Goal: Task Accomplishment & Management: Use online tool/utility

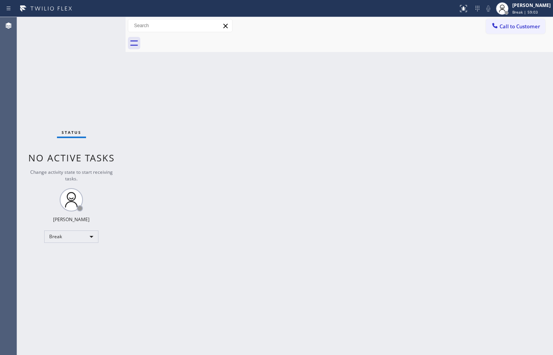
click at [74, 258] on div "Status No active tasks Change activity state to start receiving tasks. [PERSON_…" at bounding box center [71, 186] width 109 height 338
click at [79, 236] on div "Break" at bounding box center [71, 236] width 54 height 12
click at [82, 254] on li "Available" at bounding box center [71, 256] width 53 height 9
click at [407, 141] on div "Back to Dashboard Change Sender ID Customers Technicians Select a contact Outbo…" at bounding box center [340, 186] width 428 height 338
click at [128, 118] on div "Back to Dashboard Change Sender ID Customers Technicians Select a contact Outbo…" at bounding box center [340, 186] width 428 height 338
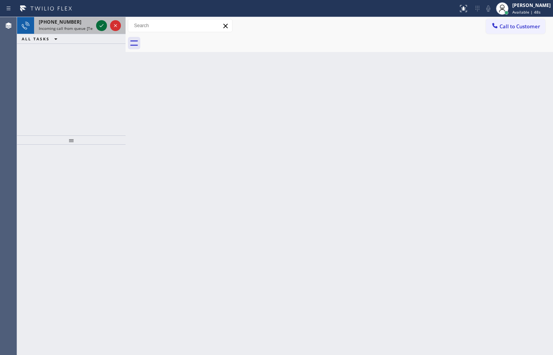
click at [104, 24] on icon at bounding box center [101, 25] width 9 height 9
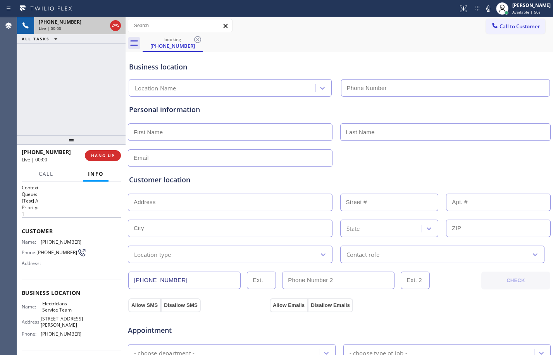
type input "(800) 568-8664"
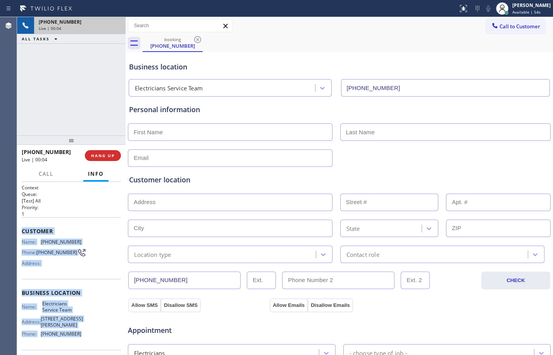
drag, startPoint x: 18, startPoint y: 234, endPoint x: 83, endPoint y: 334, distance: 118.9
click at [83, 334] on div "Context Queue: [Test] All Priority: 1 Customer Name: (951) 255-0847 Phone: (951…" at bounding box center [71, 268] width 109 height 173
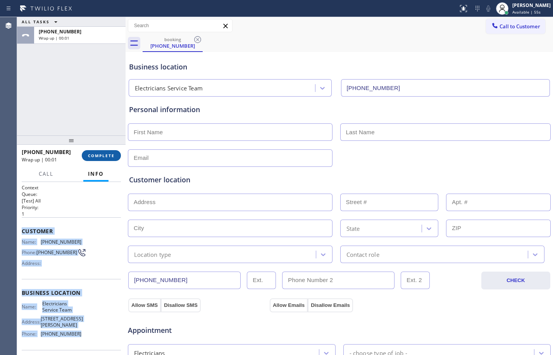
click at [115, 153] on button "COMPLETE" at bounding box center [101, 155] width 39 height 11
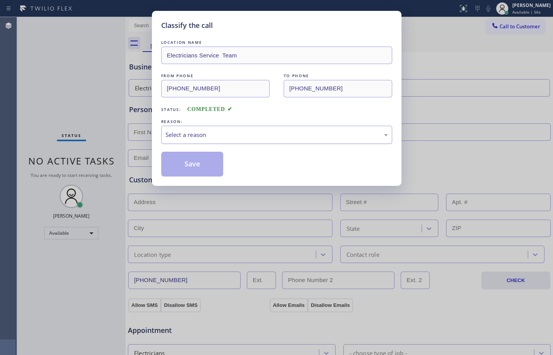
click at [184, 138] on div "Select a reason" at bounding box center [277, 134] width 223 height 9
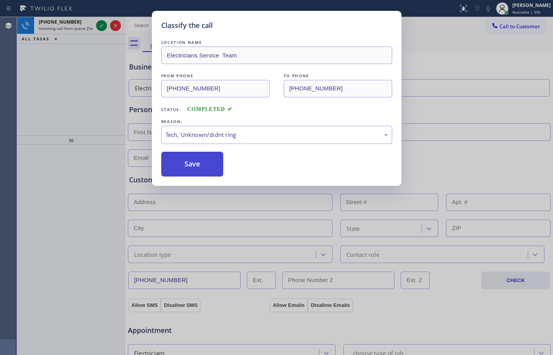
click at [194, 172] on button "Save" at bounding box center [192, 164] width 62 height 25
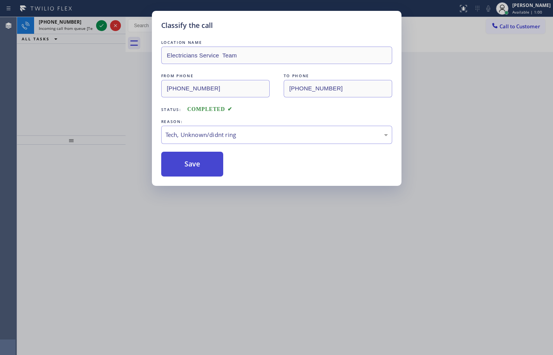
click at [191, 170] on button "Save" at bounding box center [192, 164] width 62 height 25
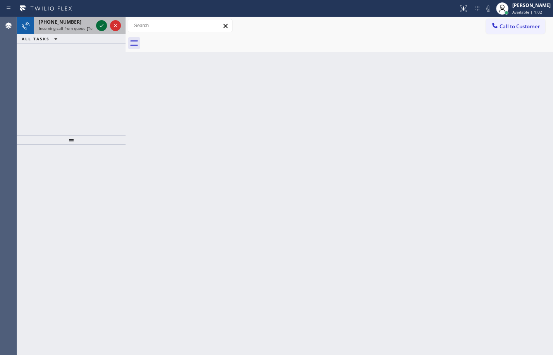
click at [99, 23] on icon at bounding box center [101, 25] width 9 height 9
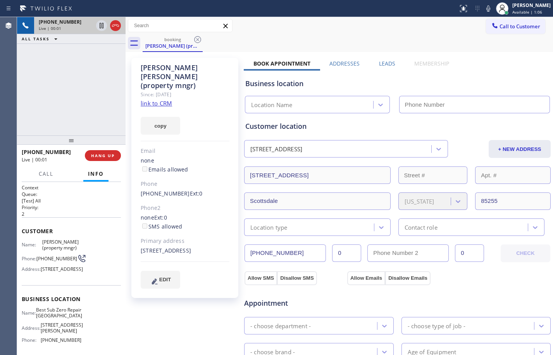
type input "(480) 725-5893"
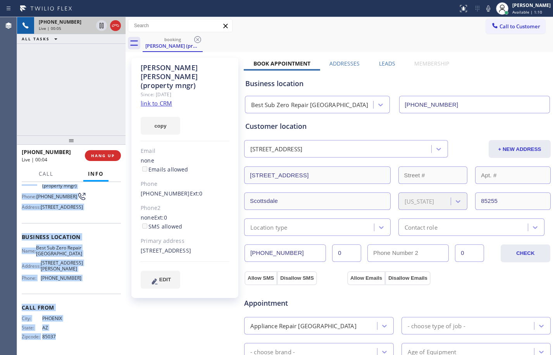
scroll to position [89, 0]
drag, startPoint x: 22, startPoint y: 231, endPoint x: 86, endPoint y: 281, distance: 81.0
click at [86, 281] on div "Context Queue: [Test] All Priority: 2 Customer Name: James Jones (property mngr…" at bounding box center [71, 237] width 99 height 230
copy div "Customer Name: James Jones (property mngr) Phone: (623) 866-2144 Address: 10975…"
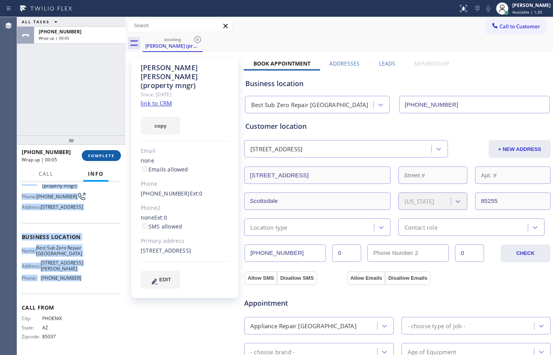
click at [106, 157] on span "COMPLETE" at bounding box center [101, 155] width 27 height 5
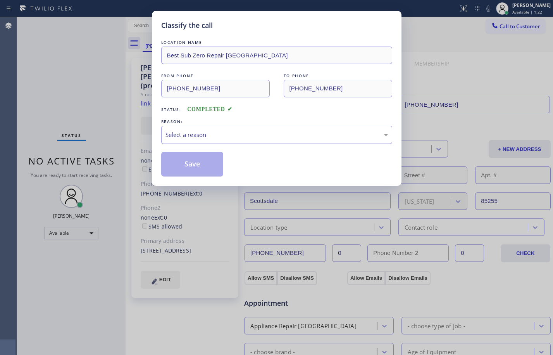
click at [255, 141] on div "Select a reason" at bounding box center [276, 135] width 231 height 18
click at [201, 156] on button "Save" at bounding box center [192, 164] width 62 height 25
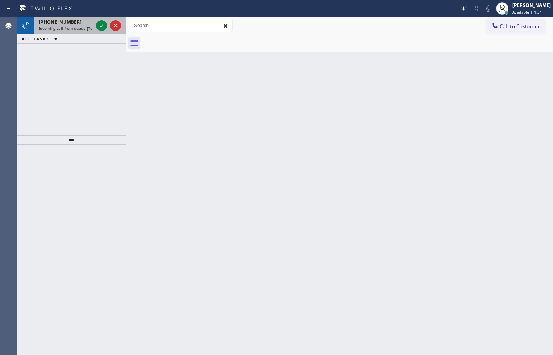
click at [48, 28] on span "Incoming call from queue [Test] All" at bounding box center [71, 28] width 64 height 5
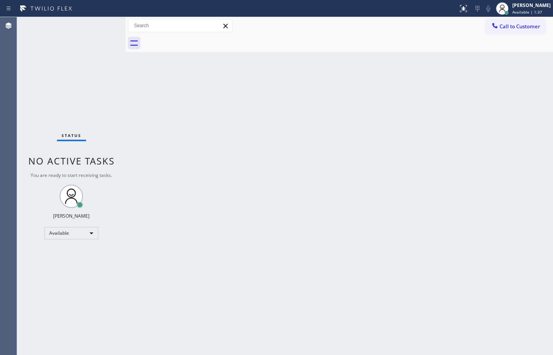
click at [271, 200] on div "Back to Dashboard Change Sender ID Customers Technicians Select a contact Outbo…" at bounding box center [340, 186] width 428 height 338
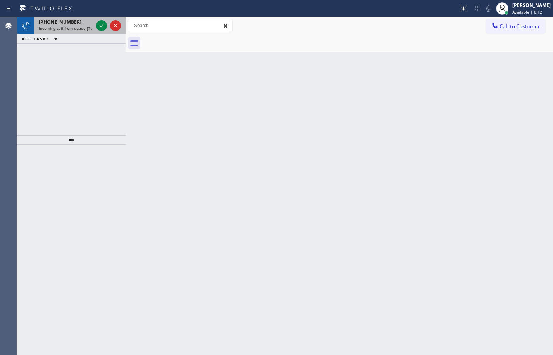
drag, startPoint x: 80, startPoint y: 26, endPoint x: 89, endPoint y: 28, distance: 8.7
click at [80, 26] on span "Incoming call from queue [Test] All" at bounding box center [71, 28] width 64 height 5
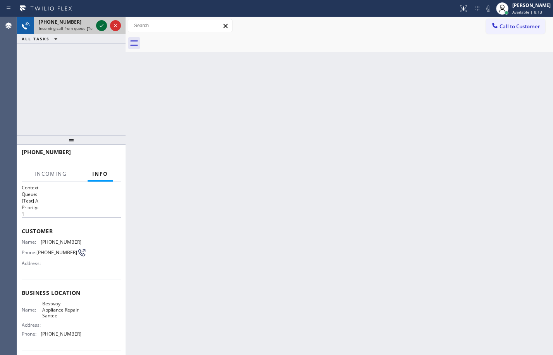
click at [100, 29] on icon at bounding box center [101, 25] width 9 height 9
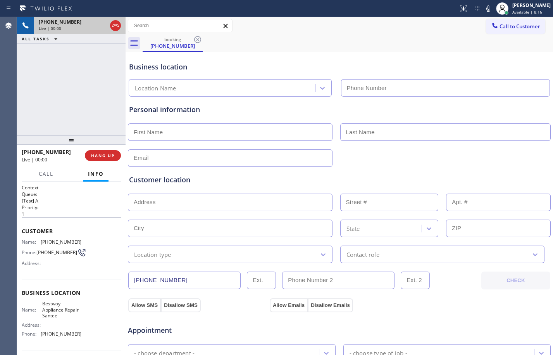
type input "(619) 492-4624"
click at [117, 154] on button "HANG UP" at bounding box center [103, 155] width 36 height 11
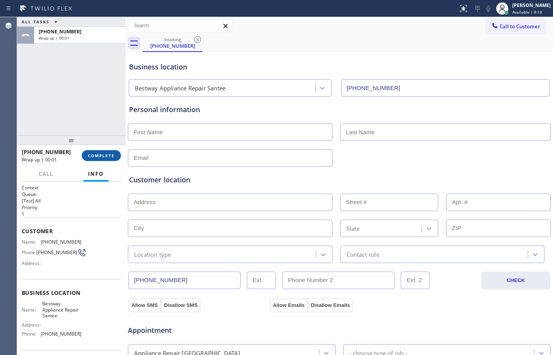
click at [93, 154] on span "COMPLETE" at bounding box center [101, 155] width 27 height 5
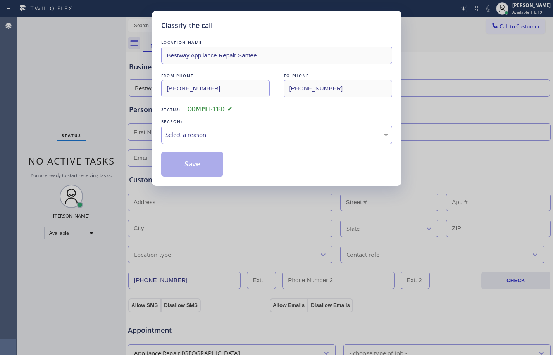
click at [213, 132] on div "Select a reason" at bounding box center [277, 134] width 223 height 9
click at [197, 157] on button "Save" at bounding box center [192, 164] width 62 height 25
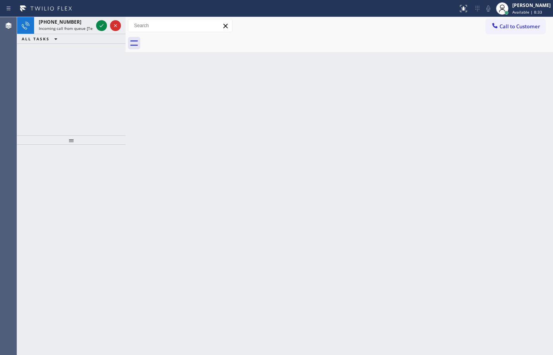
click at [66, 11] on icon at bounding box center [46, 8] width 58 height 12
click at [68, 22] on span "+12509925562" at bounding box center [60, 22] width 43 height 7
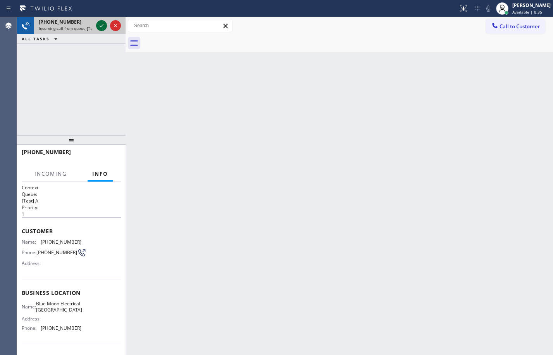
click at [105, 28] on icon at bounding box center [101, 25] width 9 height 9
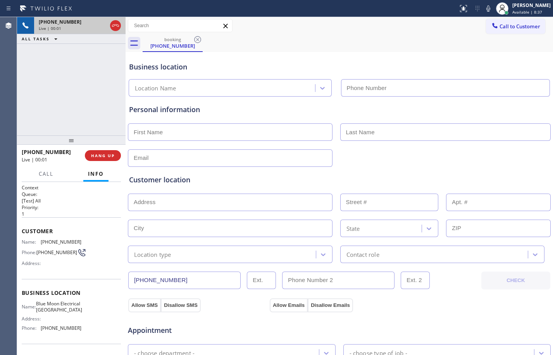
type input "(562) 337-3994"
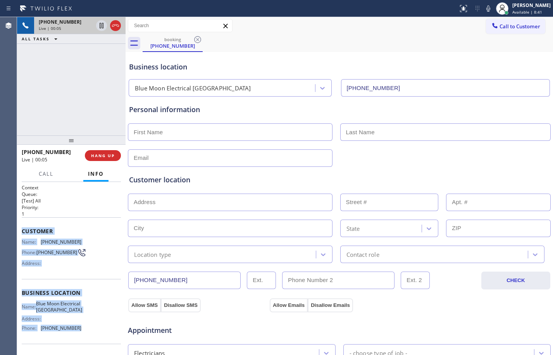
drag, startPoint x: 21, startPoint y: 233, endPoint x: 81, endPoint y: 340, distance: 123.0
click at [81, 340] on div "Context Queue: [Test] All Priority: 1 Customer Name: (250) 992-5562 Phone: (250…" at bounding box center [71, 268] width 109 height 173
copy div "Customer Name: (250) 992-5562 Phone: (250) 992-5562 Address: Business location …"
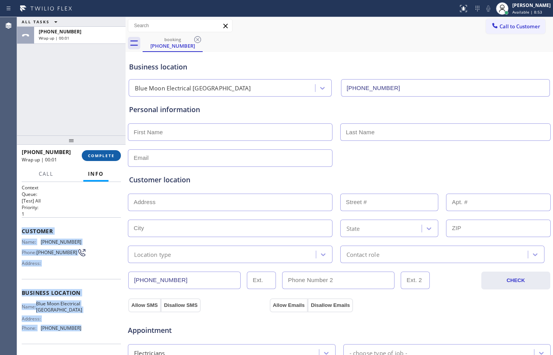
click at [103, 154] on span "COMPLETE" at bounding box center [101, 155] width 27 height 5
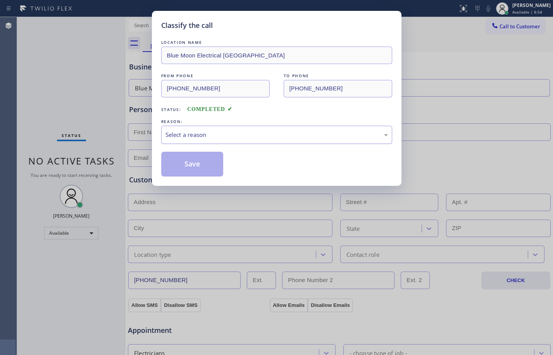
click at [179, 137] on div "Select a reason" at bounding box center [277, 134] width 223 height 9
click at [190, 164] on button "Save" at bounding box center [192, 164] width 62 height 25
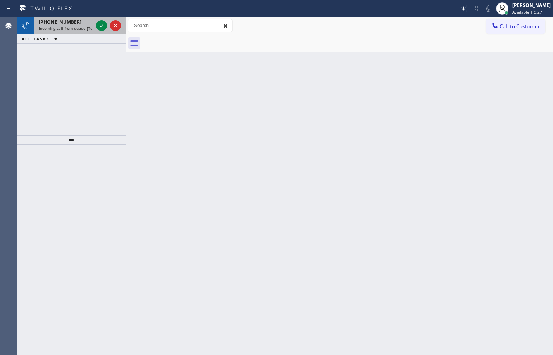
click at [62, 29] on span "Incoming call from queue [Test] All" at bounding box center [71, 28] width 64 height 5
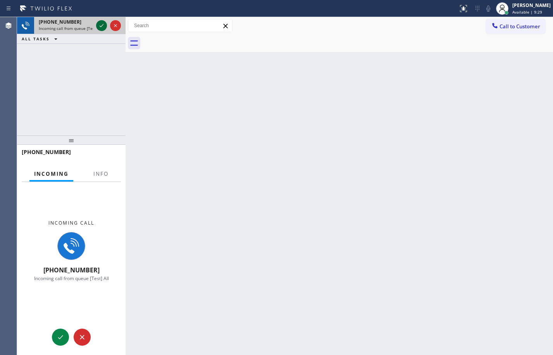
click at [97, 27] on icon at bounding box center [101, 25] width 9 height 9
click at [107, 172] on span "Info" at bounding box center [100, 173] width 15 height 7
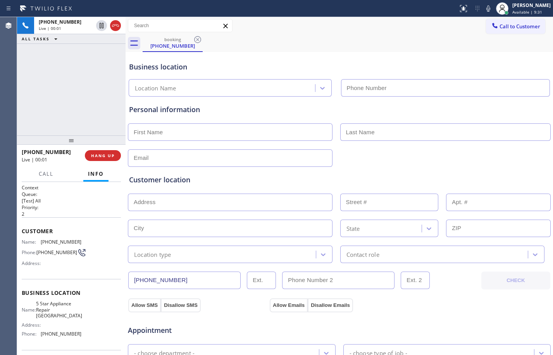
type input "[PHONE_NUMBER]"
click at [101, 160] on button "HANG UP" at bounding box center [103, 155] width 36 height 11
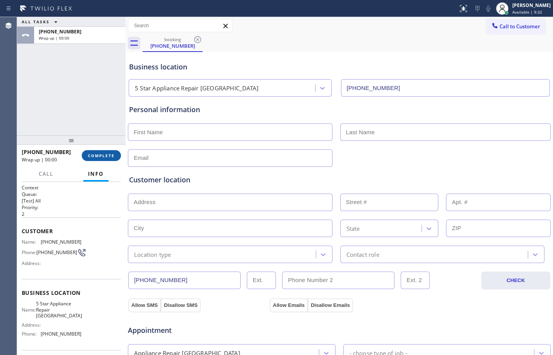
click at [103, 154] on span "COMPLETE" at bounding box center [101, 155] width 27 height 5
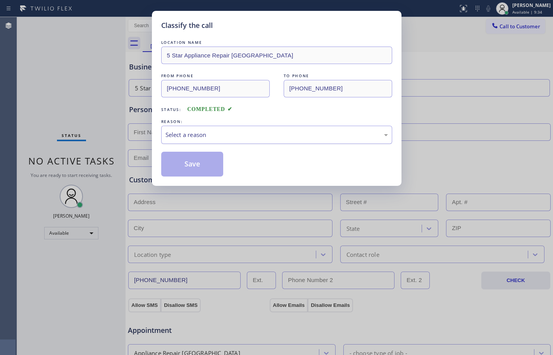
click at [176, 134] on div "Select a reason" at bounding box center [277, 134] width 223 height 9
click at [190, 166] on button "Save" at bounding box center [192, 164] width 62 height 25
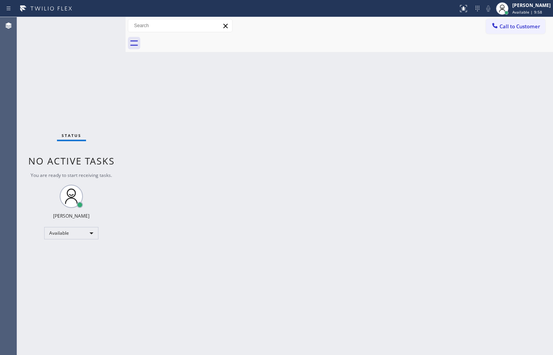
click at [488, 139] on div "Back to Dashboard Change Sender ID Customers Technicians Select a contact Outbo…" at bounding box center [340, 186] width 428 height 338
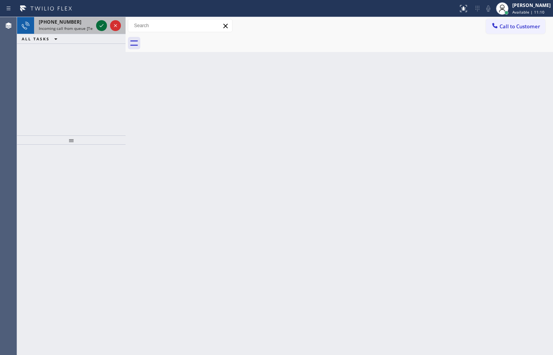
click at [101, 24] on icon at bounding box center [101, 25] width 9 height 9
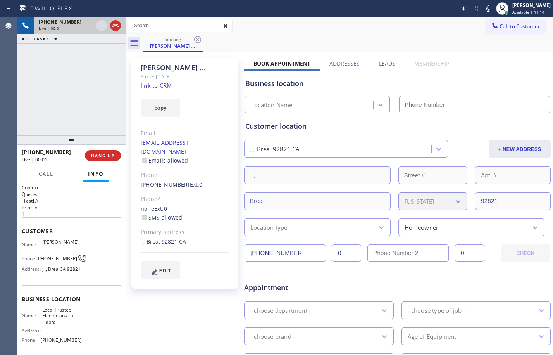
type input "[PHONE_NUMBER]"
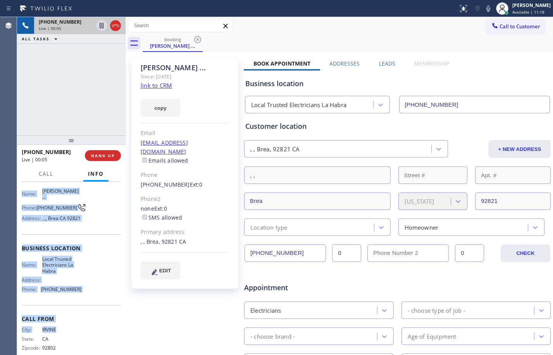
scroll to position [53, 0]
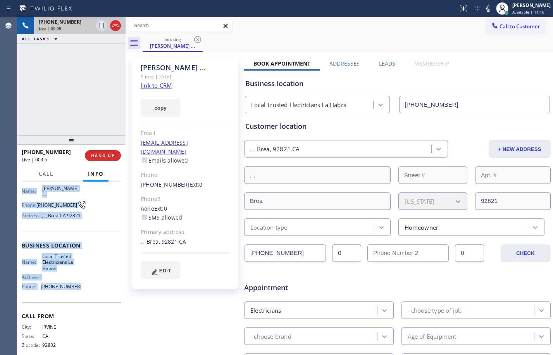
drag, startPoint x: 22, startPoint y: 230, endPoint x: 87, endPoint y: 295, distance: 92.1
click at [87, 295] on div "Context Queue: [Test] All Priority: 1 Customer Name: [PERSON_NAME] ... Phone: […" at bounding box center [71, 246] width 99 height 230
copy div "Customer Name: [PERSON_NAME] ... Phone: [PHONE_NUMBER] Address: [GEOGRAPHIC_DAT…"
click at [161, 86] on link "link to CRM" at bounding box center [156, 85] width 31 height 8
click at [105, 28] on icon at bounding box center [101, 25] width 9 height 9
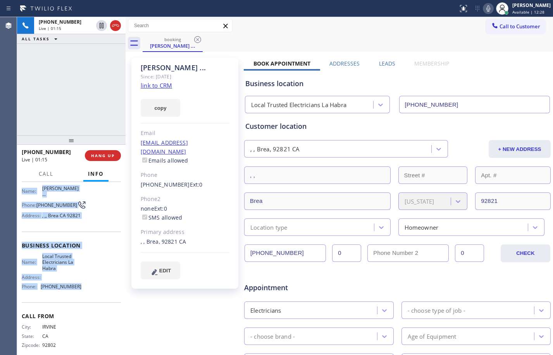
click at [484, 4] on icon at bounding box center [488, 8] width 9 height 9
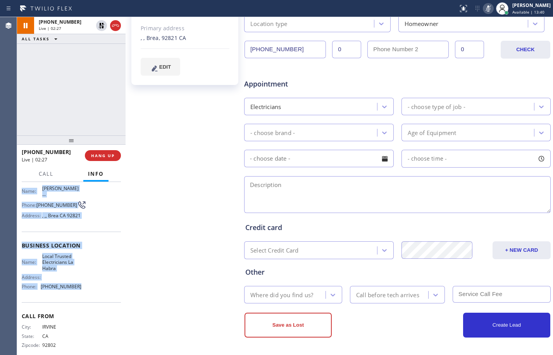
scroll to position [0, 0]
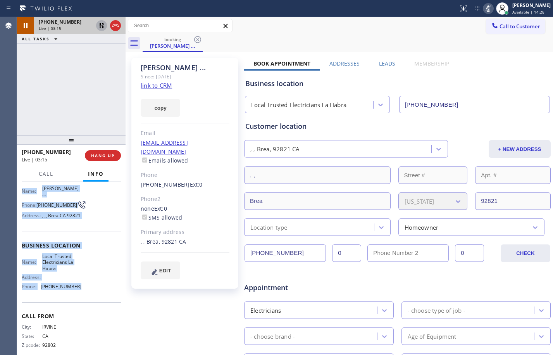
click at [99, 26] on icon at bounding box center [101, 25] width 9 height 9
click at [484, 7] on icon at bounding box center [488, 8] width 9 height 9
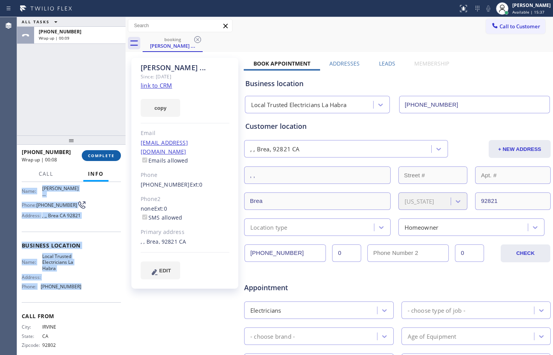
click at [110, 159] on button "COMPLETE" at bounding box center [101, 155] width 39 height 11
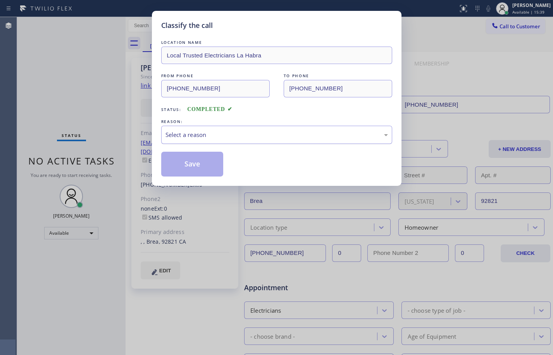
click at [282, 142] on div "Select a reason" at bounding box center [276, 135] width 231 height 18
click at [240, 136] on div "Not Booked - All other reasons" at bounding box center [277, 134] width 223 height 9
drag, startPoint x: 187, startPoint y: 164, endPoint x: 179, endPoint y: 159, distance: 9.6
click at [186, 165] on button "Save" at bounding box center [192, 164] width 62 height 25
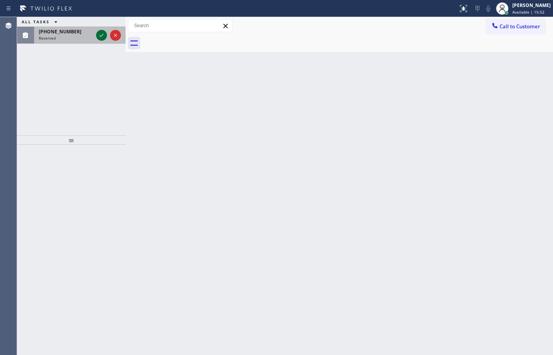
click at [101, 36] on icon at bounding box center [101, 35] width 9 height 9
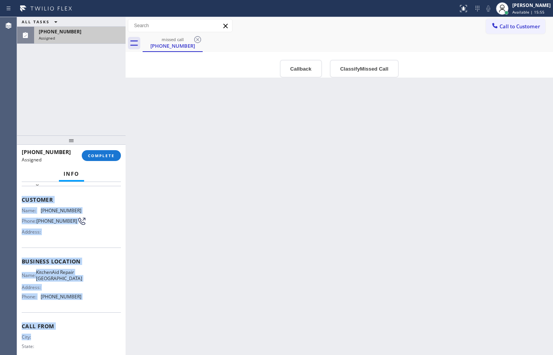
scroll to position [59, 0]
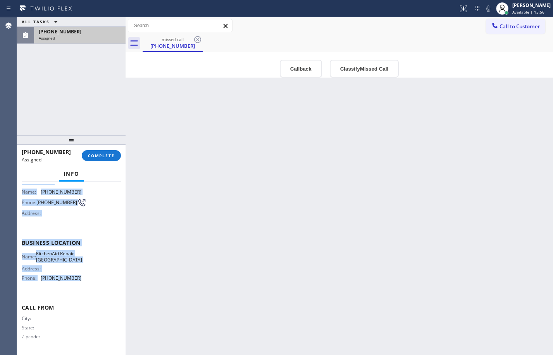
drag, startPoint x: 21, startPoint y: 238, endPoint x: 86, endPoint y: 283, distance: 78.6
click at [86, 283] on div "Context Queue: Appliance Repair High End Priority: 0 Task Age: Customer Name: […" at bounding box center [71, 268] width 109 height 173
copy div "Customer Name: [PHONE_NUMBER] Phone: [PHONE_NUMBER] Address: Business location …"
click at [102, 153] on span "COMPLETE" at bounding box center [101, 155] width 27 height 5
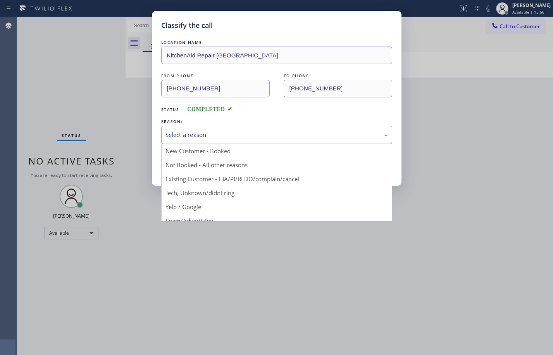
click at [251, 134] on div "Select a reason" at bounding box center [277, 134] width 223 height 9
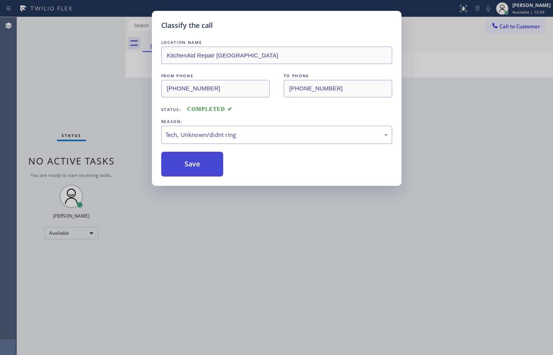
click at [204, 169] on button "Save" at bounding box center [192, 164] width 62 height 25
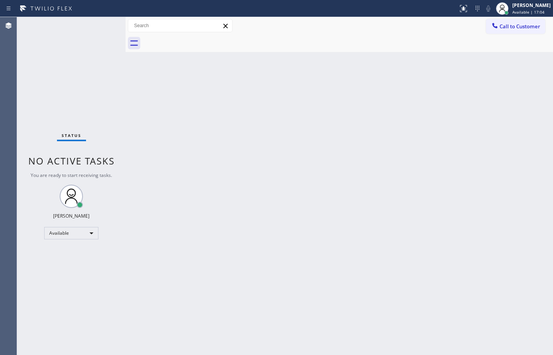
click at [102, 119] on div "Status No active tasks You are ready to start receiving tasks. [PERSON_NAME] Av…" at bounding box center [71, 186] width 109 height 338
click at [106, 105] on div "Status No active tasks You are ready to start receiving tasks. [PERSON_NAME] Av…" at bounding box center [71, 186] width 109 height 338
click at [381, 238] on div "Back to Dashboard Change Sender ID Customers Technicians Select a contact Outbo…" at bounding box center [340, 186] width 428 height 338
click at [126, 109] on div at bounding box center [126, 186] width 0 height 338
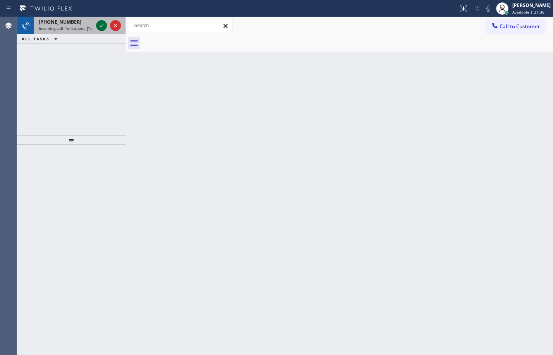
click at [102, 24] on icon at bounding box center [101, 25] width 9 height 9
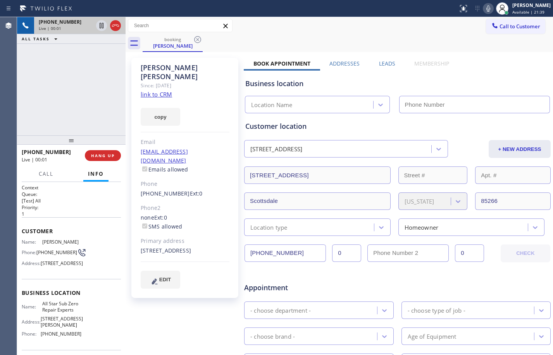
type input "[PHONE_NUMBER]"
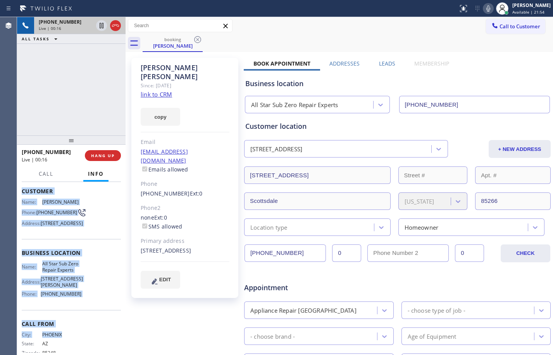
scroll to position [52, 0]
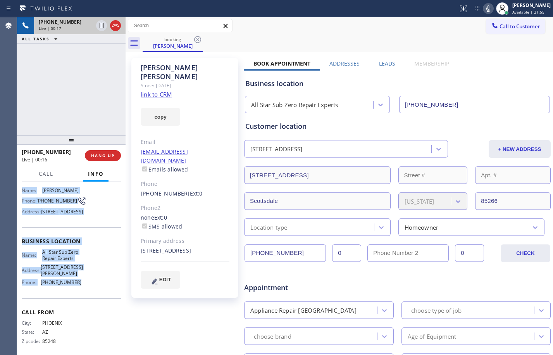
drag, startPoint x: 22, startPoint y: 231, endPoint x: 88, endPoint y: 304, distance: 98.6
click at [88, 304] on div "Context Queue: [Test] All Priority: 1 Customer Name: [PERSON_NAME] Phone: [PHON…" at bounding box center [71, 245] width 99 height 224
copy div "Customer Name: [PERSON_NAME] Phone: [PHONE_NUMBER] Address: [STREET_ADDRESS] Bu…"
click at [152, 90] on link "link to CRM" at bounding box center [156, 94] width 31 height 8
click at [103, 27] on icon at bounding box center [101, 25] width 9 height 9
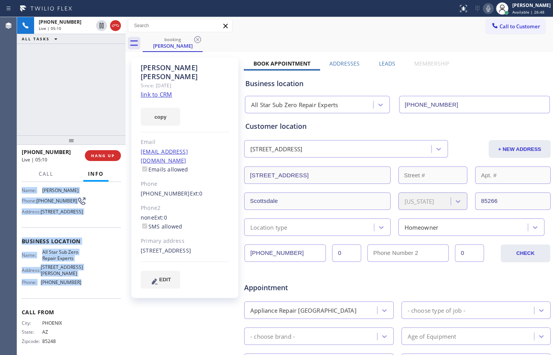
click at [486, 11] on icon at bounding box center [488, 8] width 9 height 9
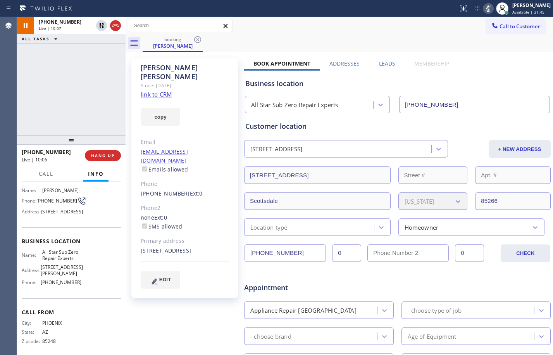
click at [95, 67] on div "[PHONE_NUMBER] Live | 10:07 ALL TASKS ALL TASKS ACTIVE TASKS TASKS IN WRAP UP" at bounding box center [71, 76] width 109 height 118
click at [104, 29] on icon at bounding box center [101, 25] width 9 height 9
click at [484, 4] on icon at bounding box center [488, 8] width 9 height 9
click at [65, 77] on div "[PHONE_NUMBER] Live | 16:21 ALL TASKS ALL TASKS ACTIVE TASKS TASKS IN WRAP UP" at bounding box center [71, 76] width 109 height 118
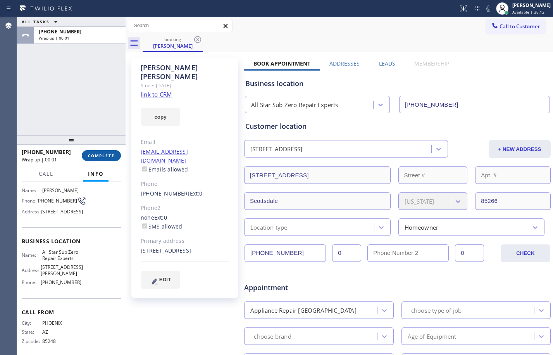
click at [116, 152] on button "COMPLETE" at bounding box center [101, 155] width 39 height 11
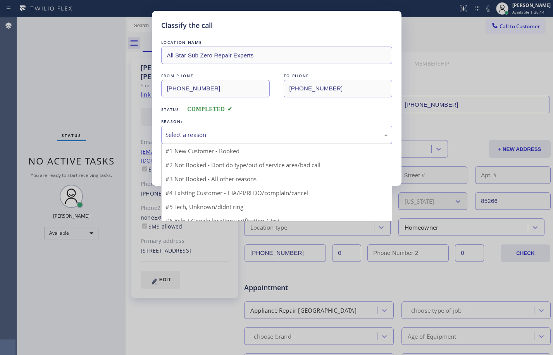
click at [253, 133] on div "Select a reason" at bounding box center [277, 134] width 223 height 9
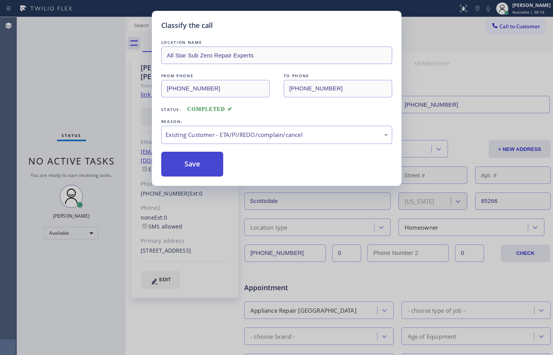
click at [188, 156] on button "Save" at bounding box center [192, 164] width 62 height 25
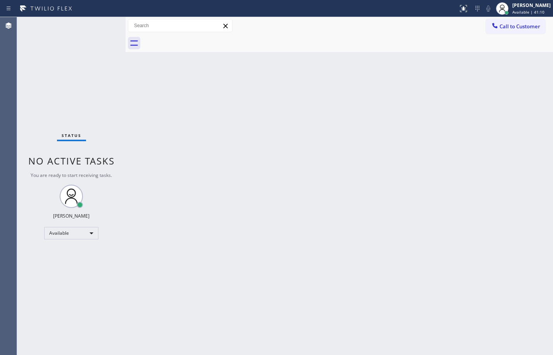
click at [154, 115] on div "Back to Dashboard Change Sender ID Customers Technicians Select a contact Outbo…" at bounding box center [340, 186] width 428 height 338
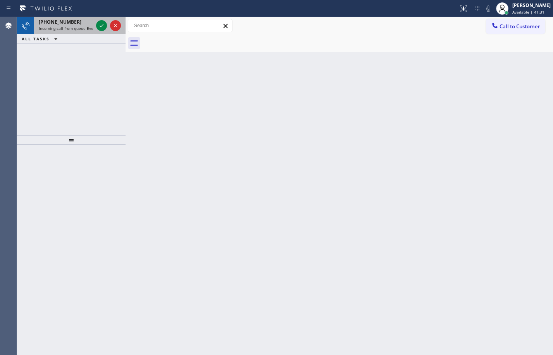
click at [76, 30] on span "Incoming call from queue Everybody" at bounding box center [72, 28] width 67 height 5
click at [102, 20] on button at bounding box center [101, 25] width 11 height 11
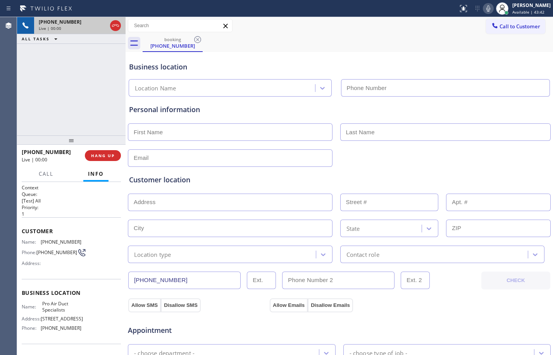
type input "[PHONE_NUMBER]"
click at [111, 155] on span "HANG UP" at bounding box center [103, 155] width 24 height 5
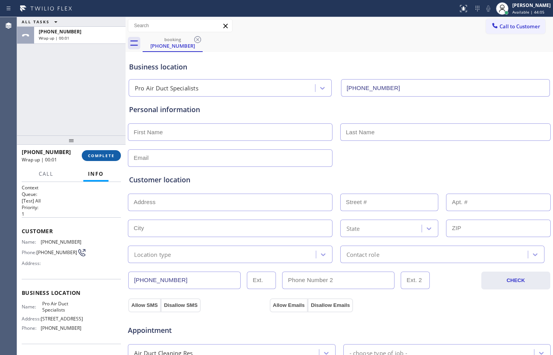
click at [111, 155] on span "COMPLETE" at bounding box center [101, 155] width 27 height 5
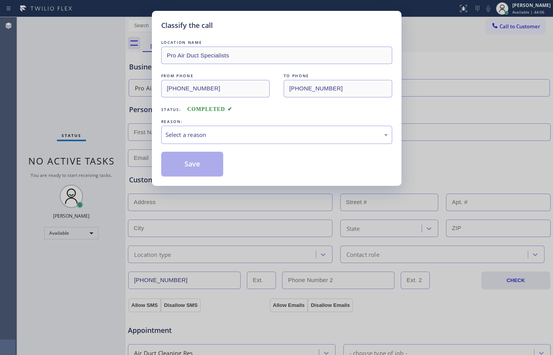
click at [337, 148] on div "LOCATION NAME Pro Air Duct Specialists FROM PHONE [PHONE_NUMBER] TO PHONE [PHON…" at bounding box center [276, 107] width 231 height 138
click at [331, 140] on div "Select a reason" at bounding box center [276, 135] width 231 height 18
click at [199, 167] on button "Save" at bounding box center [192, 164] width 62 height 25
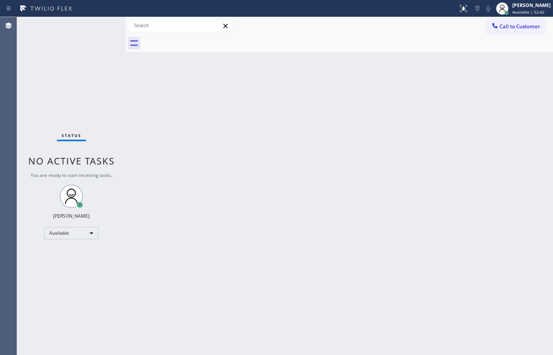
click at [132, 186] on div "Back to Dashboard Change Sender ID Customers Technicians Select a contact Outbo…" at bounding box center [340, 186] width 428 height 338
click at [53, 29] on div "Status No active tasks You are ready to start receiving tasks. [PERSON_NAME] Av…" at bounding box center [71, 186] width 109 height 338
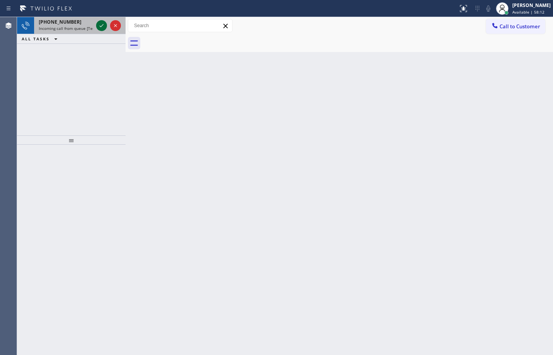
click at [98, 26] on icon at bounding box center [101, 25] width 9 height 9
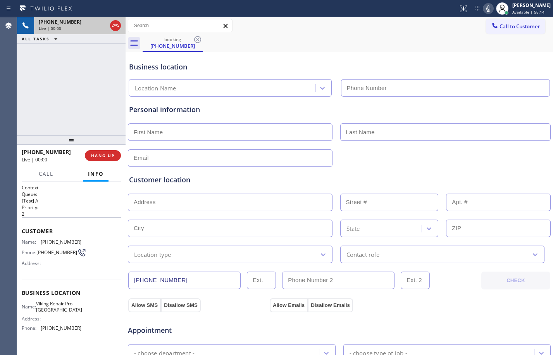
type input "[PHONE_NUMBER]"
click at [107, 155] on span "HANG UP" at bounding box center [103, 155] width 24 height 5
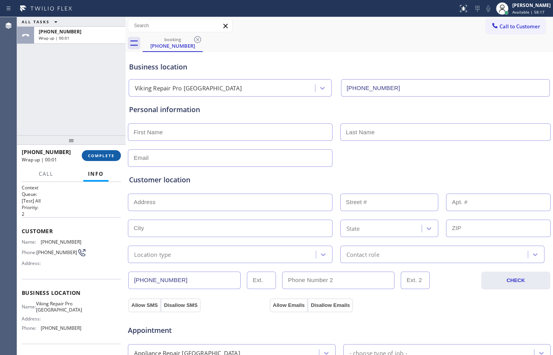
click at [107, 155] on span "COMPLETE" at bounding box center [101, 155] width 27 height 5
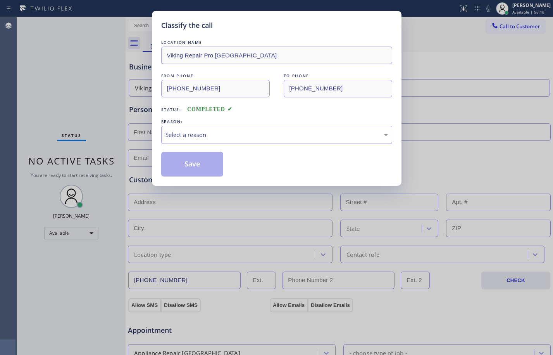
click at [267, 132] on div "Select a reason" at bounding box center [277, 134] width 223 height 9
click at [186, 164] on button "Save" at bounding box center [192, 164] width 62 height 25
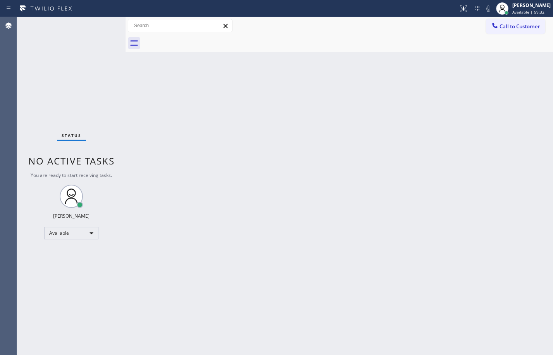
click at [105, 30] on div "Status No active tasks You are ready to start receiving tasks. [PERSON_NAME] Av…" at bounding box center [71, 186] width 109 height 338
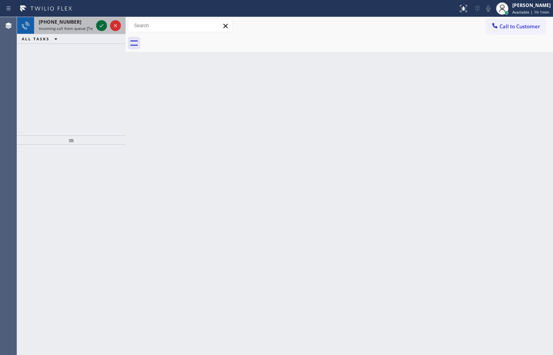
click at [105, 30] on icon at bounding box center [101, 25] width 9 height 9
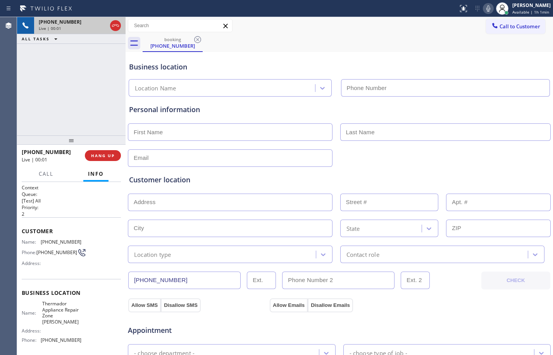
type input "[PHONE_NUMBER]"
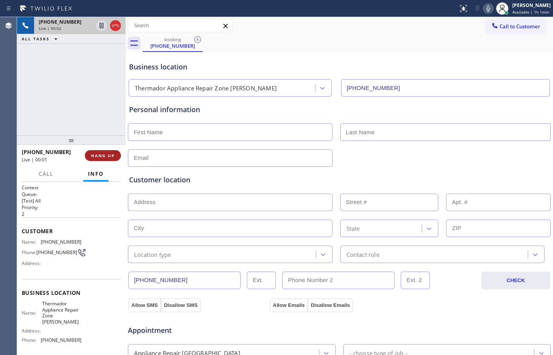
click at [102, 159] on button "HANG UP" at bounding box center [103, 155] width 36 height 11
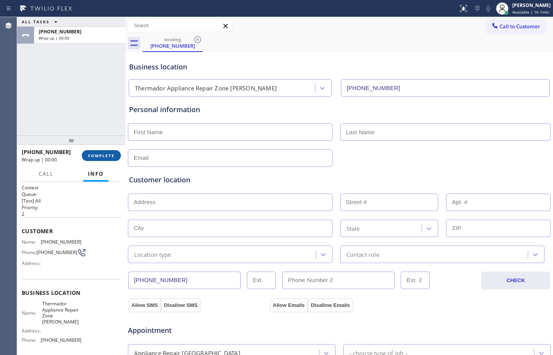
click at [99, 157] on span "COMPLETE" at bounding box center [101, 155] width 27 height 5
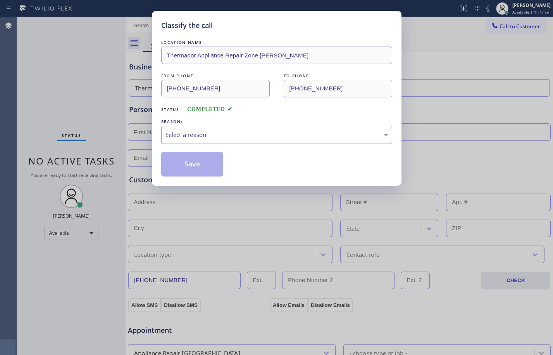
click at [240, 129] on div "Select a reason" at bounding box center [276, 135] width 231 height 18
click at [199, 162] on button "Save" at bounding box center [192, 164] width 62 height 25
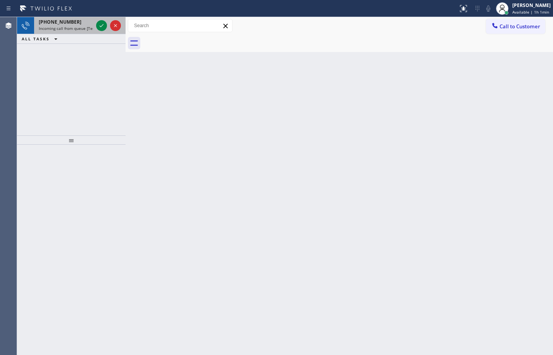
click at [71, 24] on div "[PHONE_NUMBER]" at bounding box center [66, 22] width 54 height 7
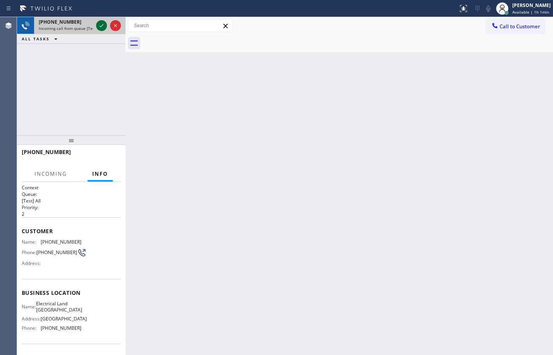
click at [102, 29] on icon at bounding box center [101, 25] width 9 height 9
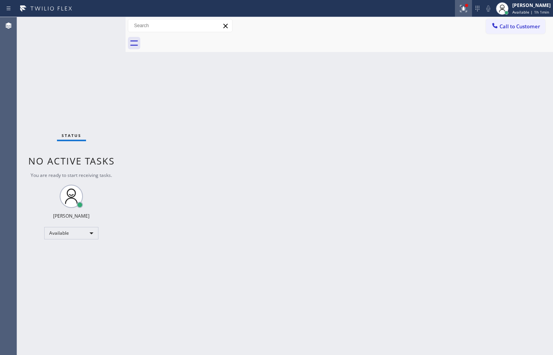
click at [460, 13] on button at bounding box center [463, 8] width 17 height 17
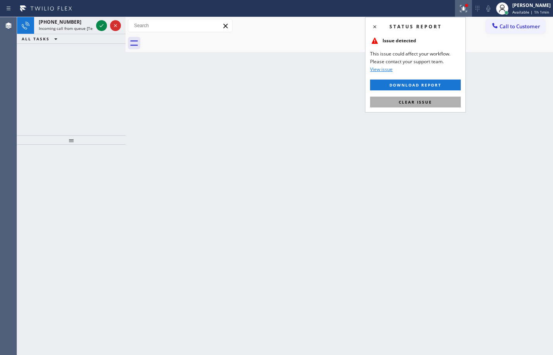
click at [417, 102] on span "Clear issue" at bounding box center [415, 101] width 33 height 5
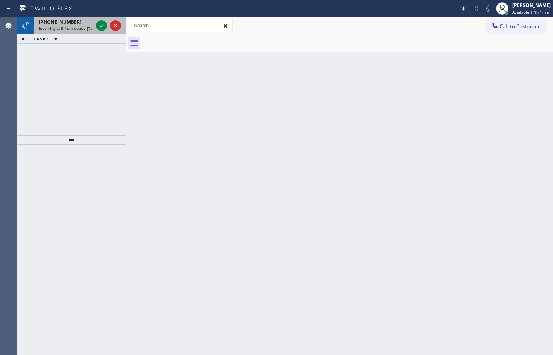
click at [51, 18] on div "[PHONE_NUMBER] Incoming call from queue [Test] All" at bounding box center [64, 25] width 60 height 17
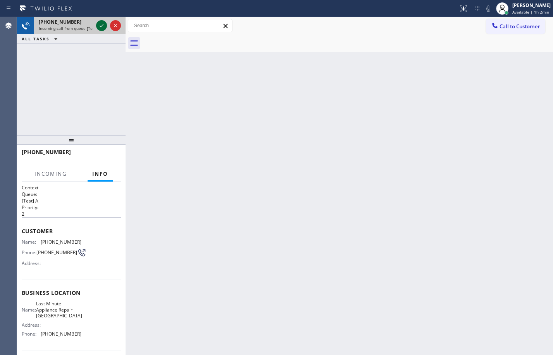
click at [97, 26] on div at bounding box center [101, 25] width 11 height 9
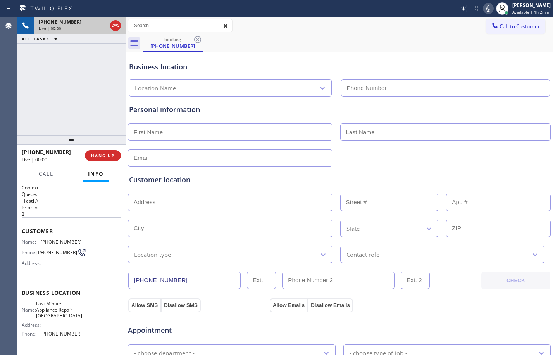
type input "[PHONE_NUMBER]"
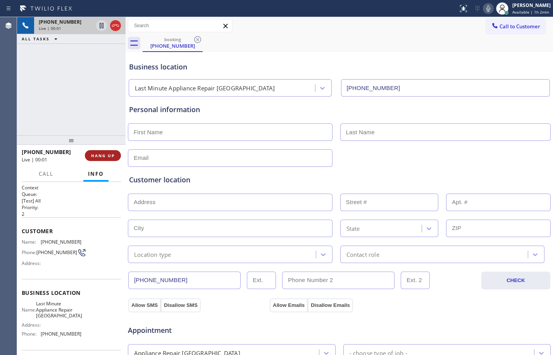
click at [95, 157] on span "HANG UP" at bounding box center [103, 155] width 24 height 5
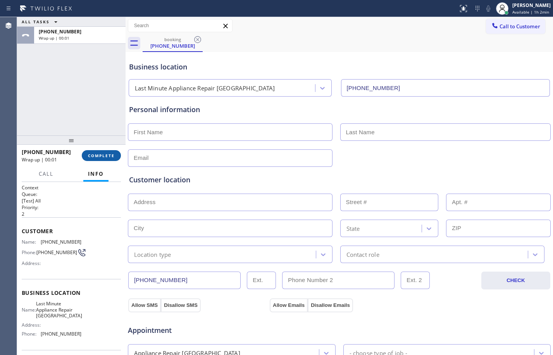
click at [102, 154] on span "COMPLETE" at bounding box center [101, 155] width 27 height 5
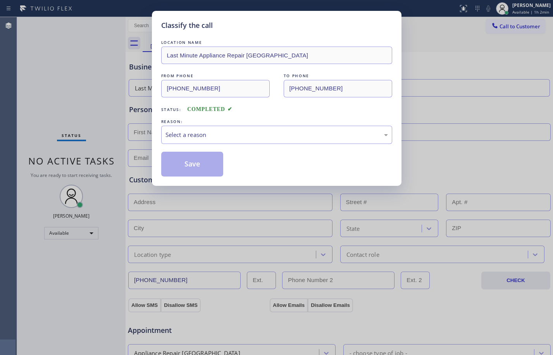
click at [266, 136] on div "Select a reason" at bounding box center [277, 134] width 223 height 9
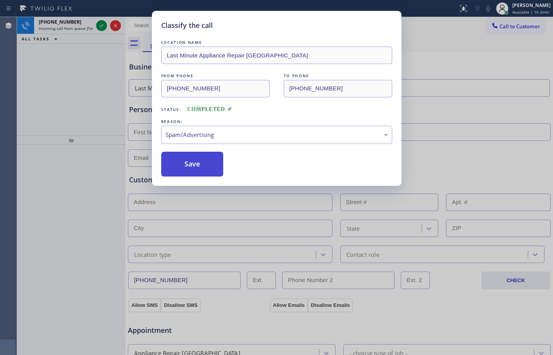
click at [198, 171] on button "Save" at bounding box center [192, 164] width 62 height 25
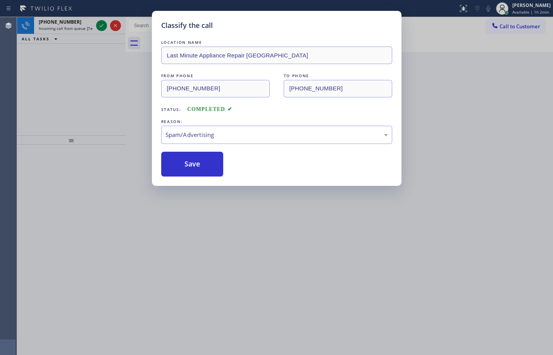
click at [43, 22] on div "Classify the call LOCATION NAME 5 Star Appliance Repair [GEOGRAPHIC_DATA] FROM …" at bounding box center [285, 186] width 536 height 338
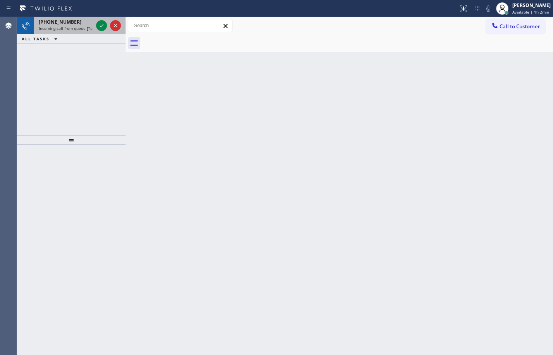
drag, startPoint x: 88, startPoint y: 25, endPoint x: 93, endPoint y: 26, distance: 5.4
click at [88, 26] on div "[PHONE_NUMBER] Incoming call from queue [Test] All" at bounding box center [64, 25] width 60 height 17
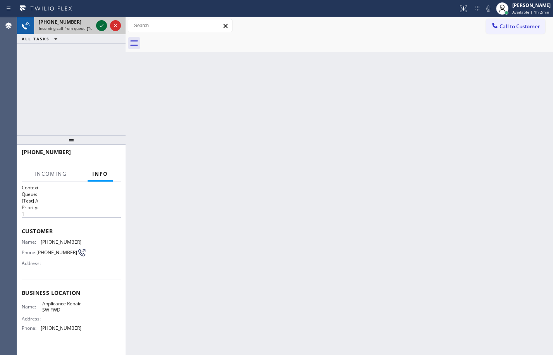
click at [103, 24] on icon at bounding box center [101, 25] width 9 height 9
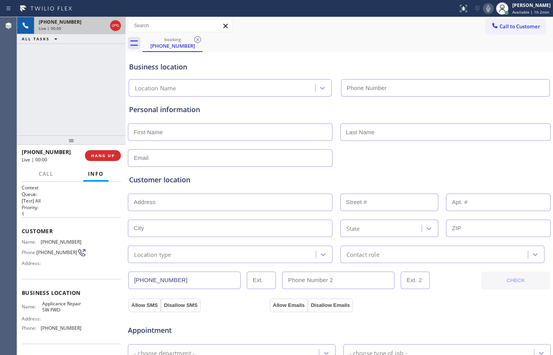
type input "[PHONE_NUMBER]"
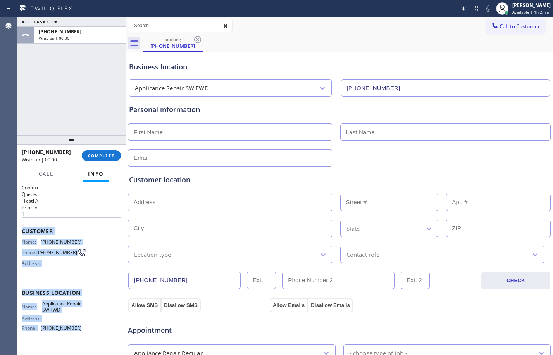
drag, startPoint x: 23, startPoint y: 233, endPoint x: 79, endPoint y: 332, distance: 113.5
click at [79, 332] on div "Context Queue: [Test] All Priority: 1 Customer Name: [PHONE_NUMBER] Phone: [PHO…" at bounding box center [71, 293] width 99 height 218
click at [98, 151] on button "COMPLETE" at bounding box center [101, 155] width 39 height 11
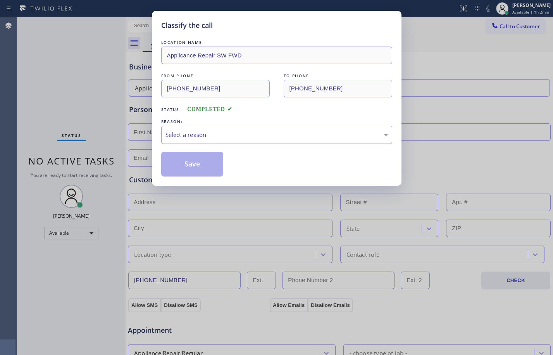
click at [223, 133] on div "Select a reason" at bounding box center [277, 134] width 223 height 9
click at [202, 129] on div "Spam/Advertising" at bounding box center [276, 135] width 231 height 18
click at [200, 167] on button "Save" at bounding box center [192, 164] width 62 height 25
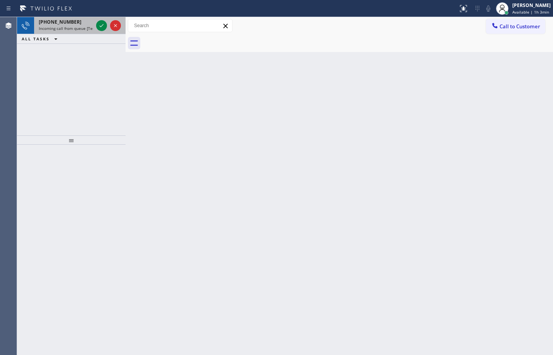
click at [69, 25] on span "[PHONE_NUMBER]" at bounding box center [60, 22] width 43 height 7
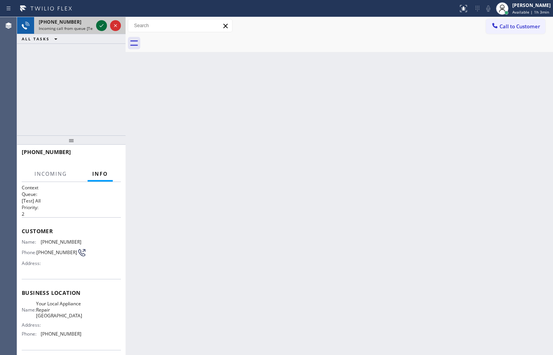
click at [98, 25] on icon at bounding box center [101, 25] width 9 height 9
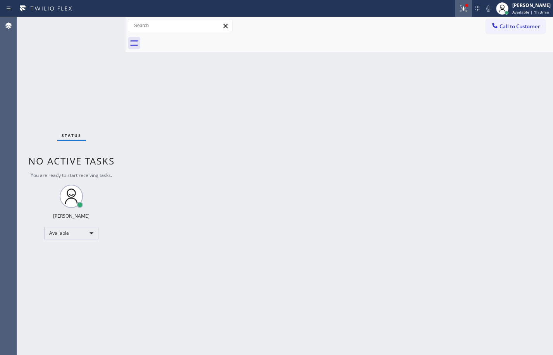
click at [462, 8] on div at bounding box center [463, 8] width 17 height 9
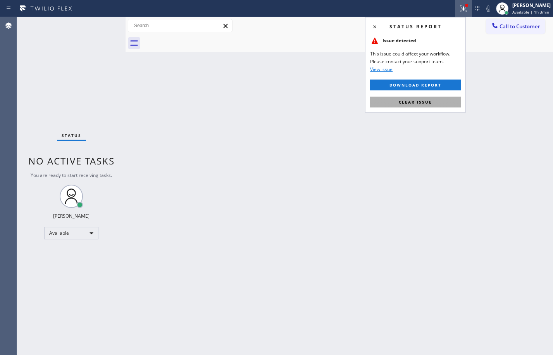
click at [424, 100] on span "Clear issue" at bounding box center [415, 101] width 33 height 5
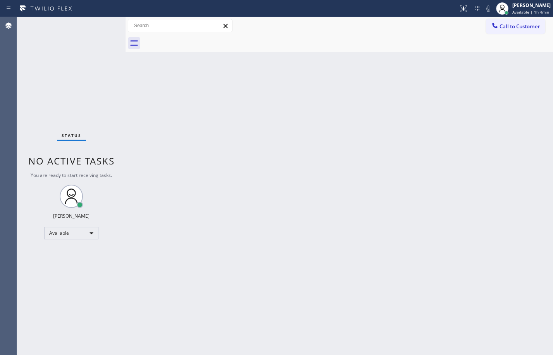
drag, startPoint x: 257, startPoint y: 277, endPoint x: 260, endPoint y: 320, distance: 43.2
click at [257, 278] on div "Back to Dashboard Change Sender ID Customers Technicians Select a contact Outbo…" at bounding box center [340, 186] width 428 height 338
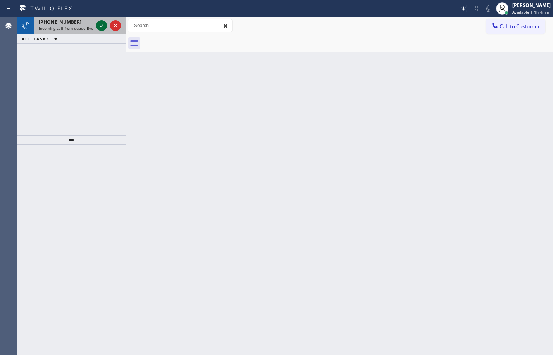
click at [100, 28] on icon at bounding box center [101, 25] width 9 height 9
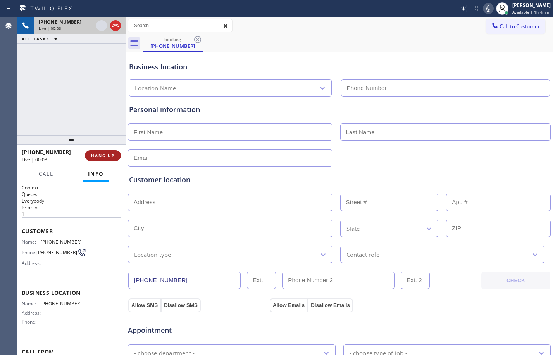
click at [107, 157] on span "HANG UP" at bounding box center [103, 155] width 24 height 5
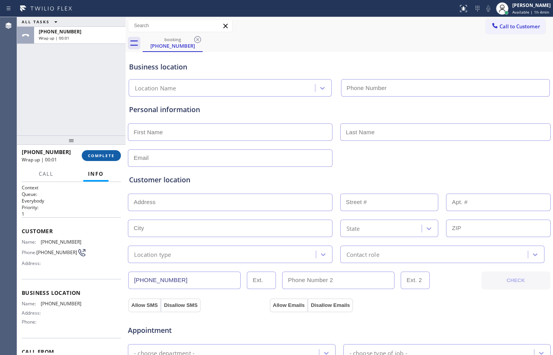
click at [107, 157] on span "COMPLETE" at bounding box center [101, 155] width 27 height 5
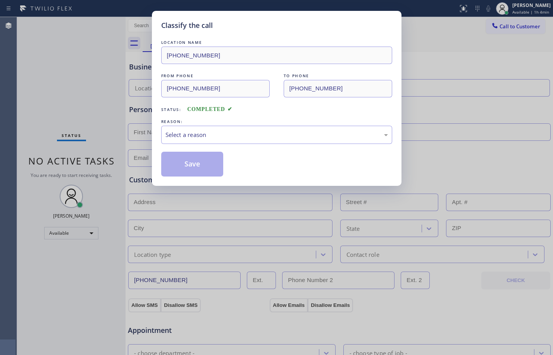
click at [304, 145] on div "LOCATION NAME [PHONE_NUMBER] FROM PHONE [PHONE_NUMBER] TO PHONE [PHONE_NUMBER] …" at bounding box center [276, 107] width 231 height 138
click at [301, 135] on div "Select a reason" at bounding box center [277, 134] width 223 height 9
click at [219, 169] on button "Save" at bounding box center [192, 164] width 62 height 25
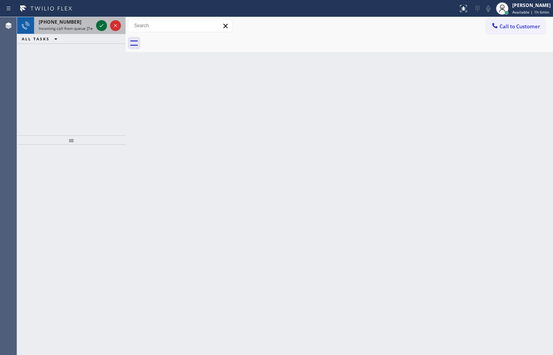
click at [103, 26] on icon at bounding box center [101, 25] width 9 height 9
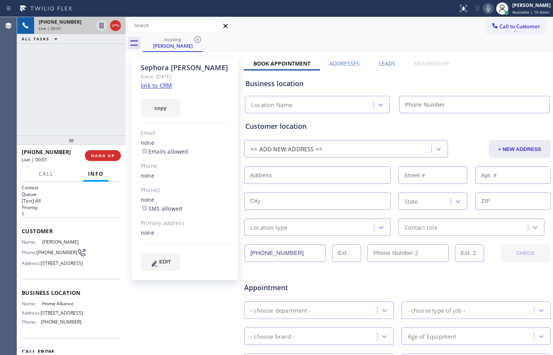
type input "[PHONE_NUMBER]"
click at [150, 86] on link "link to CRM" at bounding box center [156, 85] width 31 height 8
click at [22, 231] on span "Customer" at bounding box center [71, 230] width 99 height 7
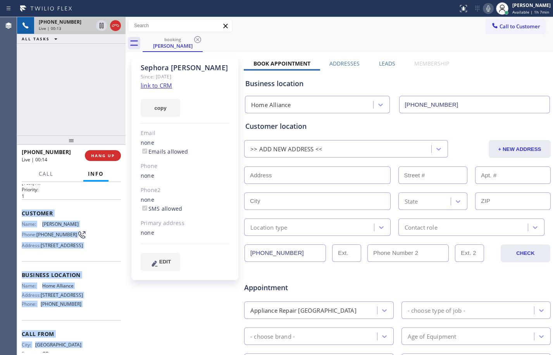
scroll to position [71, 0]
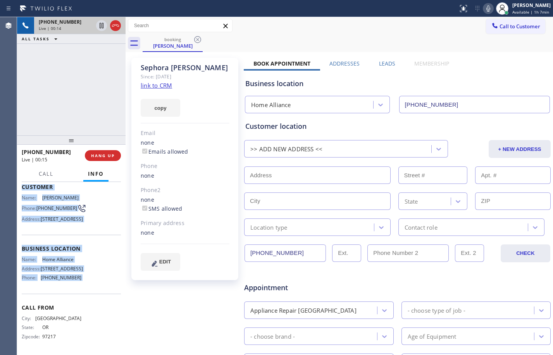
drag, startPoint x: 22, startPoint y: 231, endPoint x: 83, endPoint y: 288, distance: 83.4
click at [83, 288] on div "Context Queue: [Test] All Priority: 1 Customer Name: [PERSON_NAME] Phone: [PHON…" at bounding box center [71, 246] width 99 height 212
copy div "Customer Name: [PERSON_NAME] Phone: [PHONE_NUMBER] Address: [STREET_ADDRESS] Bu…"
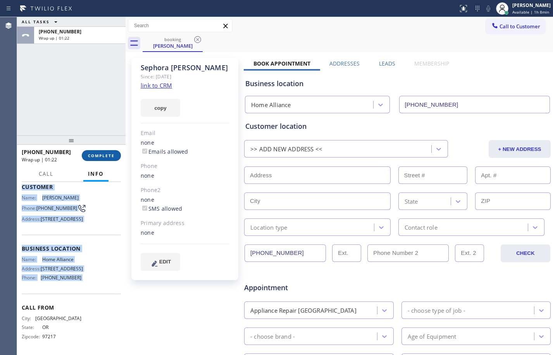
click at [98, 157] on span "COMPLETE" at bounding box center [101, 155] width 27 height 5
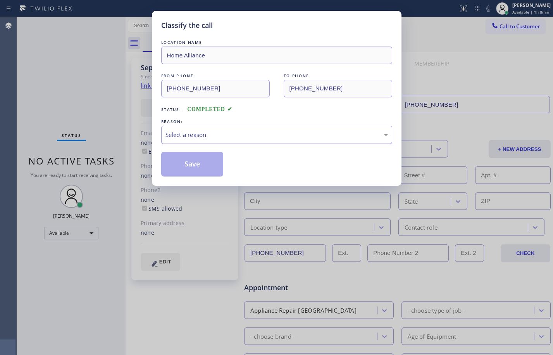
click at [321, 136] on div "Select a reason" at bounding box center [277, 134] width 223 height 9
click at [188, 167] on button "Save" at bounding box center [192, 164] width 62 height 25
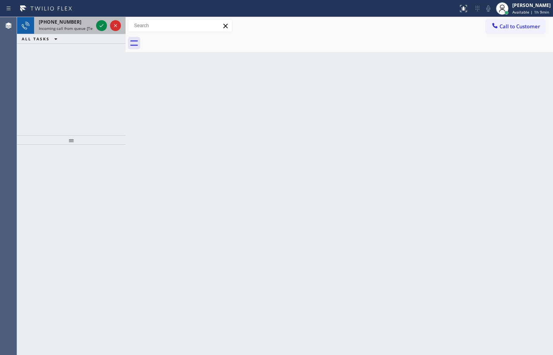
click at [56, 29] on span "Incoming call from queue [Test] All" at bounding box center [71, 28] width 64 height 5
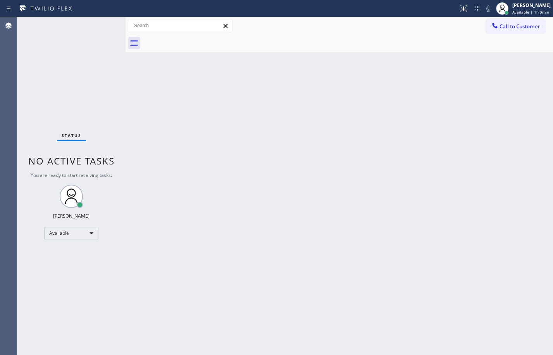
click at [104, 26] on div "Status No active tasks You are ready to start receiving tasks. [PERSON_NAME] Av…" at bounding box center [71, 186] width 109 height 338
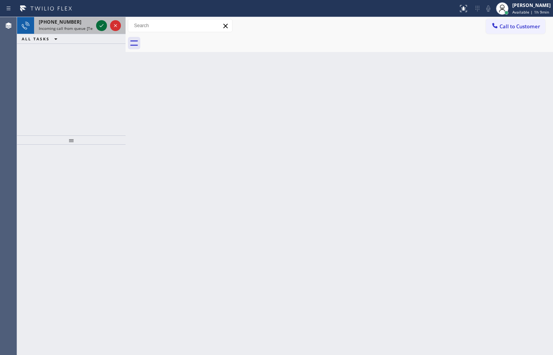
click at [100, 25] on icon at bounding box center [101, 25] width 9 height 9
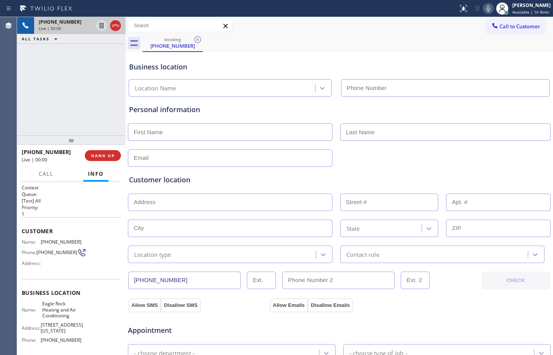
type input "[PHONE_NUMBER]"
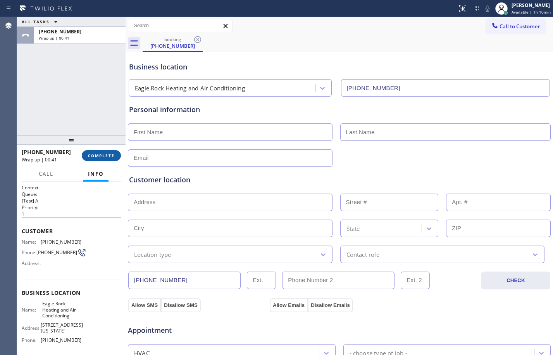
click at [105, 159] on button "COMPLETE" at bounding box center [101, 155] width 39 height 11
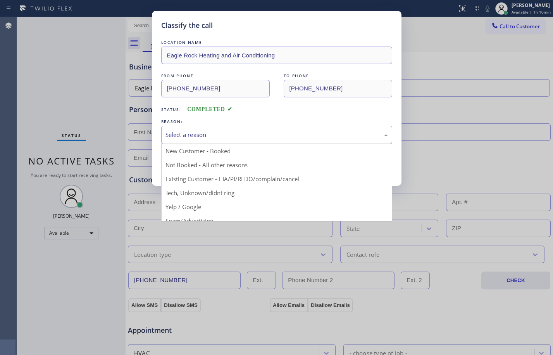
click at [259, 135] on div "Select a reason" at bounding box center [277, 134] width 223 height 9
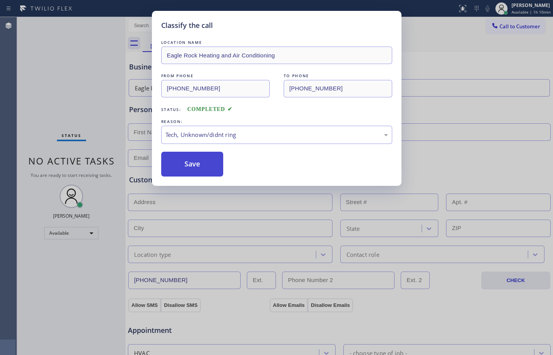
click at [209, 169] on button "Save" at bounding box center [192, 164] width 62 height 25
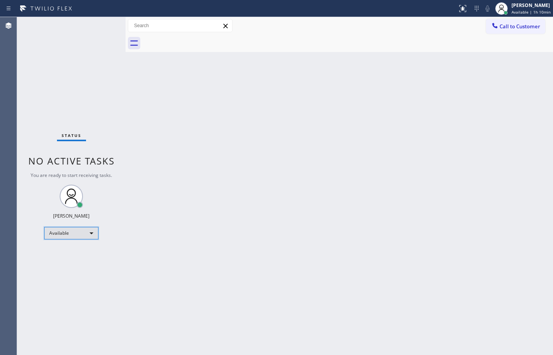
click at [74, 236] on div "Available" at bounding box center [71, 233] width 54 height 12
click at [76, 272] on li "Break" at bounding box center [71, 272] width 53 height 9
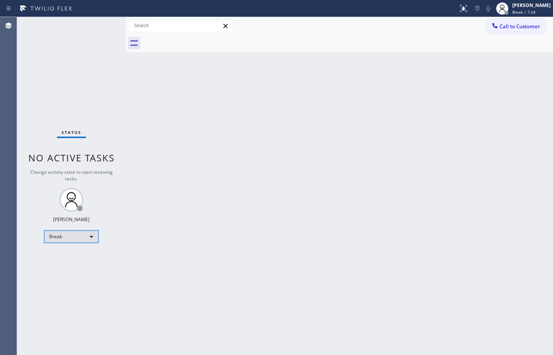
click at [68, 238] on div "Break" at bounding box center [71, 236] width 54 height 12
click at [60, 260] on li "Available" at bounding box center [71, 256] width 53 height 9
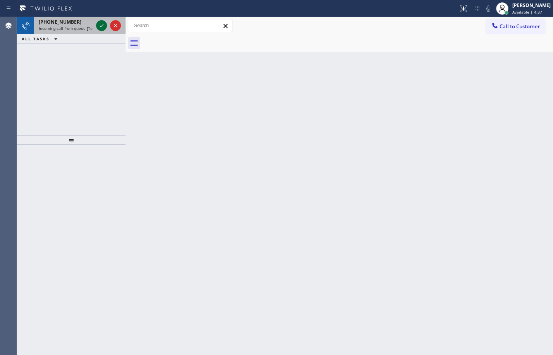
click at [99, 30] on button at bounding box center [101, 25] width 11 height 11
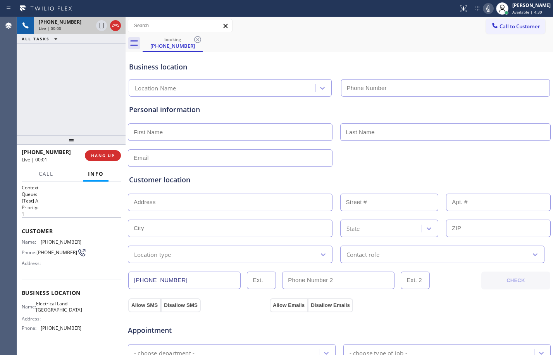
type input "[PHONE_NUMBER]"
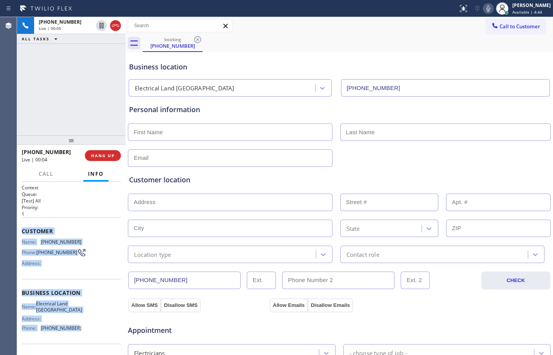
drag, startPoint x: 20, startPoint y: 228, endPoint x: 72, endPoint y: 331, distance: 114.9
click at [72, 331] on div "Context Queue: [Test] All Priority: 1 Customer Name: [PHONE_NUMBER] Phone: [PHO…" at bounding box center [71, 268] width 109 height 173
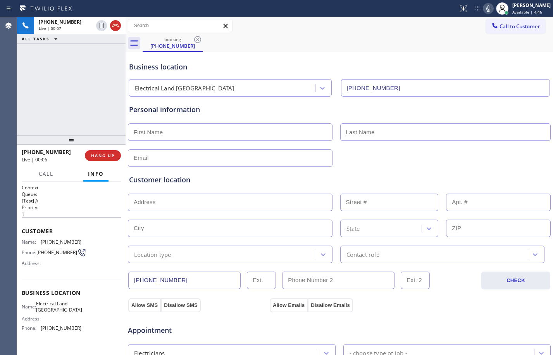
click at [88, 329] on div "Name: Electrical Land Culver City Address: Phone: [PHONE_NUMBER]" at bounding box center [71, 316] width 99 height 33
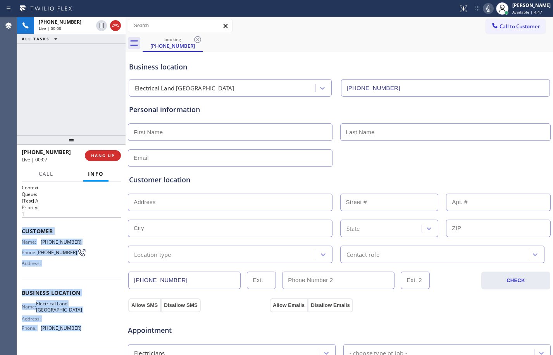
drag, startPoint x: 86, startPoint y: 330, endPoint x: 21, endPoint y: 218, distance: 129.4
click at [21, 218] on div "Context Queue: [Test] All Priority: 1 Customer Name: [PHONE_NUMBER] Phone: [PHO…" at bounding box center [71, 268] width 109 height 173
copy div "Customer Name: [PHONE_NUMBER] Phone: [PHONE_NUMBER] Address: Business location …"
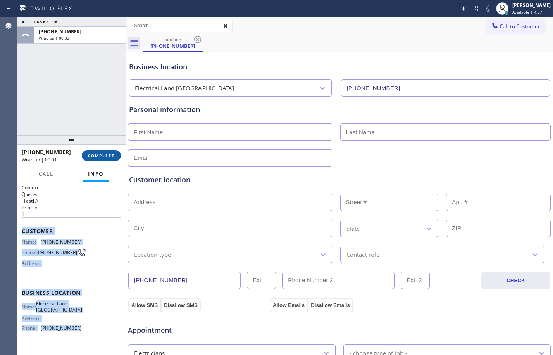
click at [100, 151] on button "COMPLETE" at bounding box center [101, 155] width 39 height 11
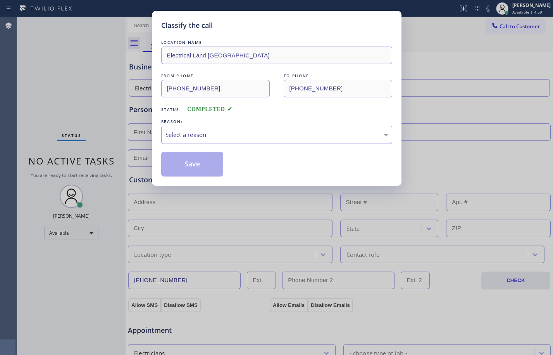
click at [195, 139] on div "Select a reason" at bounding box center [277, 134] width 223 height 9
click at [197, 167] on button "Save" at bounding box center [192, 164] width 62 height 25
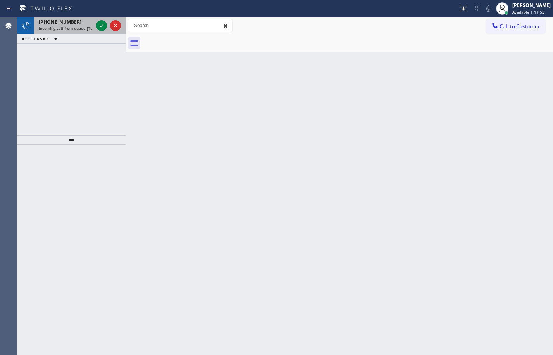
click at [65, 21] on span "[PHONE_NUMBER]" at bounding box center [60, 22] width 43 height 7
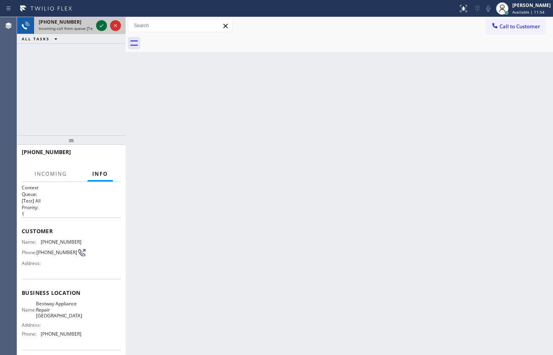
click at [104, 25] on icon at bounding box center [101, 25] width 9 height 9
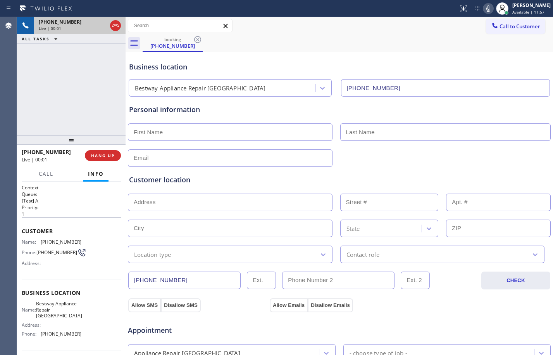
type input "[PHONE_NUMBER]"
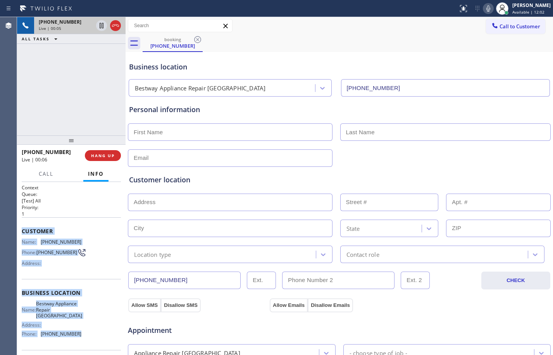
drag, startPoint x: 19, startPoint y: 232, endPoint x: 83, endPoint y: 340, distance: 126.0
click at [83, 340] on div "Context Queue: [Test] All Priority: 1 Customer Name: [PHONE_NUMBER] Phone: [PHO…" at bounding box center [71, 268] width 109 height 173
copy div "Customer Name: [PHONE_NUMBER] Phone: [PHONE_NUMBER] Address: Business location …"
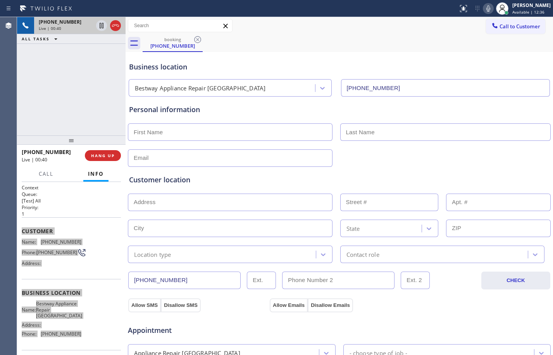
scroll to position [246, 0]
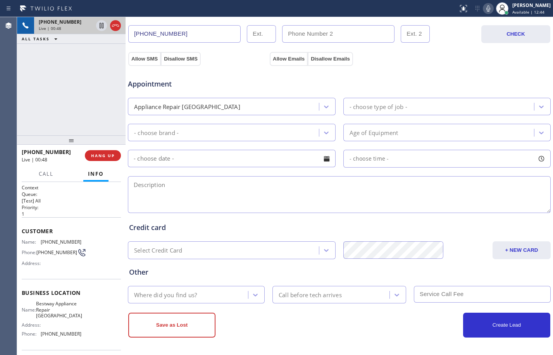
click at [231, 187] on textarea at bounding box center [339, 194] width 423 height 37
click at [408, 336] on div "Create Lead" at bounding box center [445, 324] width 211 height 25
click at [91, 153] on span "HANG UP" at bounding box center [103, 155] width 24 height 5
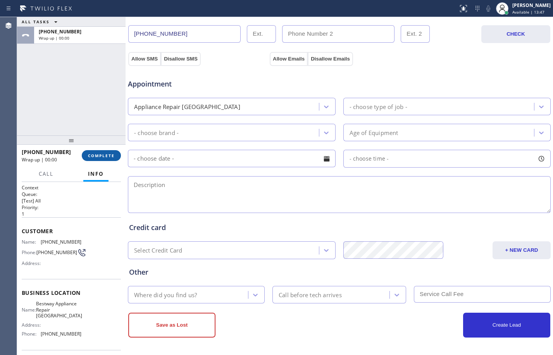
click at [91, 153] on span "COMPLETE" at bounding box center [101, 155] width 27 height 5
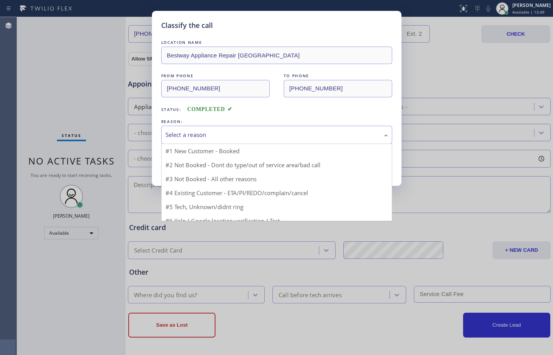
click at [231, 138] on div "Select a reason" at bounding box center [277, 134] width 223 height 9
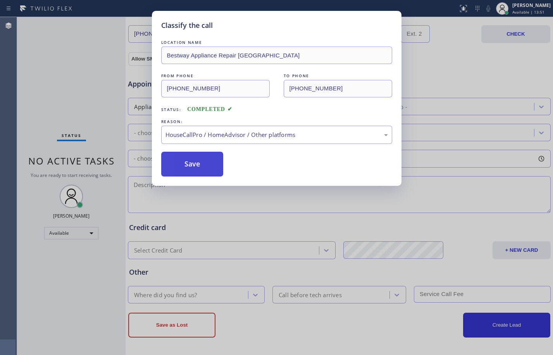
click at [178, 164] on button "Save" at bounding box center [192, 164] width 62 height 25
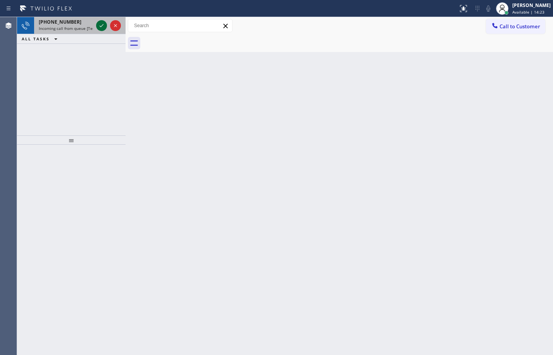
click at [85, 26] on span "Incoming call from queue [Test] All" at bounding box center [71, 28] width 64 height 5
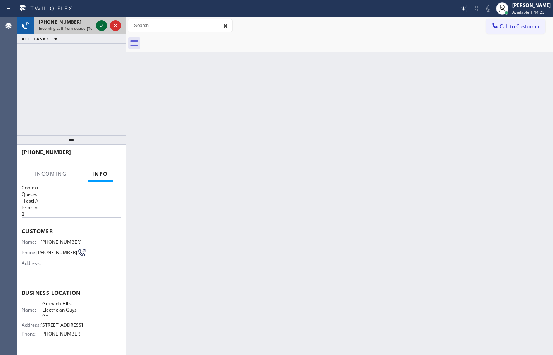
click at [103, 27] on icon at bounding box center [101, 25] width 9 height 9
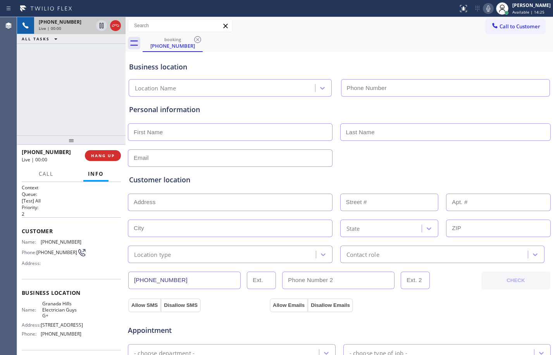
type input "[PHONE_NUMBER]"
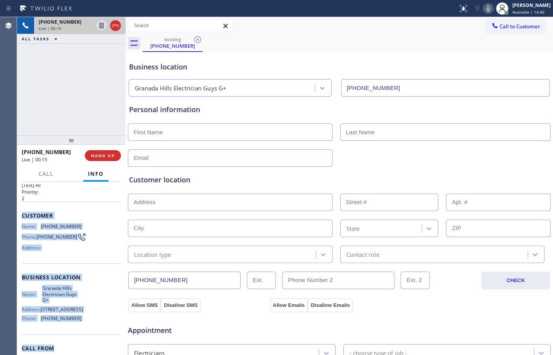
drag, startPoint x: 21, startPoint y: 230, endPoint x: 81, endPoint y: 345, distance: 129.9
click at [81, 345] on div "Context Queue: [Test] All Priority: 2 Customer Name: [PHONE_NUMBER] Phone: [PHO…" at bounding box center [71, 268] width 109 height 173
copy div "Customer Name: [PHONE_NUMBER] Phone: [PHONE_NUMBER] Address: Business location …"
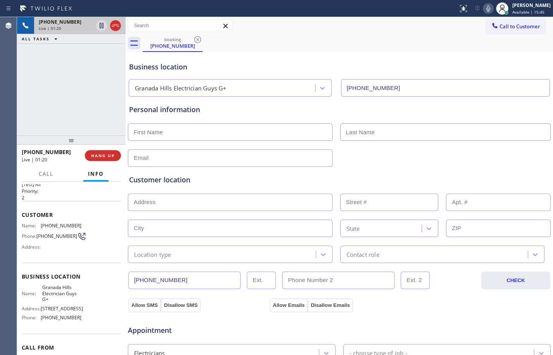
click at [48, 95] on div "[PHONE_NUMBER] Live | 01:20 ALL TASKS ALL TASKS ACTIVE TASKS TASKS IN WRAP UP" at bounding box center [71, 76] width 109 height 118
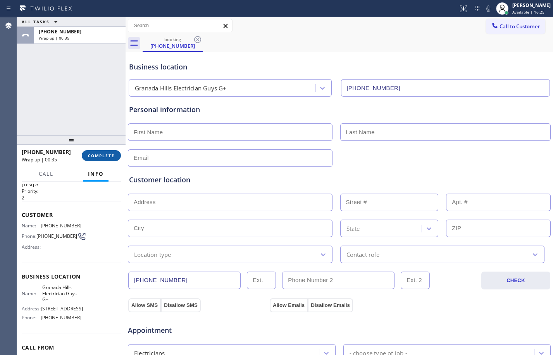
click at [100, 160] on button "COMPLETE" at bounding box center [101, 155] width 39 height 11
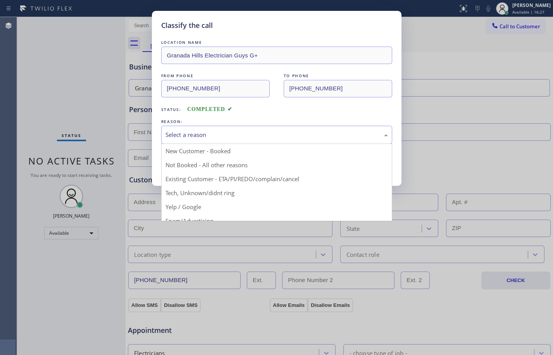
click at [245, 135] on div "Select a reason" at bounding box center [277, 134] width 223 height 9
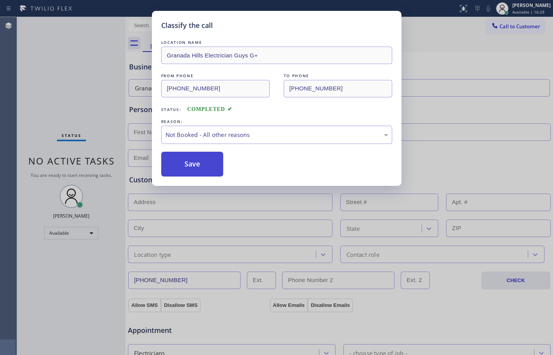
click at [198, 169] on button "Save" at bounding box center [192, 164] width 62 height 25
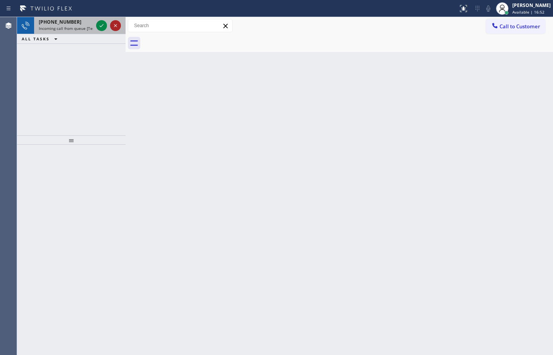
drag, startPoint x: 106, startPoint y: 25, endPoint x: 114, endPoint y: 29, distance: 8.5
click at [106, 25] on div at bounding box center [101, 25] width 11 height 9
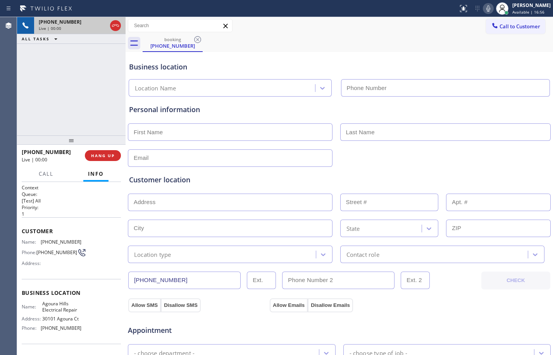
type input "[PHONE_NUMBER]"
click at [23, 229] on span "Customer" at bounding box center [71, 230] width 99 height 7
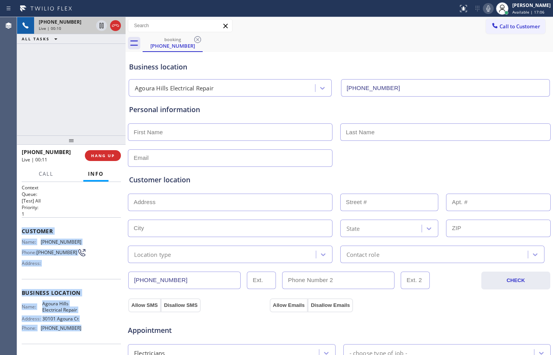
drag, startPoint x: 21, startPoint y: 229, endPoint x: 88, endPoint y: 328, distance: 118.6
click at [88, 328] on div "Context Queue: [Test] All Priority: 1 Customer Name: [PHONE_NUMBER] Phone: [PHO…" at bounding box center [71, 268] width 109 height 173
copy div "Customer Name: [PHONE_NUMBER] Phone: [PHONE_NUMBER] Address: Business location …"
click at [102, 155] on span "HANG UP" at bounding box center [103, 155] width 24 height 5
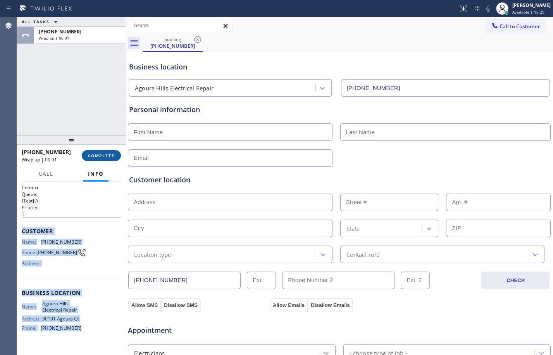
click at [102, 155] on span "COMPLETE" at bounding box center [101, 155] width 27 height 5
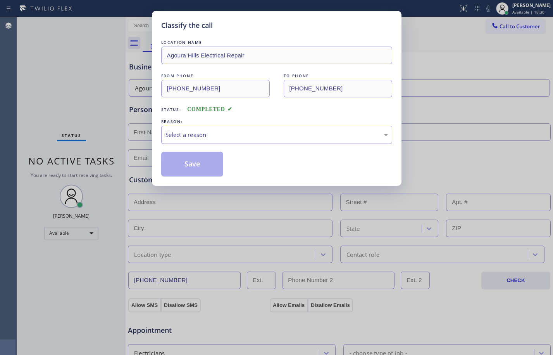
click at [236, 138] on div "Select a reason" at bounding box center [277, 134] width 223 height 9
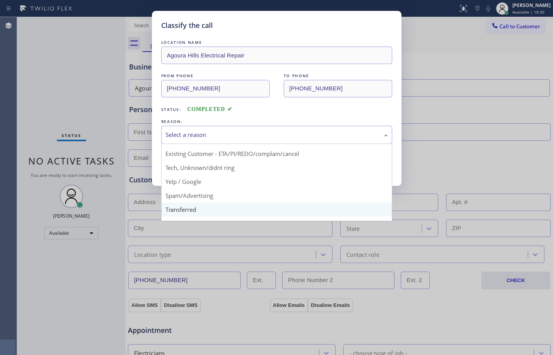
scroll to position [49, 0]
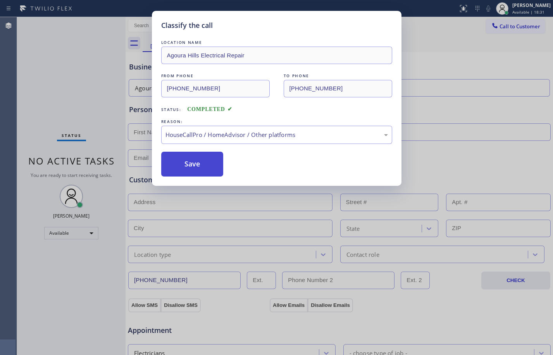
click at [212, 164] on button "Save" at bounding box center [192, 164] width 62 height 25
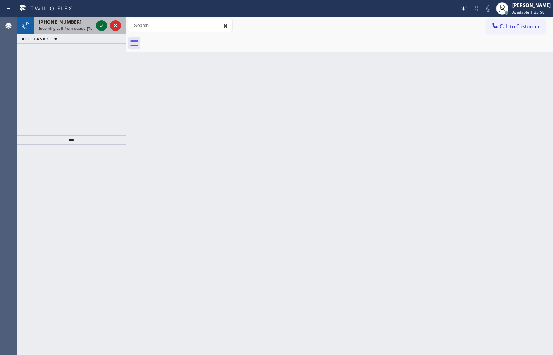
click at [103, 25] on icon at bounding box center [101, 25] width 9 height 9
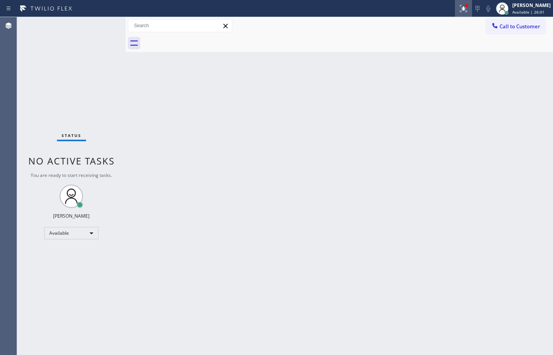
click at [459, 12] on icon at bounding box center [463, 8] width 9 height 9
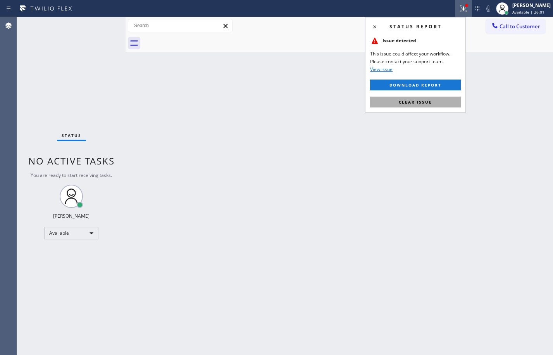
click at [448, 99] on button "Clear issue" at bounding box center [415, 102] width 91 height 11
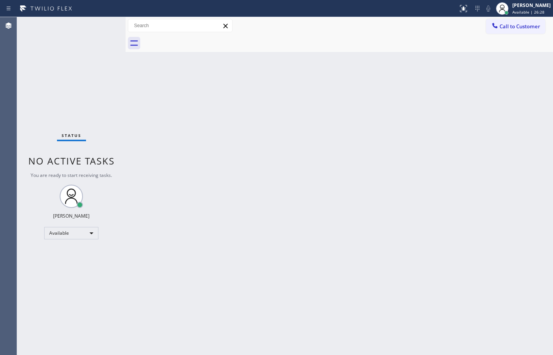
click at [170, 91] on div "Back to Dashboard Change Sender ID Customers Technicians Select a contact Outbo…" at bounding box center [340, 186] width 428 height 338
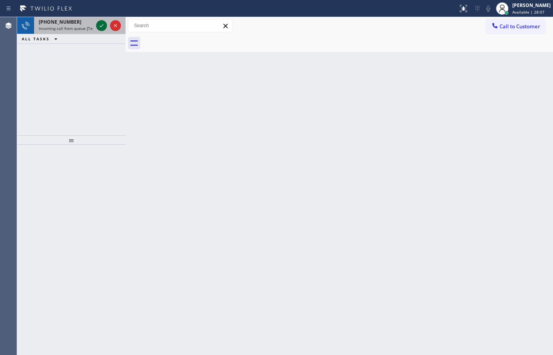
click at [103, 22] on icon at bounding box center [101, 25] width 9 height 9
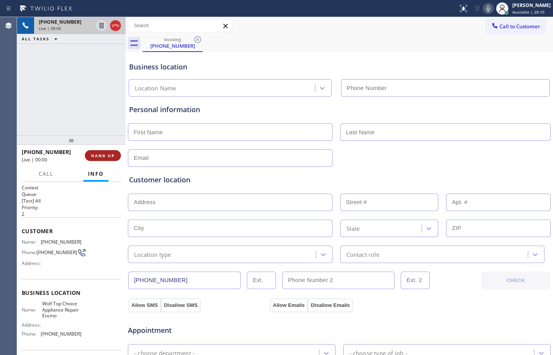
type input "[PHONE_NUMBER]"
click at [110, 153] on span "HANG UP" at bounding box center [103, 155] width 24 height 5
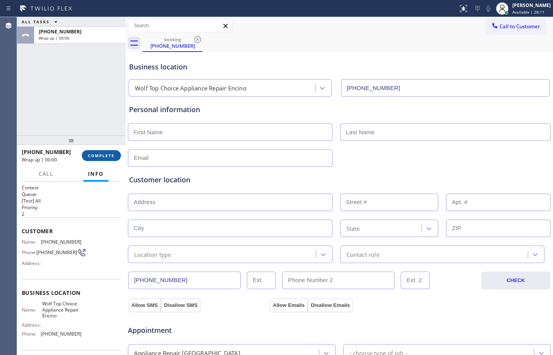
click at [110, 153] on span "COMPLETE" at bounding box center [101, 155] width 27 height 5
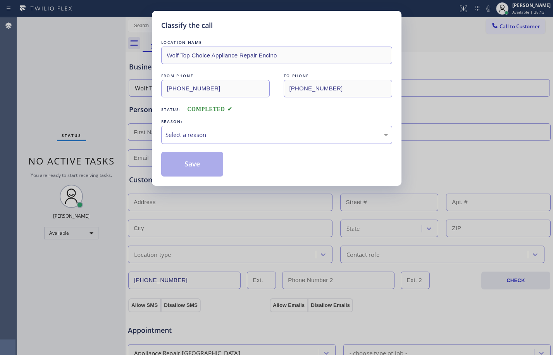
click at [281, 140] on div "Select a reason" at bounding box center [276, 135] width 231 height 18
click at [203, 159] on button "Save" at bounding box center [192, 164] width 62 height 25
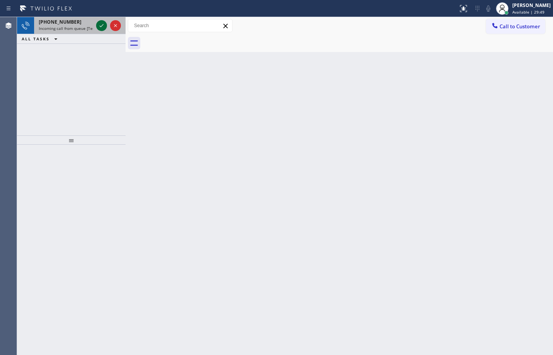
click at [105, 26] on icon at bounding box center [101, 25] width 9 height 9
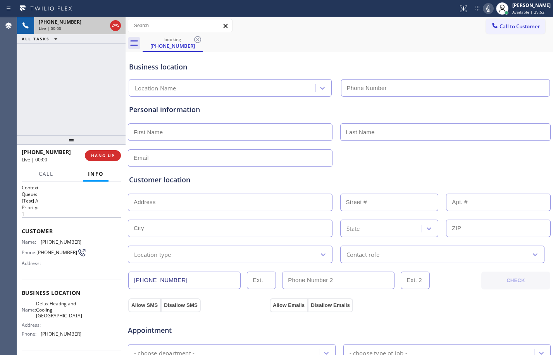
type input "[PHONE_NUMBER]"
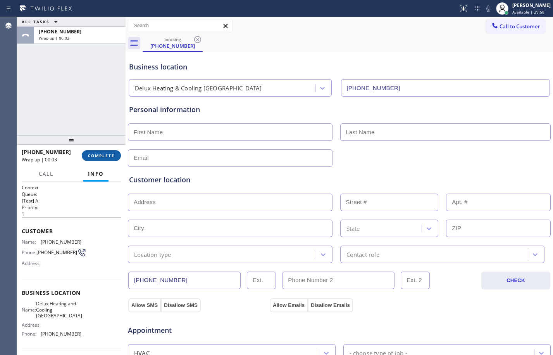
click at [99, 152] on button "COMPLETE" at bounding box center [101, 155] width 39 height 11
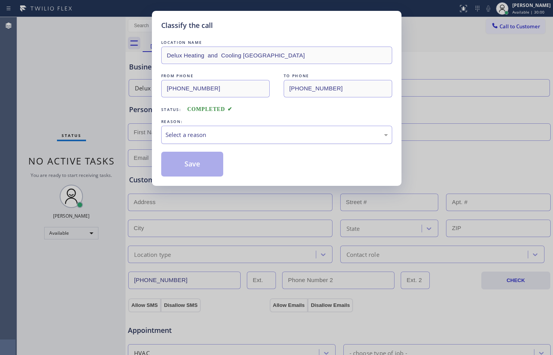
click at [226, 133] on div "Select a reason" at bounding box center [277, 134] width 223 height 9
click at [196, 169] on button "Save" at bounding box center [192, 164] width 62 height 25
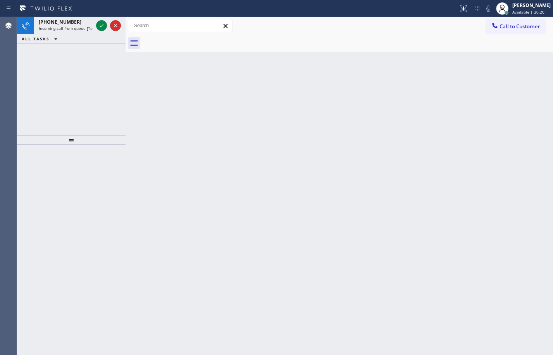
click at [54, 2] on icon at bounding box center [46, 8] width 58 height 12
click at [103, 24] on icon at bounding box center [101, 25] width 9 height 9
click at [102, 24] on icon at bounding box center [101, 25] width 9 height 9
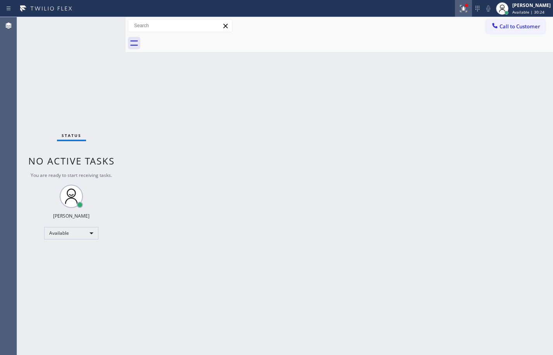
click at [465, 10] on div at bounding box center [463, 8] width 17 height 9
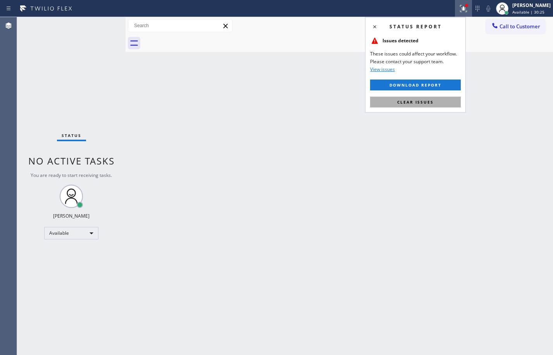
click at [431, 104] on span "Clear issues" at bounding box center [415, 101] width 36 height 5
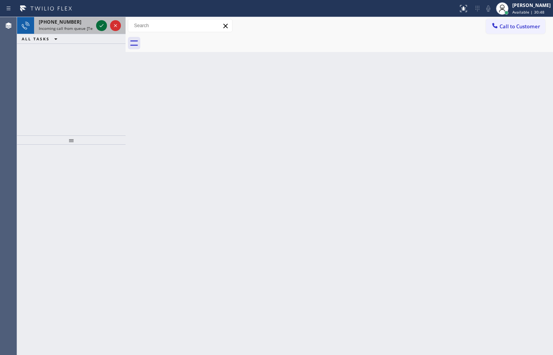
click at [105, 26] on icon at bounding box center [101, 25] width 9 height 9
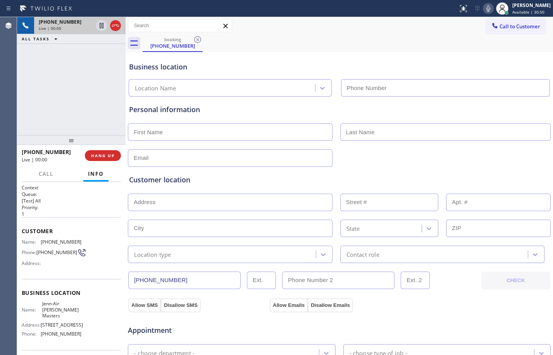
type input "[PHONE_NUMBER]"
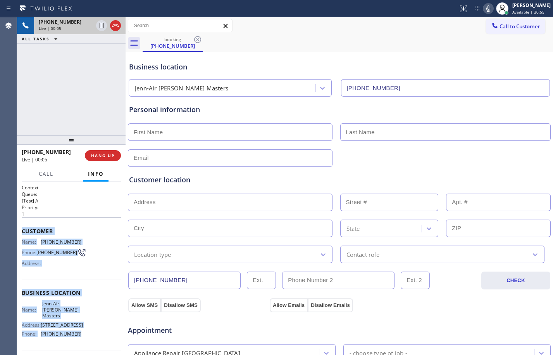
drag, startPoint x: 21, startPoint y: 231, endPoint x: 85, endPoint y: 338, distance: 124.8
click at [85, 338] on div "Context Queue: [Test] All Priority: 1 Customer Name: [PHONE_NUMBER] Phone: [PHO…" at bounding box center [71, 268] width 109 height 173
copy div "Customer Name: [PHONE_NUMBER] Phone: [PHONE_NUMBER] Address: Business location …"
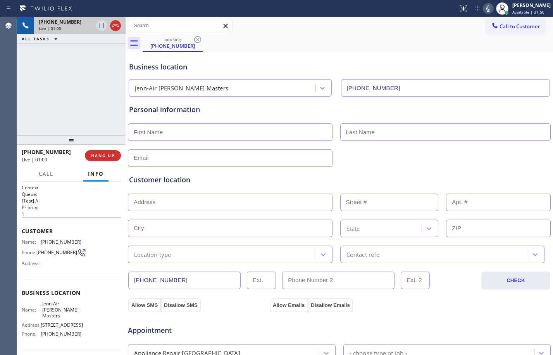
click at [27, 68] on div "[PHONE_NUMBER] Live | 01:00 ALL TASKS ALL TASKS ACTIVE TASKS TASKS IN WRAP UP" at bounding box center [71, 76] width 109 height 118
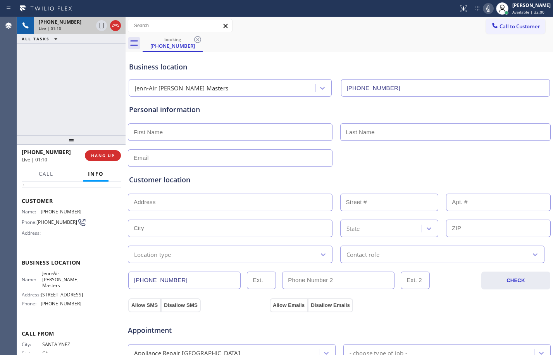
scroll to position [53, 0]
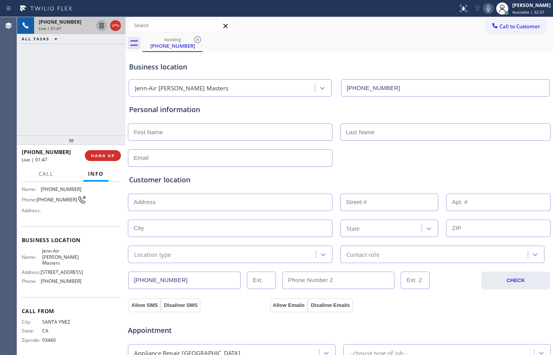
click at [98, 24] on icon at bounding box center [101, 25] width 9 height 9
click at [486, 10] on icon at bounding box center [488, 8] width 4 height 6
click at [102, 28] on icon at bounding box center [101, 25] width 5 height 5
click at [484, 12] on icon at bounding box center [488, 8] width 9 height 9
click at [67, 88] on div "[PHONE_NUMBER] Live | 05:55 ALL TASKS ALL TASKS ACTIVE TASKS TASKS IN WRAP UP" at bounding box center [71, 76] width 109 height 118
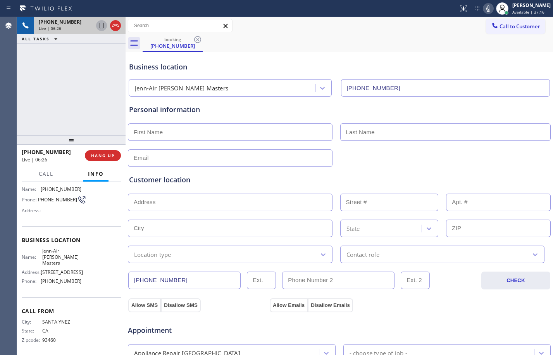
click at [102, 27] on icon at bounding box center [102, 25] width 4 height 5
click at [485, 8] on icon at bounding box center [488, 8] width 9 height 9
click at [112, 27] on icon at bounding box center [115, 25] width 9 height 9
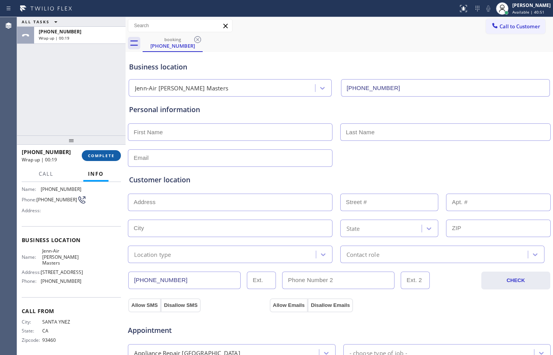
click at [103, 159] on button "COMPLETE" at bounding box center [101, 155] width 39 height 11
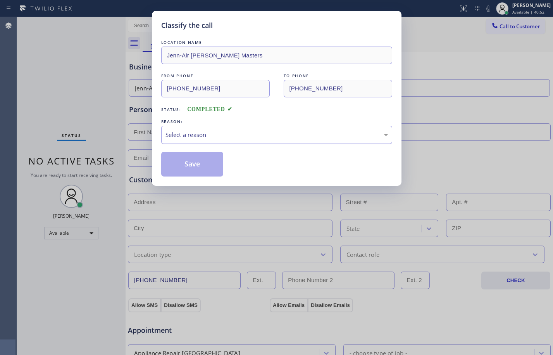
click at [184, 132] on div "Select a reason" at bounding box center [277, 134] width 223 height 9
click at [193, 167] on button "Save" at bounding box center [192, 164] width 62 height 25
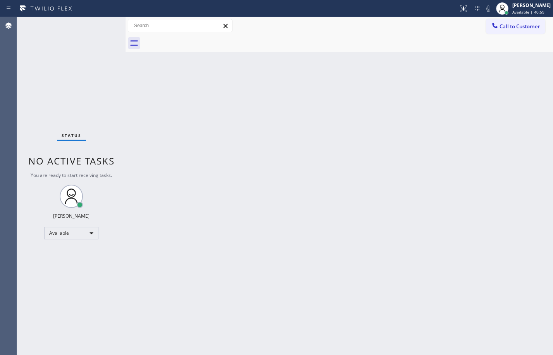
click at [523, 17] on div "Status report No issues detected If you experience an issue, please download th…" at bounding box center [276, 8] width 553 height 17
click at [516, 8] on div "[PERSON_NAME]" at bounding box center [531, 5] width 38 height 7
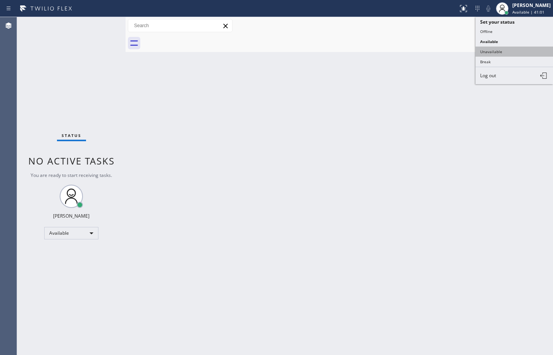
click at [505, 48] on button "Unavailable" at bounding box center [515, 52] width 78 height 10
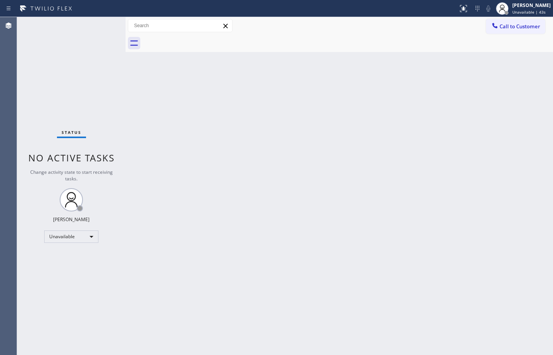
drag, startPoint x: 44, startPoint y: 96, endPoint x: 387, endPoint y: 21, distance: 351.1
click at [45, 97] on div "Status No active tasks Change activity state to start receiving tasks. [PERSON_…" at bounding box center [71, 186] width 109 height 338
click at [508, 25] on span "Call to Customer" at bounding box center [520, 26] width 41 height 7
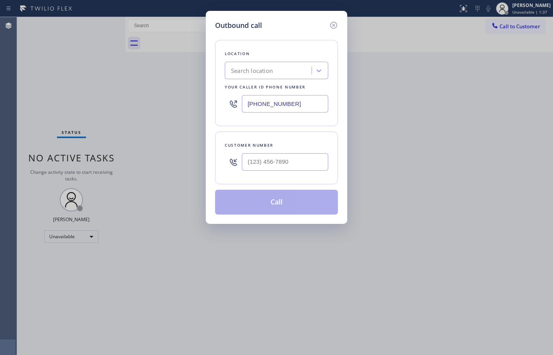
drag, startPoint x: 300, startPoint y: 98, endPoint x: 88, endPoint y: 119, distance: 213.1
click at [88, 119] on div "Outbound call Location Search location Your caller id phone number [PHONE_NUMBE…" at bounding box center [276, 177] width 553 height 355
paste input "619) 762-3657"
type input "[PHONE_NUMBER]"
click at [308, 166] on input "(___) ___-____" at bounding box center [285, 161] width 86 height 17
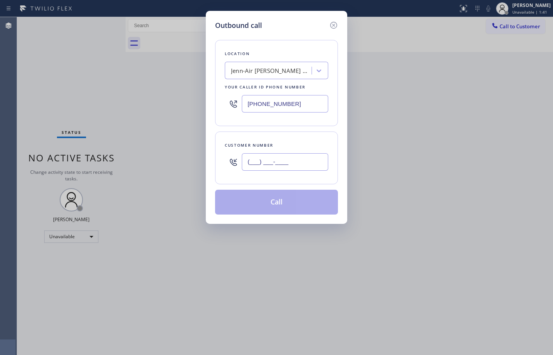
paste input "805) 245-4702"
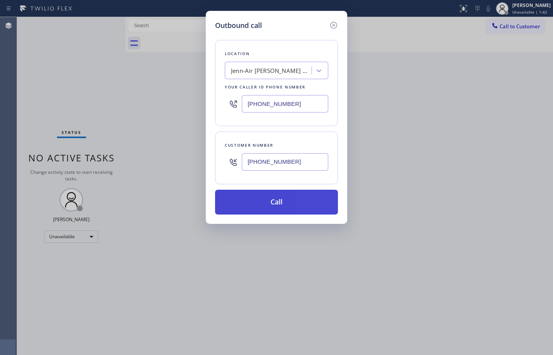
type input "[PHONE_NUMBER]"
click at [288, 202] on button "Call" at bounding box center [276, 202] width 123 height 25
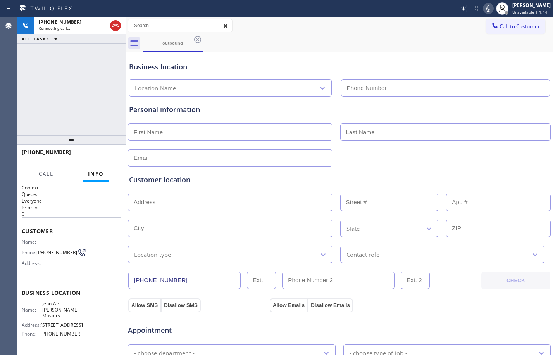
type input "[PHONE_NUMBER]"
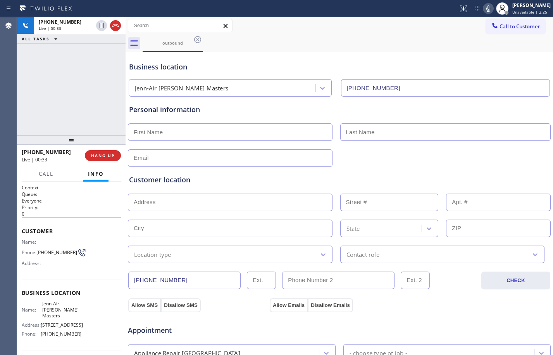
click at [10, 71] on div "Agent Desktop" at bounding box center [8, 186] width 17 height 338
click at [100, 28] on icon at bounding box center [102, 25] width 4 height 5
click at [484, 11] on icon at bounding box center [488, 8] width 9 height 9
click at [73, 69] on div "[PHONE_NUMBER] Live | 01:46 ALL TASKS ALL TASKS ACTIVE TASKS TASKS IN WRAP UP" at bounding box center [71, 76] width 109 height 118
drag, startPoint x: 105, startPoint y: 26, endPoint x: 145, endPoint y: 29, distance: 40.0
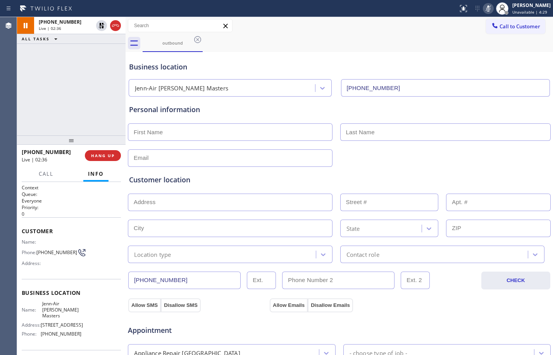
click at [105, 26] on icon at bounding box center [101, 25] width 9 height 9
click at [484, 8] on icon at bounding box center [488, 8] width 9 height 9
click at [75, 86] on div "[PHONE_NUMBER] Live | 03:54 ALL TASKS ALL TASKS ACTIVE TASKS TASKS IN WRAP UP" at bounding box center [71, 76] width 109 height 118
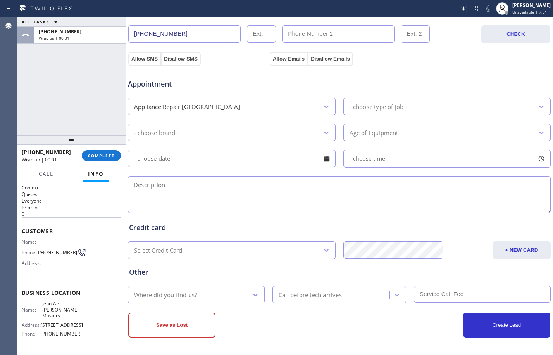
click at [243, 198] on textarea at bounding box center [339, 194] width 423 height 37
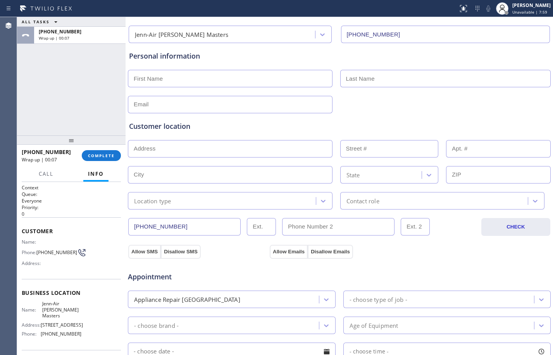
scroll to position [0, 0]
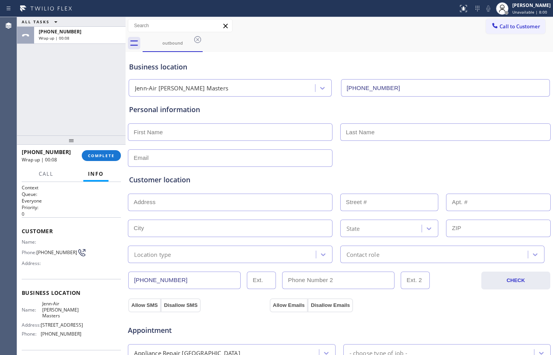
click at [200, 138] on input "text" at bounding box center [230, 131] width 205 height 17
click at [239, 130] on input "text" at bounding box center [230, 131] width 205 height 17
paste input "[PERSON_NAME]"
type input "[PERSON_NAME]"
click at [414, 138] on input "text" at bounding box center [445, 131] width 211 height 17
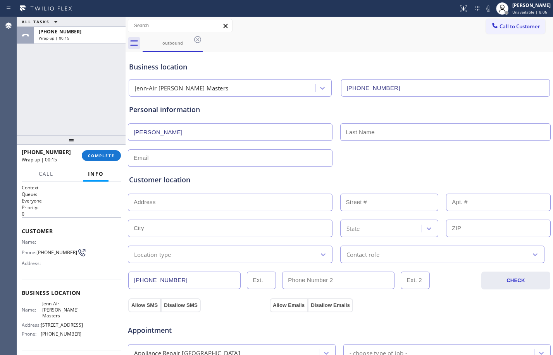
paste input "[PERSON_NAME]"
type input "[PERSON_NAME]"
click at [183, 157] on input "text" at bounding box center [230, 157] width 205 height 17
paste input "[EMAIL_ADDRESS][DOMAIN_NAME]"
click at [136, 159] on input "[EMAIL_ADDRESS][DOMAIN_NAME]" at bounding box center [230, 157] width 205 height 17
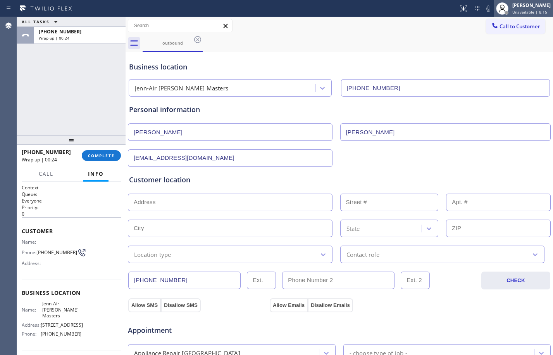
type input "[EMAIL_ADDRESS][DOMAIN_NAME]"
click at [204, 202] on input "text" at bounding box center [230, 201] width 205 height 17
click at [273, 202] on input "text" at bounding box center [230, 201] width 205 height 17
paste input "[STREET_ADDRESS]"
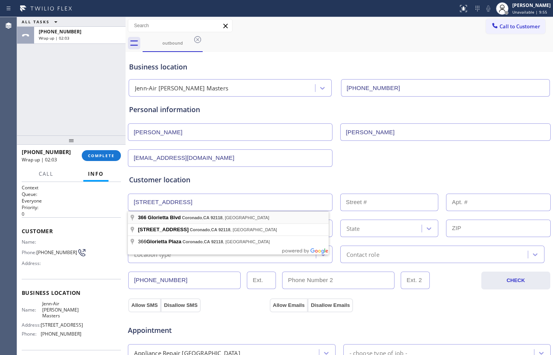
type input "[STREET_ADDRESS]"
type input "366"
type input "Coronado"
type input "92118"
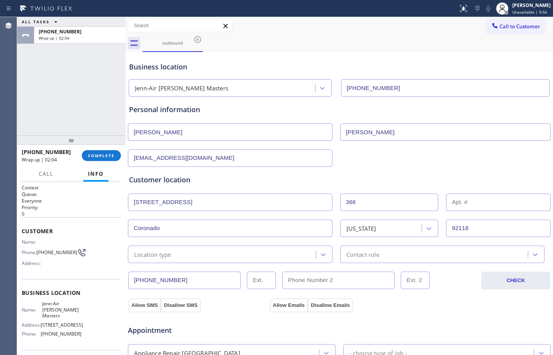
click at [235, 253] on div "Location type" at bounding box center [223, 254] width 186 height 14
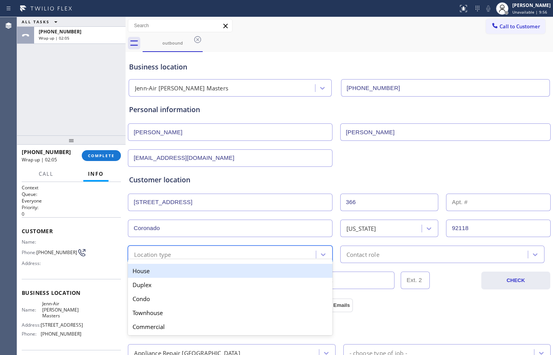
click at [178, 269] on div "House" at bounding box center [230, 271] width 205 height 14
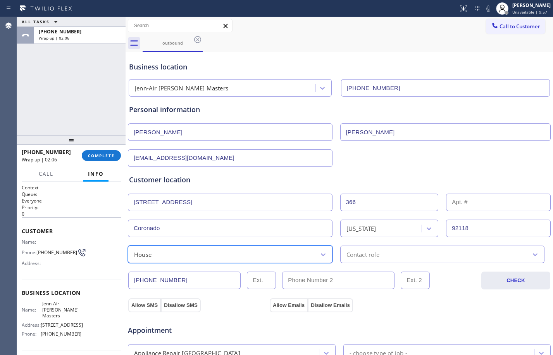
click at [354, 256] on div "Contact role" at bounding box center [363, 254] width 33 height 9
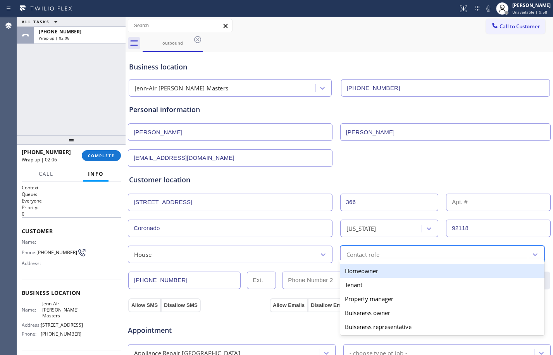
click at [362, 269] on div "Homeowner" at bounding box center [442, 271] width 205 height 14
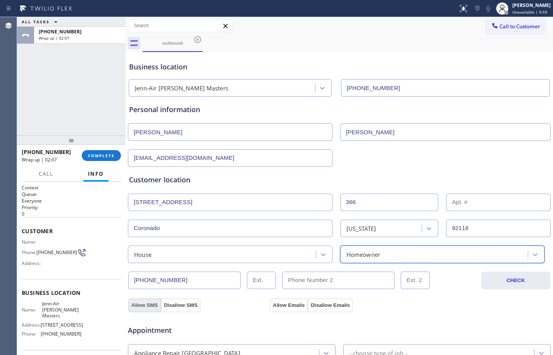
click at [144, 307] on button "Allow SMS" at bounding box center [144, 305] width 33 height 14
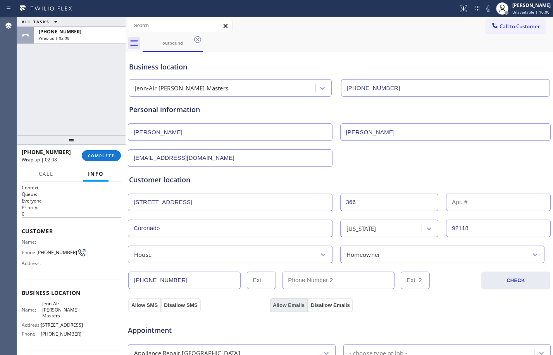
click at [289, 307] on button "Allow Emails" at bounding box center [289, 305] width 38 height 14
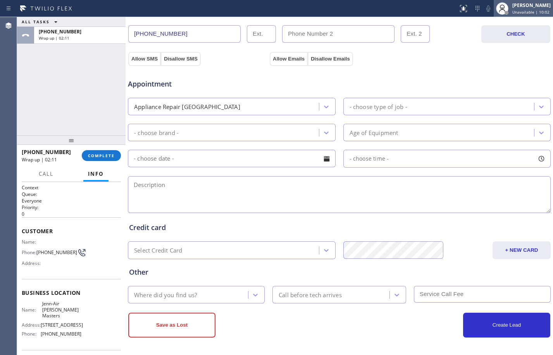
click at [539, 14] on span "Unavailable | 10:02" at bounding box center [530, 11] width 37 height 5
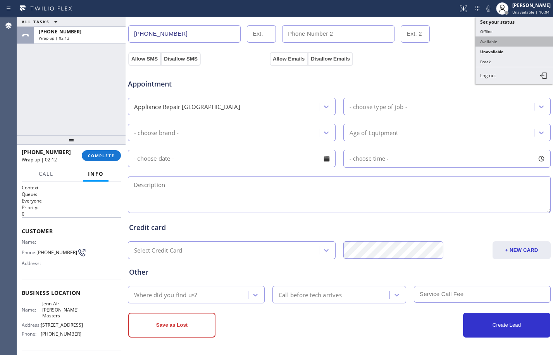
click at [500, 44] on button "Available" at bounding box center [515, 41] width 78 height 10
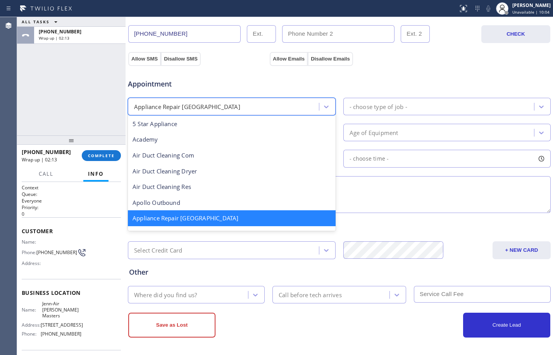
click at [205, 107] on div "Appliance Repair [GEOGRAPHIC_DATA]" at bounding box center [187, 106] width 106 height 9
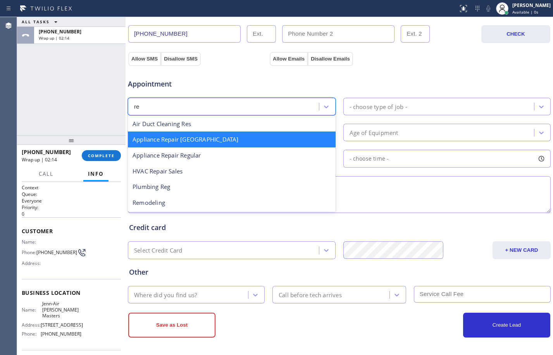
scroll to position [0, 0]
type input "reg"
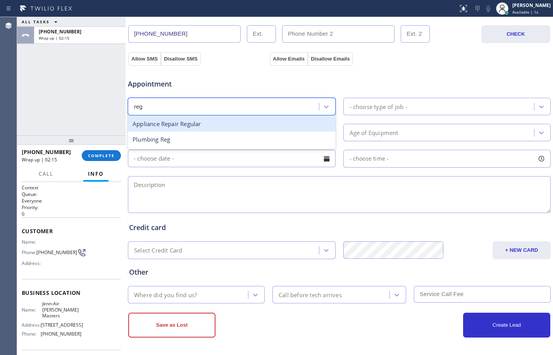
click at [195, 128] on div "Appliance Repair Regular" at bounding box center [232, 124] width 208 height 16
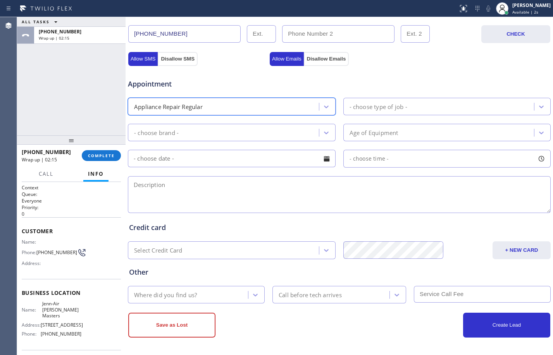
click at [361, 112] on div "- choose type of job -" at bounding box center [440, 107] width 189 height 14
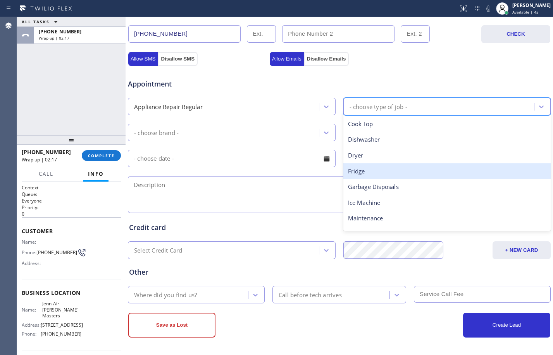
click at [386, 169] on div "Fridge" at bounding box center [447, 171] width 208 height 16
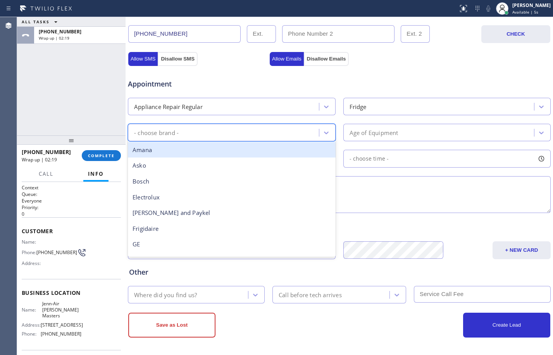
click at [198, 131] on div "- choose brand -" at bounding box center [224, 133] width 189 height 14
type input "je"
drag, startPoint x: 189, startPoint y: 144, endPoint x: 259, endPoint y: 137, distance: 70.5
click at [189, 145] on div "Jenn-Air" at bounding box center [232, 150] width 208 height 16
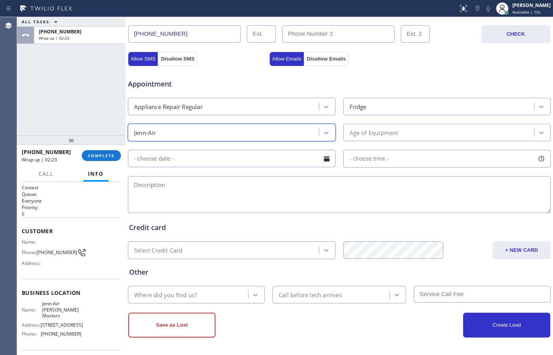
click at [362, 133] on div "Age of Equipment" at bounding box center [374, 132] width 49 height 9
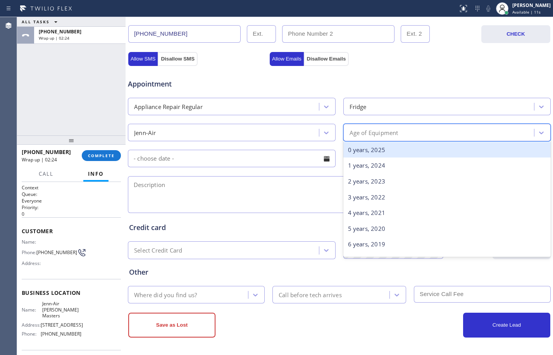
type input "2"
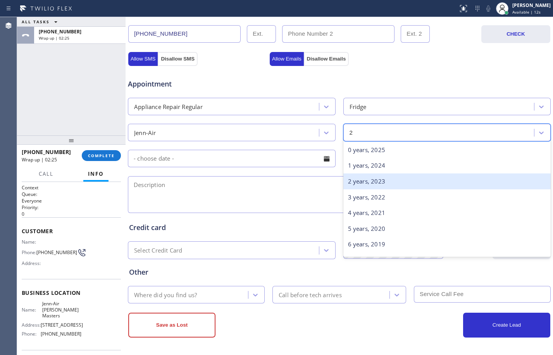
click at [377, 181] on div "2 years, 2023" at bounding box center [447, 181] width 208 height 16
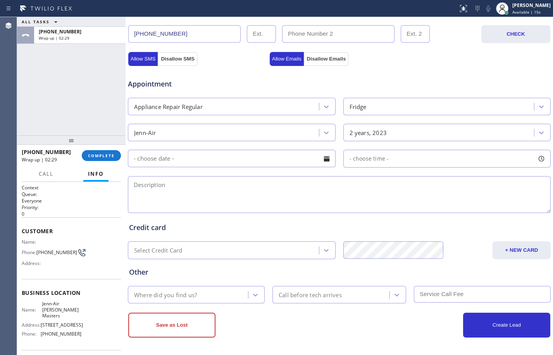
click at [190, 199] on textarea at bounding box center [339, 194] width 423 height 37
paste textarea "Jenn-air/ Refrigerator freezer- the ice maker is no longer working/the thing yo…"
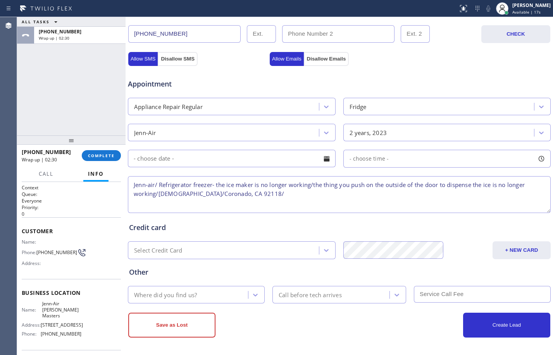
click at [260, 198] on textarea "Jenn-air/ Refrigerator freezer- the ice maker is no longer working/the thing yo…" at bounding box center [339, 194] width 423 height 37
click at [188, 197] on textarea "Jenn-air/ Refrigerator freezer- the ice maker is no longer working/the thing yo…" at bounding box center [339, 194] width 423 height 37
click at [214, 197] on textarea "Jenn-air/ Refrigerator freezer- the ice maker is no longer working/the thing yo…" at bounding box center [339, 194] width 423 height 37
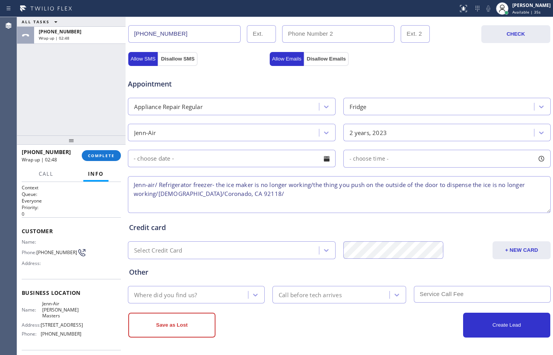
click at [226, 194] on textarea "Jenn-air/ Refrigerator freezer- the ice maker is no longer working/the thing yo…" at bounding box center [339, 194] width 423 height 37
drag, startPoint x: 226, startPoint y: 194, endPoint x: 184, endPoint y: 197, distance: 42.4
click at [184, 197] on textarea "Jenn-air/ Refrigerator freezer- the ice maker is no longer working/the thing yo…" at bounding box center [339, 194] width 423 height 37
paste textarea "[STREET_ADDRESS]"
click at [271, 192] on textarea "Jenn-air/ Refrigerator freezer- the ice maker is no longer working/the thing yo…" at bounding box center [339, 194] width 423 height 37
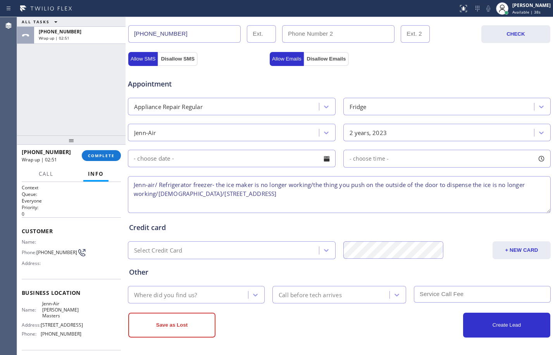
click at [271, 192] on textarea "Jenn-air/ Refrigerator freezer- the ice maker is no longer working/the thing yo…" at bounding box center [339, 194] width 423 height 37
click at [369, 196] on textarea "Jenn-air/ Refrigerator freezer- the ice maker is no longer working/the thing yo…" at bounding box center [339, 194] width 423 height 37
click at [386, 193] on textarea "Jenn-air/ Refrigerator freezer- the ice maker is no longer working/the thing yo…" at bounding box center [339, 194] width 423 height 37
click at [448, 197] on textarea "Jenn-air/ Refrigerator freezer- the ice maker is no longer working/the thing yo…" at bounding box center [339, 194] width 423 height 37
click at [419, 197] on textarea "Jenn-air/ Refrigerator freezer- the ice maker is no longer working/the thing yo…" at bounding box center [339, 194] width 423 height 37
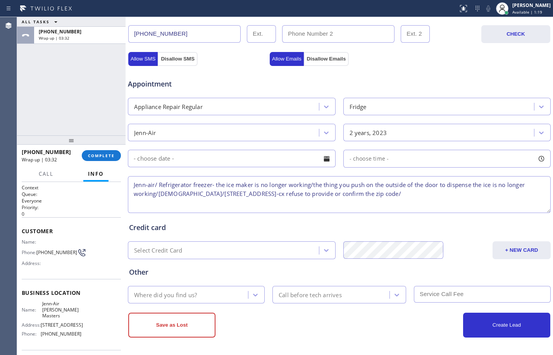
paste textarea "Jenn-Air [PERSON_NAME] Masters"
type textarea "Jenn-air/ Refrigerator freezer- the ice maker is no longer working/the thing yo…"
click at [203, 290] on div "Where did you find us?" at bounding box center [189, 295] width 118 height 14
type input "go"
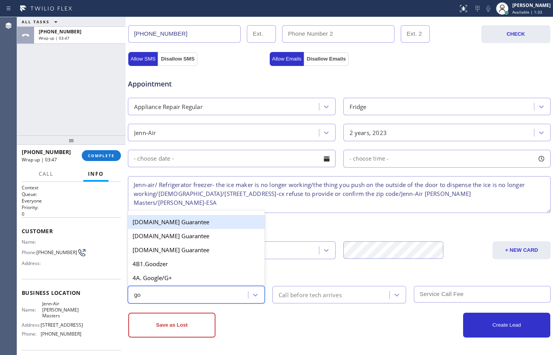
click at [187, 279] on div "4A. Google/G+" at bounding box center [196, 278] width 137 height 14
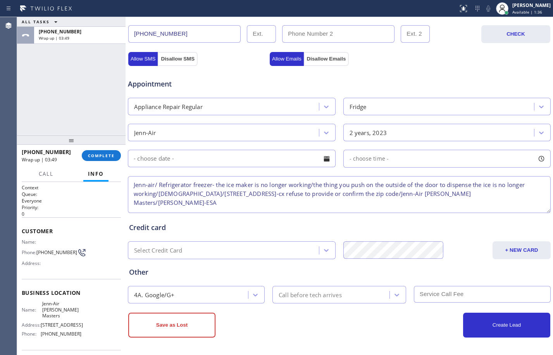
click at [519, 200] on textarea "Jenn-air/ Refrigerator freezer- the ice maker is no longer working/the thing yo…" at bounding box center [339, 194] width 423 height 37
click at [511, 187] on textarea "Jenn-air/ Refrigerator freezer- the ice maker is no longer working/the thing yo…" at bounding box center [339, 194] width 423 height 37
click at [512, 198] on textarea "Jenn-air/ Refrigerator freezer- the ice maker is no longer working/the thing yo…" at bounding box center [339, 194] width 423 height 37
click at [384, 193] on textarea "Jenn-air/ Refrigerator freezer- the ice maker is no longer working/the thing yo…" at bounding box center [339, 194] width 423 height 37
click at [214, 204] on textarea "Jenn-air/ Refrigerator freezer- the ice maker is no longer working/the thing yo…" at bounding box center [339, 194] width 423 height 37
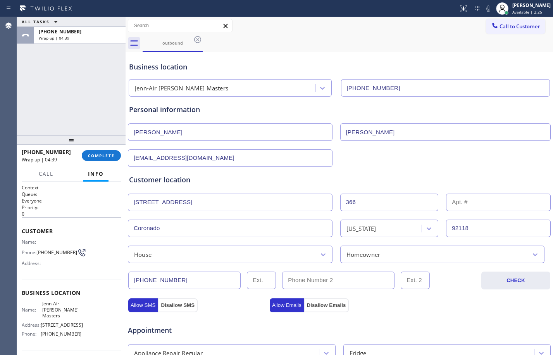
scroll to position [246, 0]
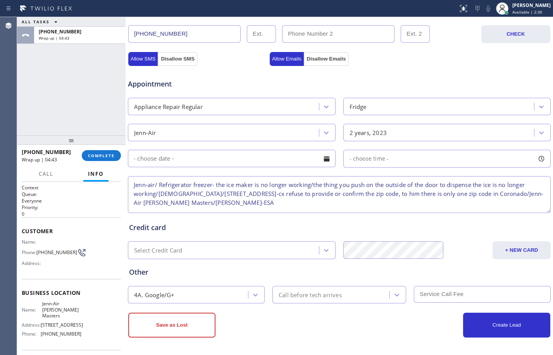
click at [392, 195] on textarea "Jenn-air/ Refrigerator freezer- the ice maker is no longer working/the thing yo…" at bounding box center [339, 194] width 423 height 37
click at [162, 201] on textarea "Jenn-air/ Refrigerator freezer- the ice maker is no longer working/the thing yo…" at bounding box center [339, 194] width 423 height 37
click at [289, 204] on textarea "Jenn-air/ Refrigerator freezer- the ice maker is no longer working/the thing yo…" at bounding box center [339, 194] width 423 height 37
type textarea "Jenn-air/ Refrigerator freezer- the ice maker is no longer working/the thing yo…"
click at [162, 327] on button "Save as Lost" at bounding box center [171, 324] width 87 height 25
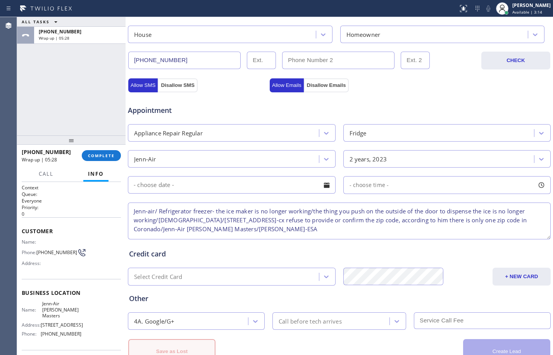
scroll to position [273, 0]
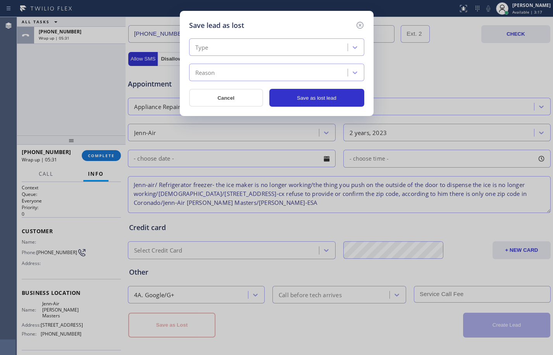
click at [268, 44] on div "Type" at bounding box center [269, 48] width 156 height 14
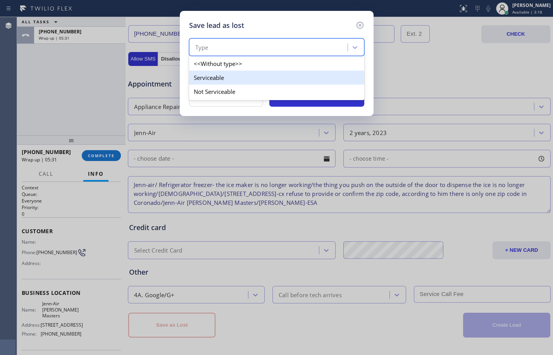
click at [226, 72] on div "Serviceable" at bounding box center [276, 78] width 175 height 14
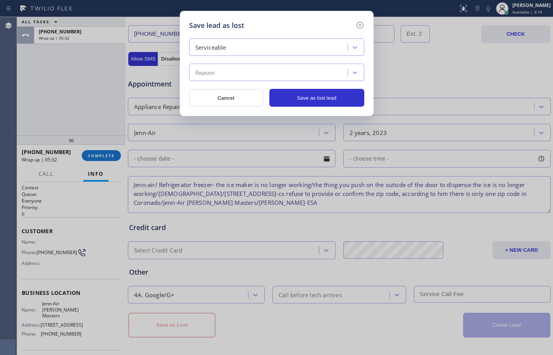
click at [227, 78] on div "Reason" at bounding box center [269, 73] width 156 height 14
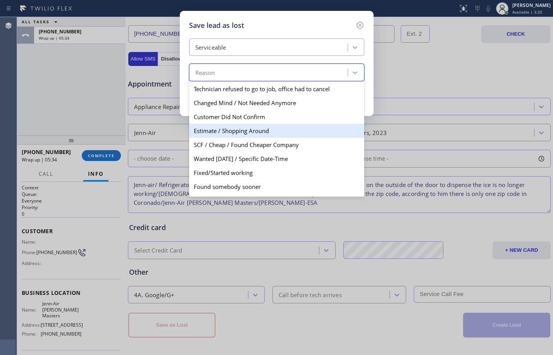
click at [221, 131] on div "Estimate / Shopping Around" at bounding box center [276, 131] width 175 height 14
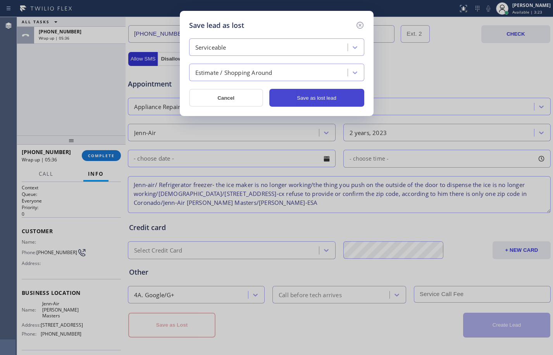
click at [318, 97] on button "Save as lost lead" at bounding box center [316, 98] width 95 height 18
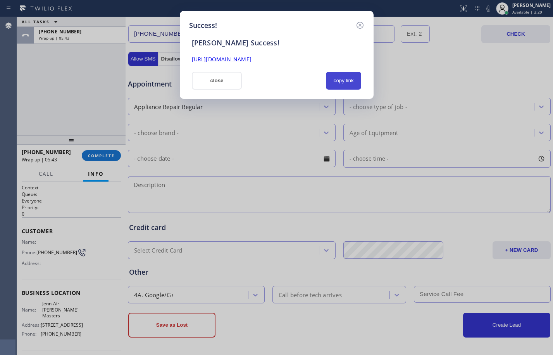
click at [349, 83] on button "copy link" at bounding box center [344, 81] width 36 height 18
click at [229, 61] on link "[URL][DOMAIN_NAME]" at bounding box center [222, 58] width 60 height 7
click at [204, 83] on button "close" at bounding box center [217, 81] width 50 height 18
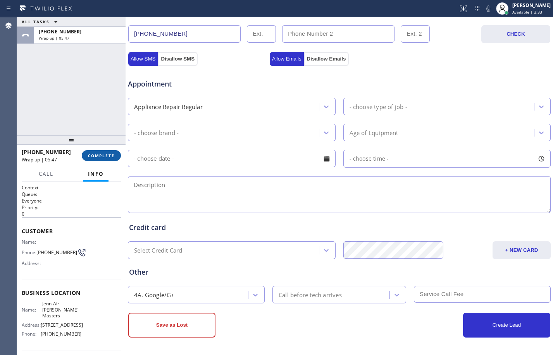
click at [100, 153] on span "COMPLETE" at bounding box center [101, 155] width 27 height 5
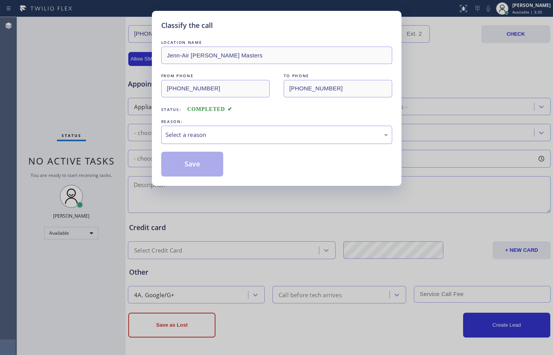
click at [238, 136] on div "Select a reason" at bounding box center [277, 134] width 223 height 9
click at [183, 158] on button "Save" at bounding box center [192, 164] width 62 height 25
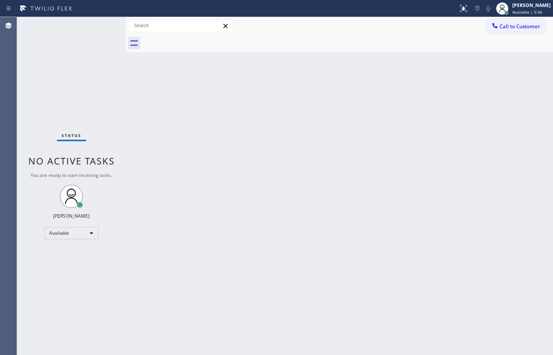
click at [497, 256] on div "Back to Dashboard Change Sender ID Customers Technicians Select a contact Outbo…" at bounding box center [340, 186] width 428 height 338
click at [47, 232] on div "Available" at bounding box center [71, 233] width 54 height 12
click at [69, 270] on li "Break" at bounding box center [71, 272] width 53 height 9
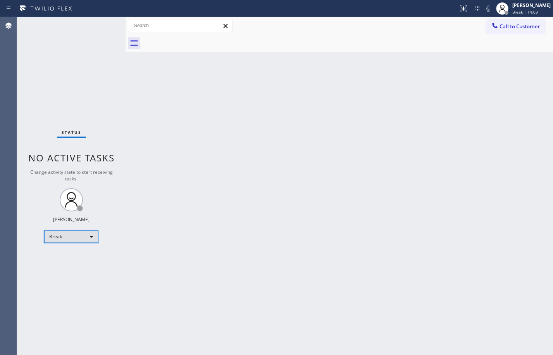
click at [67, 237] on div "Break" at bounding box center [71, 236] width 54 height 12
click at [86, 257] on li "Available" at bounding box center [71, 256] width 53 height 9
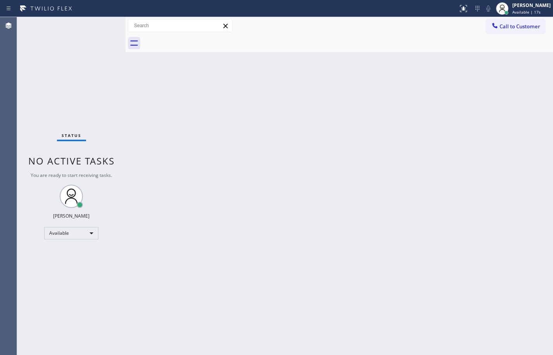
click at [331, 134] on div "Back to Dashboard Change Sender ID Customers Technicians Select a contact Outbo…" at bounding box center [340, 186] width 428 height 338
click at [481, 213] on div "Back to Dashboard Change Sender ID Customers Technicians Select a contact Outbo…" at bounding box center [340, 186] width 428 height 338
click at [228, 204] on div "Back to Dashboard Change Sender ID Customers Technicians Select a contact Outbo…" at bounding box center [340, 186] width 428 height 338
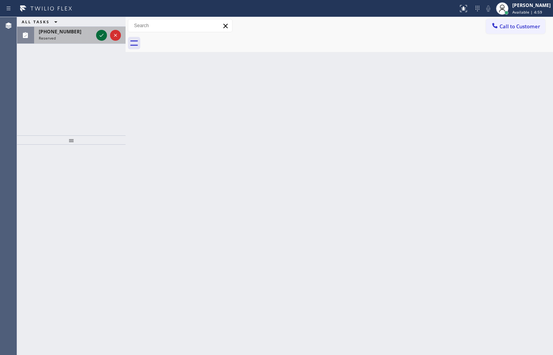
click at [99, 37] on icon at bounding box center [101, 35] width 9 height 9
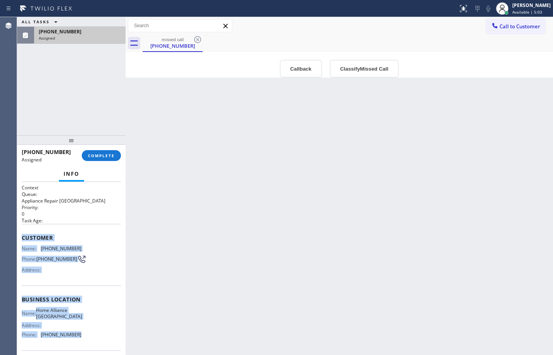
drag, startPoint x: 20, startPoint y: 233, endPoint x: 88, endPoint y: 336, distance: 123.0
click at [88, 336] on div "Context Queue: Appliance Repair High End Priority: 0 Task Age: Customer Name: […" at bounding box center [71, 268] width 109 height 173
copy div "Customer Name: [PHONE_NUMBER] Phone: [PHONE_NUMBER] Address: Business location …"
click at [107, 154] on span "COMPLETE" at bounding box center [101, 155] width 27 height 5
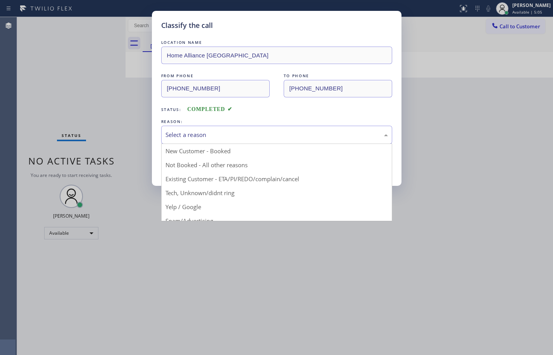
click at [259, 131] on div "Select a reason" at bounding box center [277, 134] width 223 height 9
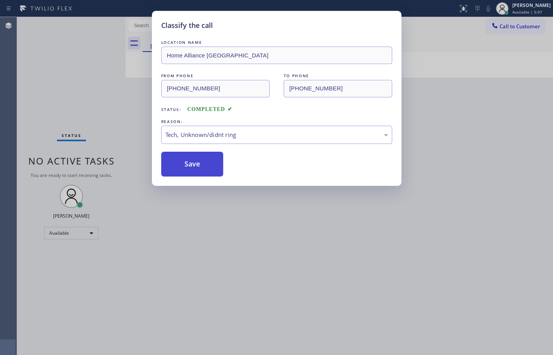
click at [200, 164] on button "Save" at bounding box center [192, 164] width 62 height 25
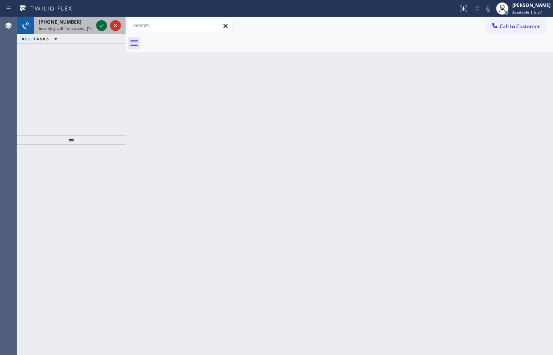
click at [103, 28] on icon at bounding box center [101, 25] width 9 height 9
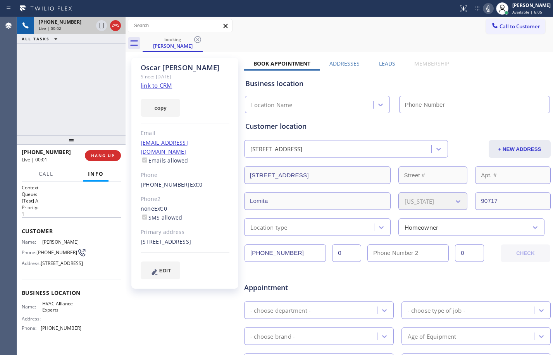
type input "[PHONE_NUMBER]"
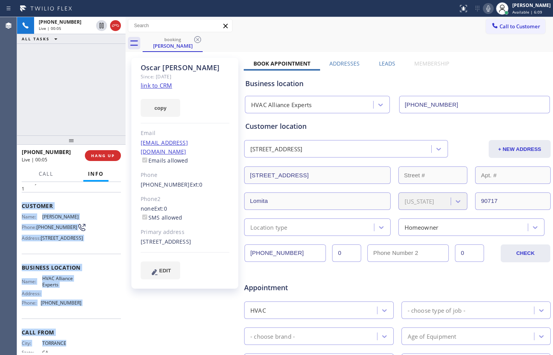
scroll to position [65, 0]
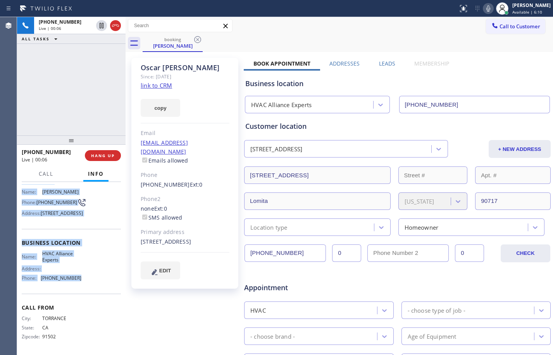
drag, startPoint x: 32, startPoint y: 245, endPoint x: 81, endPoint y: 285, distance: 62.5
click at [81, 285] on div "Context Queue: [Test] All Priority: 1 Customer Name: [PERSON_NAME] Phone: [PHON…" at bounding box center [71, 268] width 109 height 173
click at [171, 85] on link "link to CRM" at bounding box center [156, 85] width 31 height 8
drag, startPoint x: 101, startPoint y: 27, endPoint x: 108, endPoint y: 27, distance: 7.0
click at [101, 27] on icon at bounding box center [102, 25] width 4 height 5
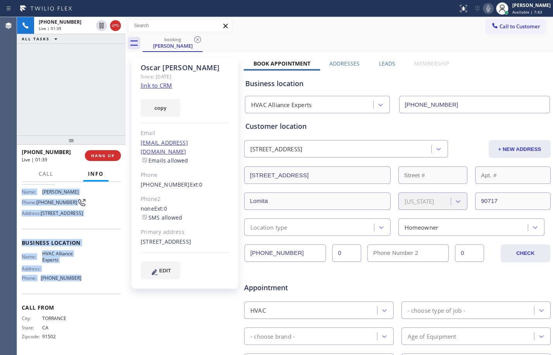
click at [485, 8] on icon at bounding box center [488, 8] width 9 height 9
click at [100, 26] on icon at bounding box center [101, 25] width 5 height 5
click at [486, 7] on icon at bounding box center [488, 8] width 4 height 6
drag, startPoint x: 103, startPoint y: 27, endPoint x: 147, endPoint y: 28, distance: 44.2
click at [103, 27] on icon at bounding box center [102, 25] width 4 height 5
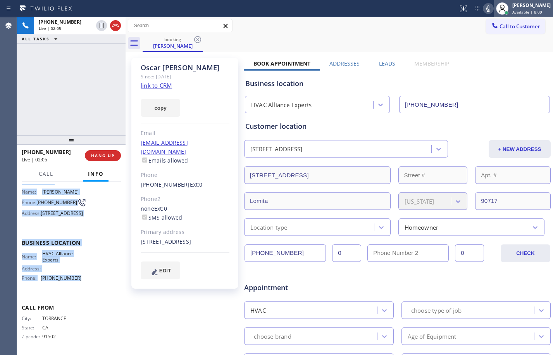
click at [494, 8] on div at bounding box center [502, 8] width 17 height 17
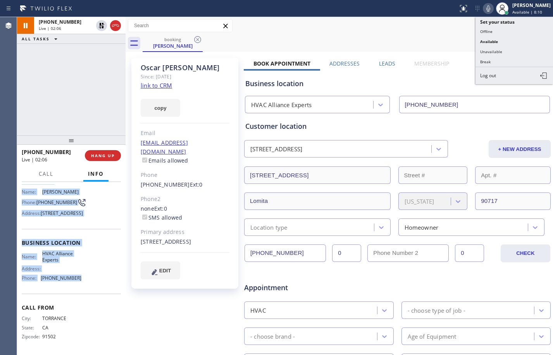
click at [484, 11] on icon at bounding box center [488, 8] width 9 height 9
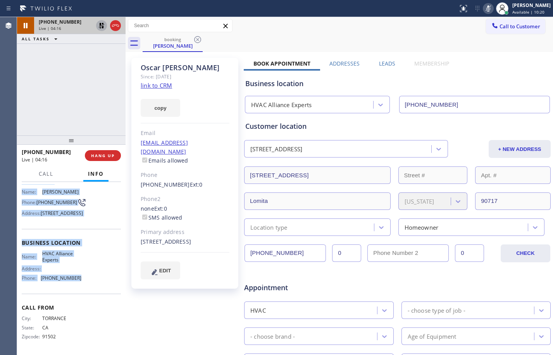
click at [103, 30] on button at bounding box center [101, 25] width 11 height 11
click at [484, 11] on icon at bounding box center [488, 8] width 9 height 9
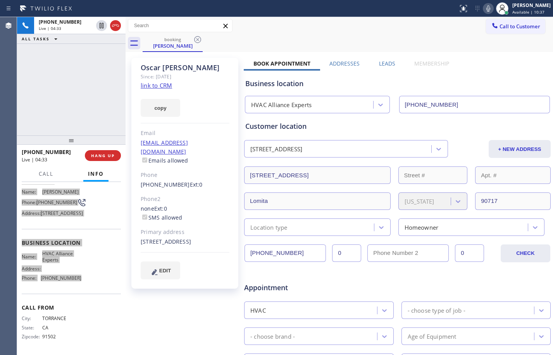
scroll to position [0, 0]
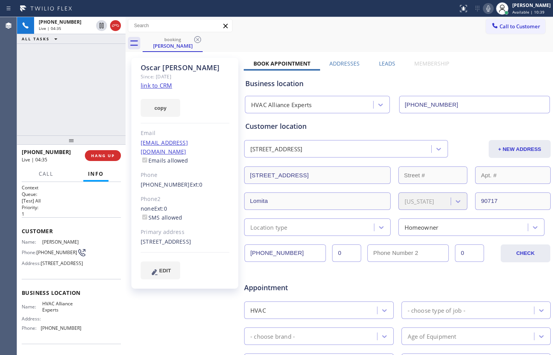
click at [53, 106] on div "[PHONE_NUMBER] Live | 04:35 ALL TASKS ALL TASKS ACTIVE TASKS TASKS IN WRAP UP" at bounding box center [71, 76] width 109 height 118
click at [102, 153] on span "HANG UP" at bounding box center [103, 155] width 24 height 5
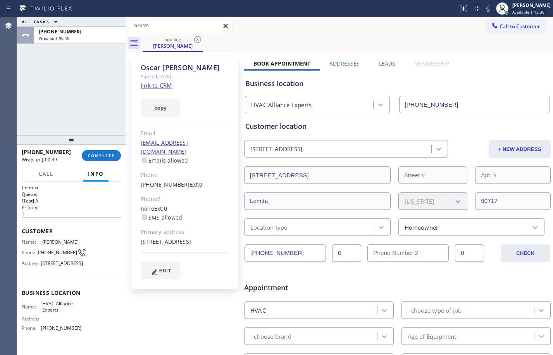
click at [62, 102] on div "ALL TASKS ALL TASKS ACTIVE TASKS TASKS IN WRAP UP [PHONE_NUMBER] Wrap up | 00:40" at bounding box center [71, 76] width 109 height 118
click at [47, 135] on div at bounding box center [71, 139] width 109 height 9
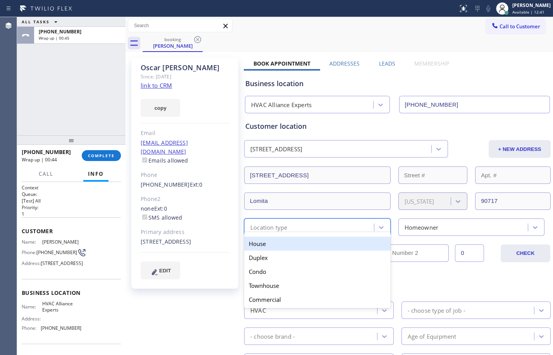
click at [317, 228] on div "Location type" at bounding box center [311, 227] width 128 height 14
click at [317, 239] on div "House" at bounding box center [317, 243] width 147 height 14
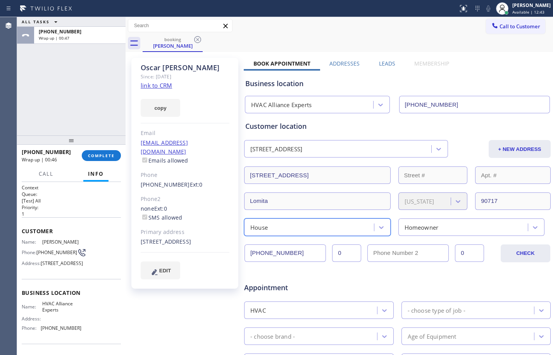
scroll to position [204, 0]
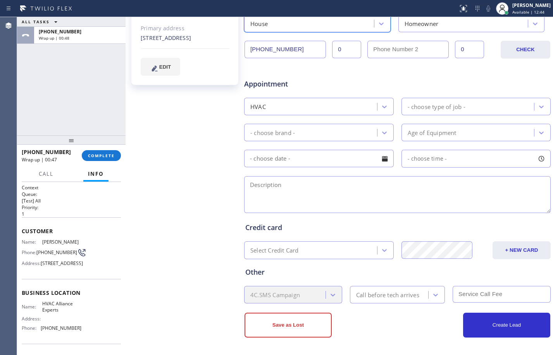
click at [438, 112] on div "- choose type of job -" at bounding box center [469, 107] width 131 height 14
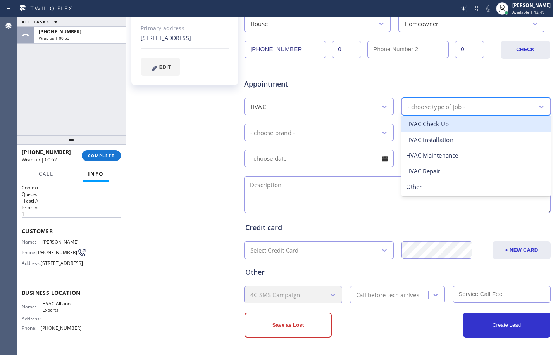
click at [428, 120] on div "HVAC Check Up" at bounding box center [477, 124] width 150 height 16
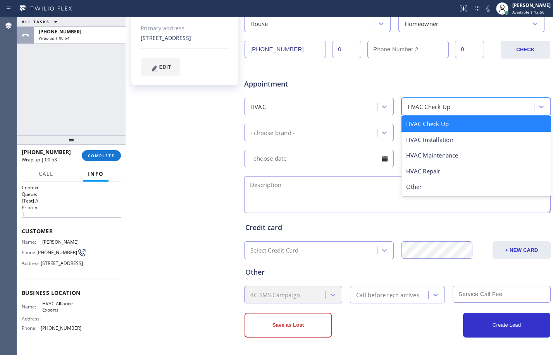
click at [424, 112] on div "HVAC Check Up" at bounding box center [469, 107] width 131 height 14
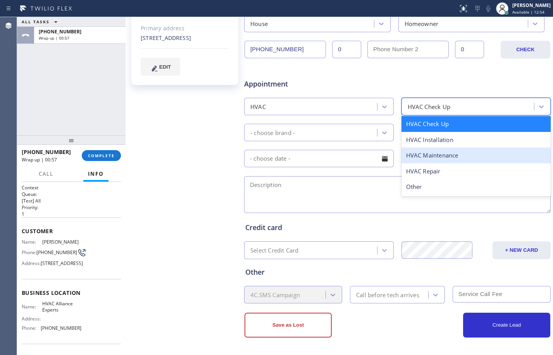
click at [430, 150] on div "HVAC Maintenance" at bounding box center [477, 155] width 150 height 16
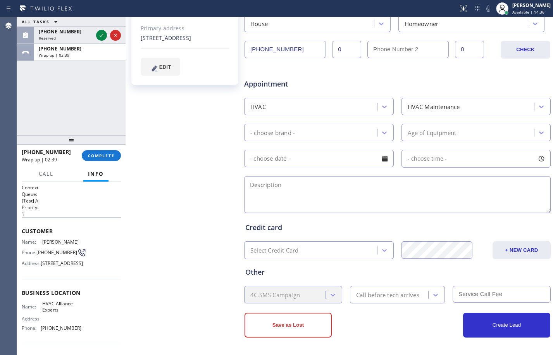
click at [78, 94] on div "ALL TASKS ALL TASKS ACTIVE TASKS TASKS IN WRAP UP [PHONE_NUMBER] Reserved [PHON…" at bounding box center [71, 76] width 109 height 118
click at [471, 106] on div "HVAC Maintenance" at bounding box center [469, 107] width 131 height 14
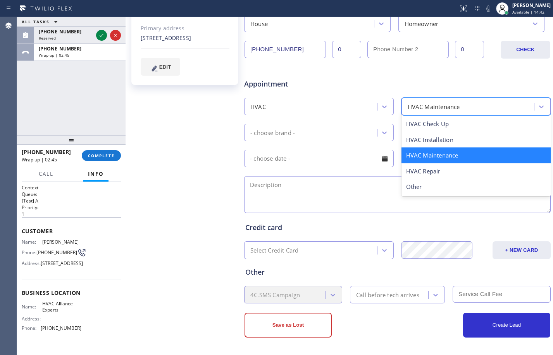
click at [337, 143] on div "Appointment HVAC option HVAC Maintenance, selected. option HVAC Maintenance foc…" at bounding box center [397, 141] width 304 height 145
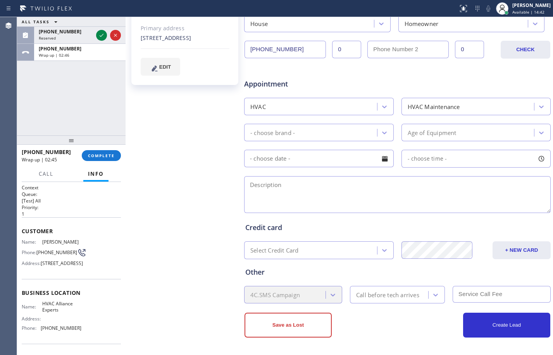
click at [320, 133] on div "- choose brand -" at bounding box center [312, 133] width 131 height 14
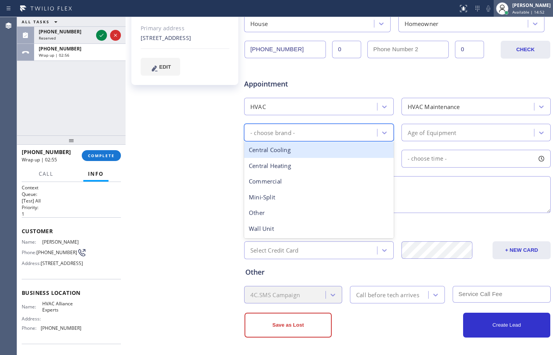
click at [511, 12] on div "[PERSON_NAME] Available | 14:52" at bounding box center [532, 9] width 42 height 14
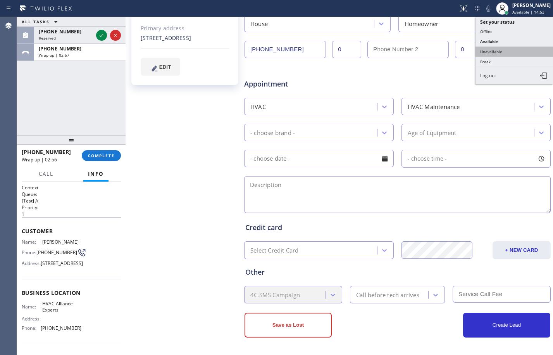
click at [500, 50] on button "Unavailable" at bounding box center [515, 52] width 78 height 10
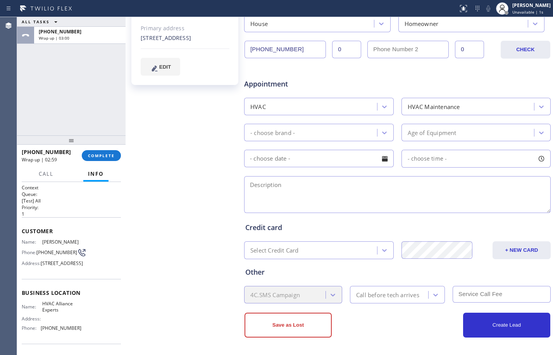
click at [309, 129] on div "- choose brand -" at bounding box center [312, 133] width 131 height 14
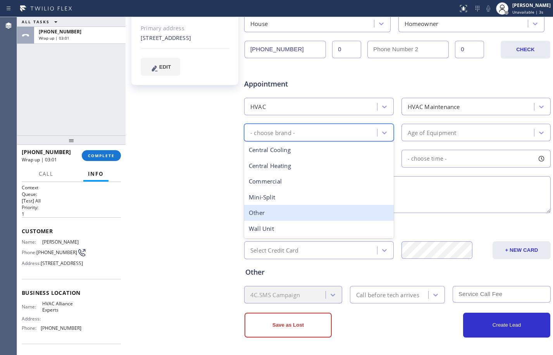
click at [285, 216] on div "Other" at bounding box center [319, 213] width 150 height 16
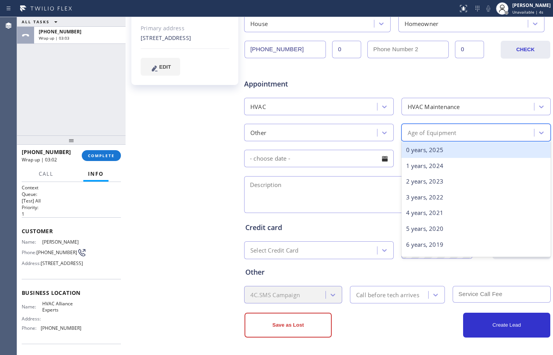
click at [419, 133] on div "Age of Equipment" at bounding box center [432, 132] width 49 height 9
click at [471, 150] on div "0 years, 2025" at bounding box center [477, 150] width 150 height 16
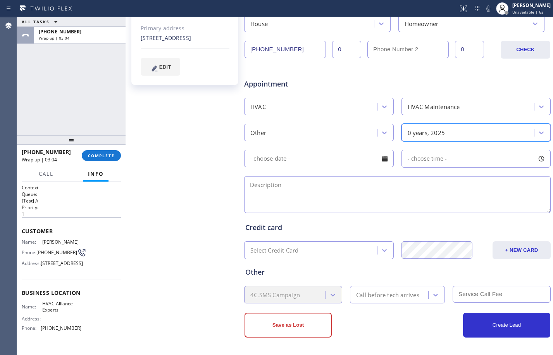
click at [312, 163] on input "text" at bounding box center [319, 158] width 150 height 17
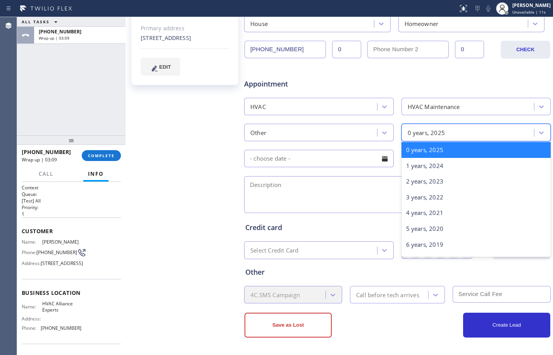
click at [448, 136] on div "0 years, 2025" at bounding box center [469, 133] width 131 height 14
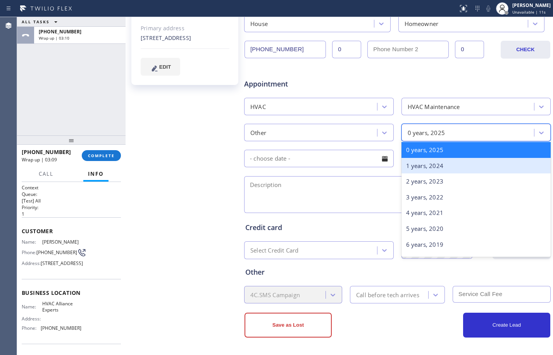
click at [426, 168] on div "1 years, 2024" at bounding box center [477, 166] width 150 height 16
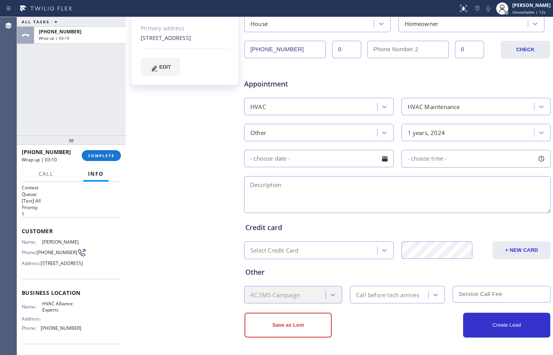
click at [342, 164] on input "text" at bounding box center [319, 158] width 150 height 17
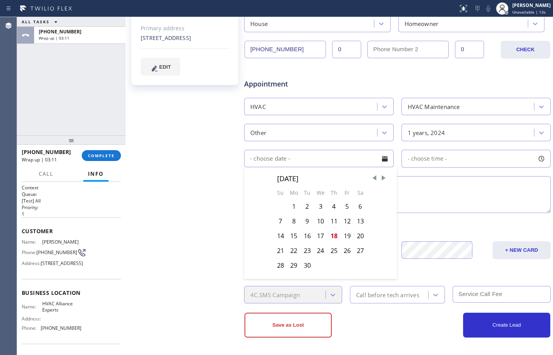
click at [471, 215] on div "Credit card Select Credit Card + NEW CARD CANCEL SAVE" at bounding box center [397, 236] width 307 height 45
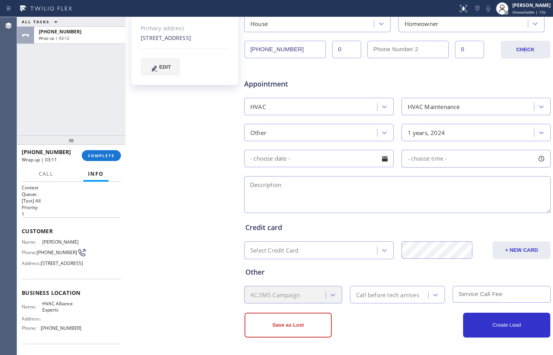
click at [464, 200] on textarea at bounding box center [397, 194] width 307 height 37
click at [87, 90] on div "ALL TASKS ALL TASKS ACTIVE TASKS TASKS IN WRAP UP [PHONE_NUMBER] Wrap up | 03:17" at bounding box center [71, 76] width 109 height 118
click at [87, 100] on div "ALL TASKS ALL TASKS ACTIVE TASKS TASKS IN WRAP UP [PHONE_NUMBER] Wrap up | 03:27" at bounding box center [71, 76] width 109 height 118
click at [436, 202] on textarea at bounding box center [397, 194] width 307 height 37
click at [107, 151] on button "COMPLETE" at bounding box center [101, 155] width 39 height 11
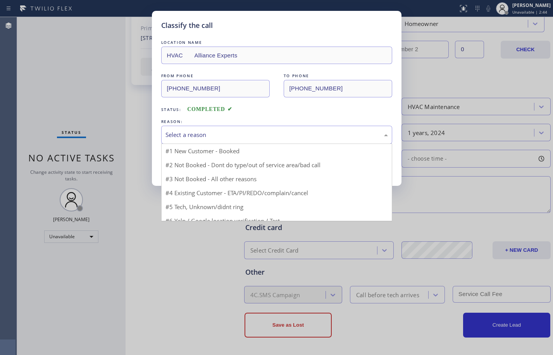
click at [221, 129] on div "Select a reason" at bounding box center [276, 135] width 231 height 18
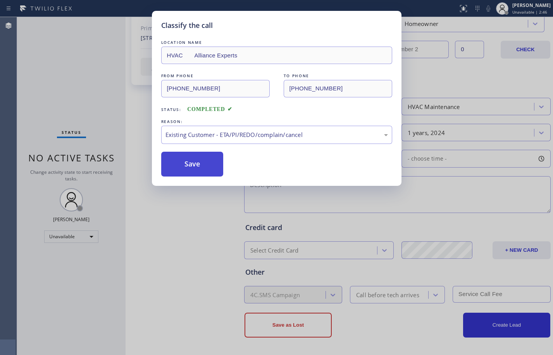
click at [205, 163] on button "Save" at bounding box center [192, 164] width 62 height 25
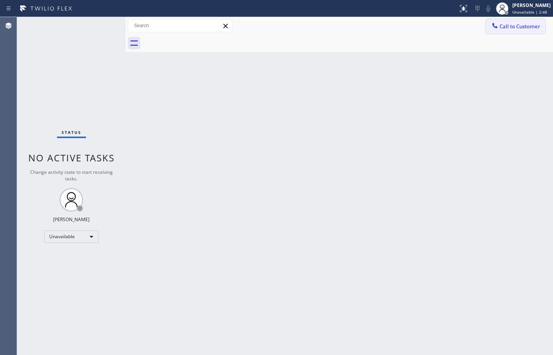
click at [520, 28] on span "Call to Customer" at bounding box center [520, 26] width 41 height 7
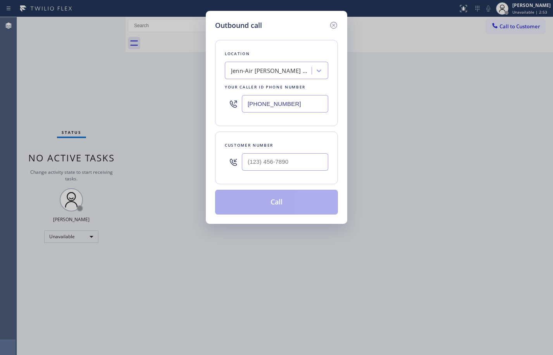
drag, startPoint x: 293, startPoint y: 96, endPoint x: 231, endPoint y: 107, distance: 63.3
click at [238, 105] on div "[PHONE_NUMBER]" at bounding box center [276, 103] width 103 height 25
drag, startPoint x: 205, startPoint y: 109, endPoint x: 198, endPoint y: 110, distance: 7.5
click at [199, 110] on div "Outbound call Location Jenn-Air [PERSON_NAME] Masters Your caller id phone numb…" at bounding box center [276, 177] width 553 height 355
click at [297, 101] on input "(___) ___-____" at bounding box center [285, 103] width 86 height 17
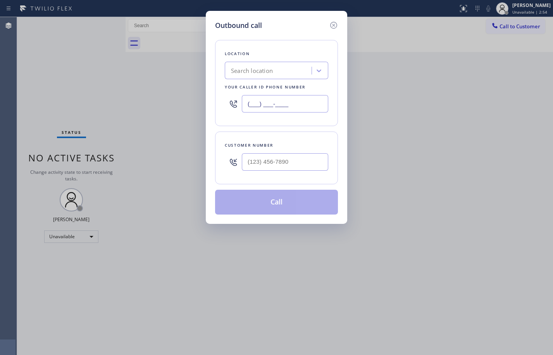
paste input "833) 558-1241"
type input "[PHONE_NUMBER]"
click at [286, 160] on input "(___) ___-____" at bounding box center [285, 161] width 86 height 17
paste input "310) 938-3132"
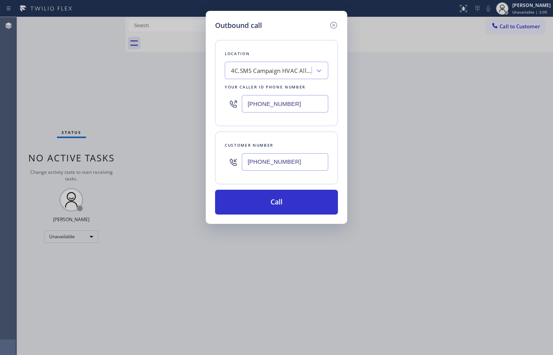
type input "[PHONE_NUMBER]"
click at [81, 92] on div "Outbound call Location 4C.SMS Campaign HVAC Alliance Experts Your caller id pho…" at bounding box center [276, 177] width 553 height 355
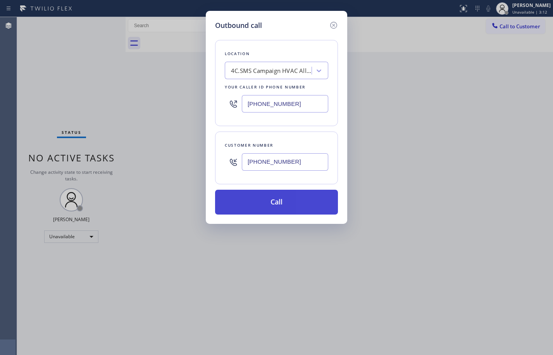
click at [302, 199] on button "Call" at bounding box center [276, 202] width 123 height 25
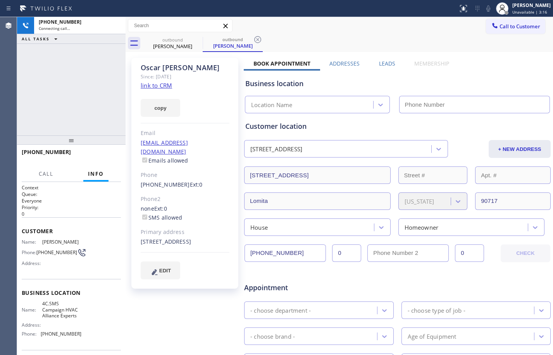
type input "[PHONE_NUMBER]"
click at [175, 43] on div "[PERSON_NAME]" at bounding box center [172, 46] width 59 height 7
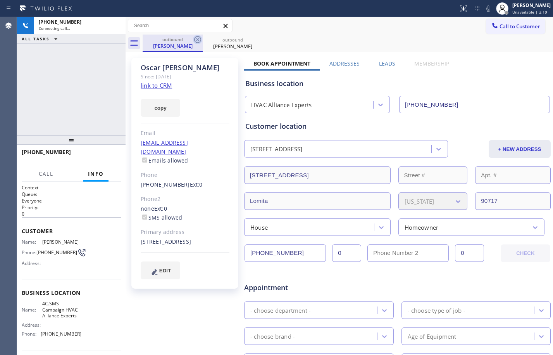
click at [198, 40] on icon at bounding box center [197, 39] width 7 height 7
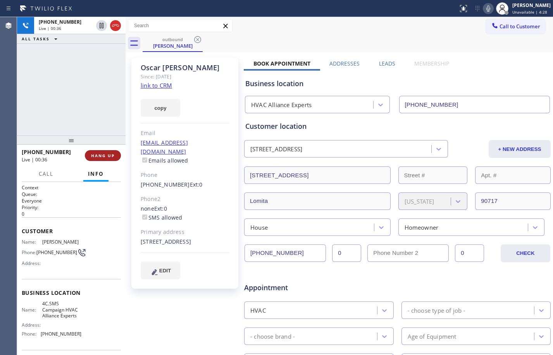
click at [108, 159] on button "HANG UP" at bounding box center [103, 155] width 36 height 11
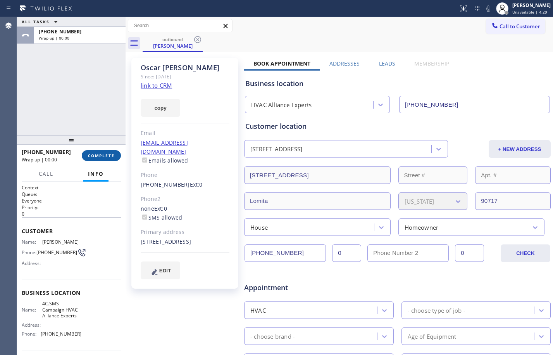
click at [103, 159] on button "COMPLETE" at bounding box center [101, 155] width 39 height 11
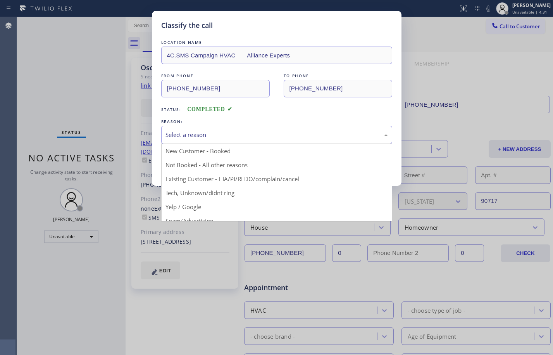
click at [335, 130] on div "Select a reason" at bounding box center [277, 134] width 223 height 9
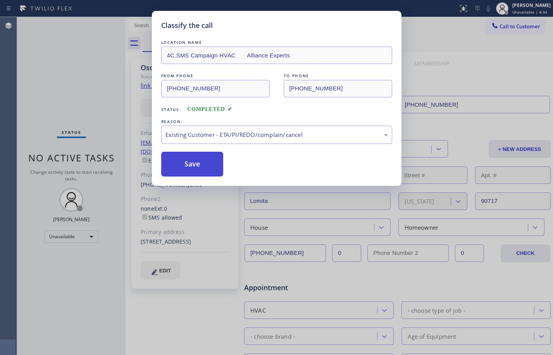
click at [204, 166] on button "Save" at bounding box center [192, 164] width 62 height 25
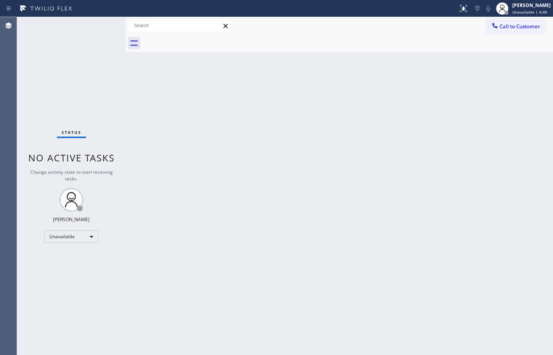
click at [126, 88] on div at bounding box center [126, 186] width 0 height 338
click at [530, 30] on button "Call to Customer" at bounding box center [515, 26] width 59 height 15
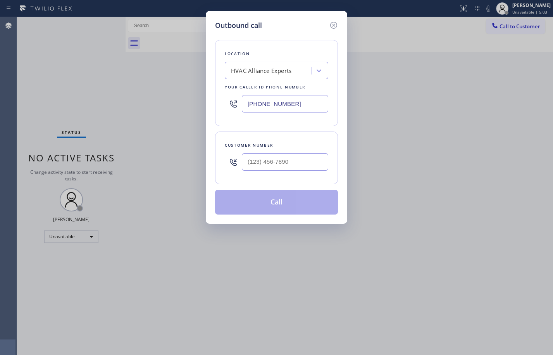
click at [122, 134] on div "Outbound call Location HVAC Alliance Experts Your caller id phone number [PHONE…" at bounding box center [276, 177] width 553 height 355
click at [280, 167] on input "(___) ___-____" at bounding box center [285, 161] width 86 height 17
paste input "310) 938-3132"
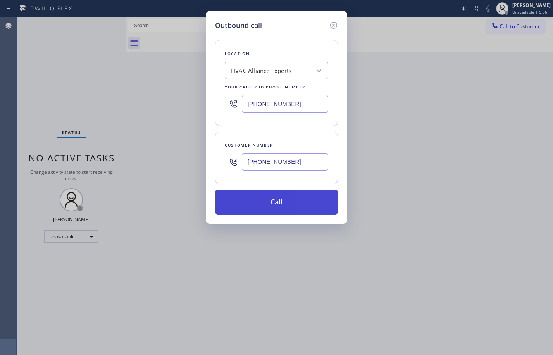
type input "[PHONE_NUMBER]"
click at [283, 194] on button "Call" at bounding box center [276, 202] width 123 height 25
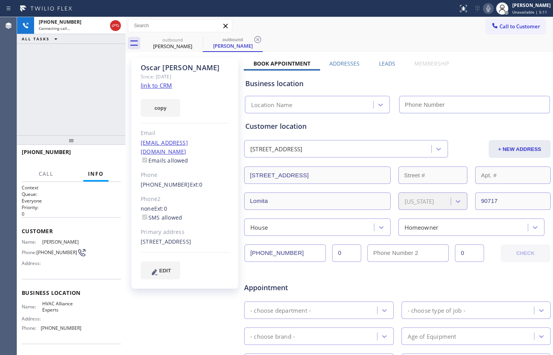
type input "[PHONE_NUMBER]"
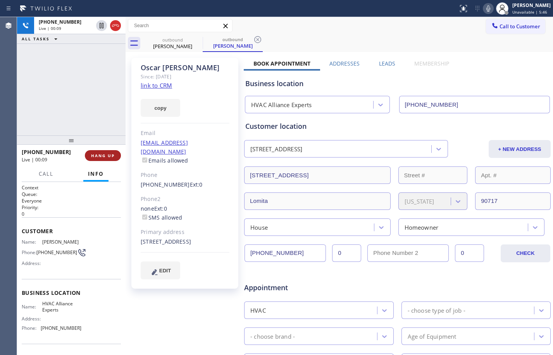
click at [108, 160] on button "HANG UP" at bounding box center [103, 155] width 36 height 11
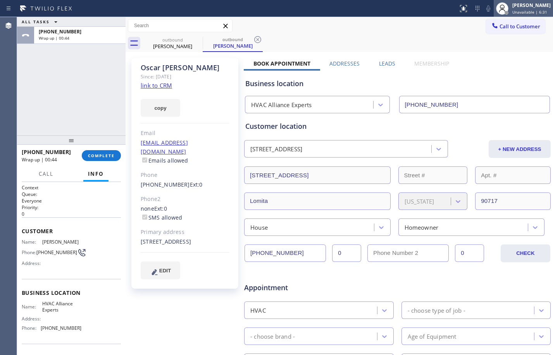
click at [516, 3] on div "[PERSON_NAME]" at bounding box center [531, 5] width 38 height 7
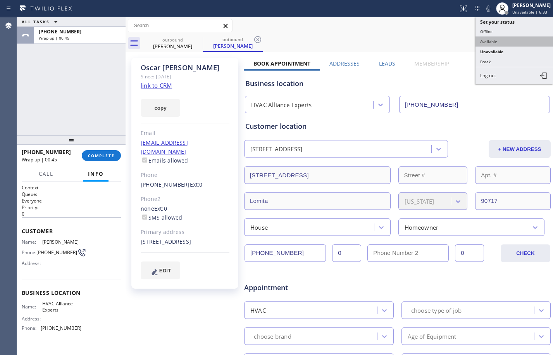
click at [507, 43] on button "Available" at bounding box center [515, 41] width 78 height 10
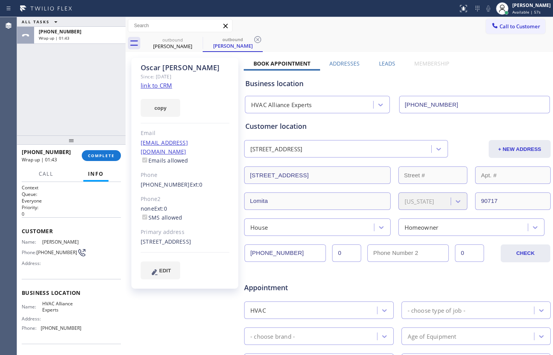
click at [93, 81] on div "ALL TASKS ALL TASKS ACTIVE TASKS TASKS IN WRAP UP [PHONE_NUMBER] Wrap up | 01:43" at bounding box center [71, 76] width 109 height 118
click at [420, 311] on div "- choose type of job -" at bounding box center [437, 309] width 58 height 9
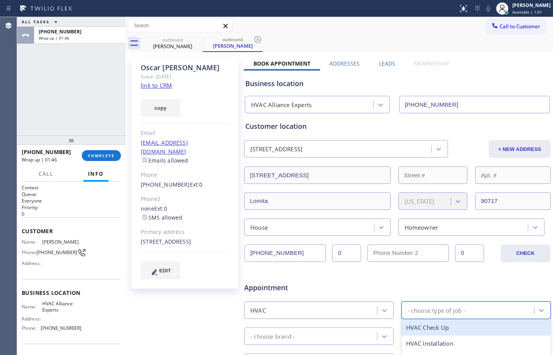
scroll to position [204, 0]
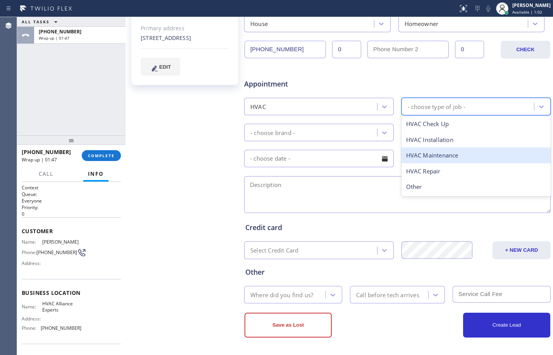
click at [452, 159] on div "HVAC Maintenance" at bounding box center [477, 155] width 150 height 16
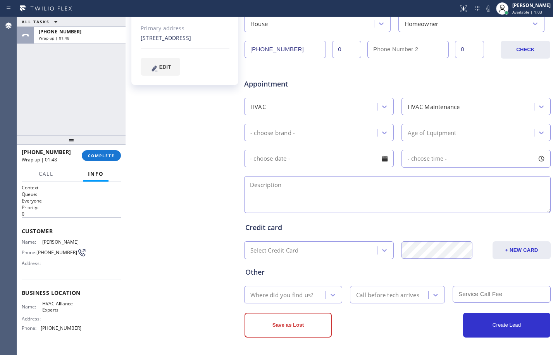
click at [319, 148] on div "- choose time -" at bounding box center [397, 157] width 308 height 19
click at [319, 139] on div "- choose brand -" at bounding box center [312, 133] width 131 height 14
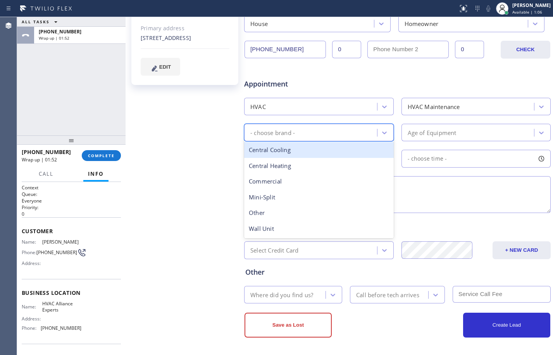
click at [294, 150] on div "Central Cooling" at bounding box center [319, 150] width 150 height 16
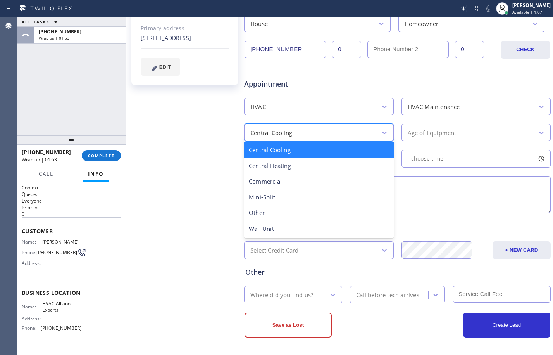
click at [290, 136] on div "Central Cooling" at bounding box center [271, 132] width 42 height 9
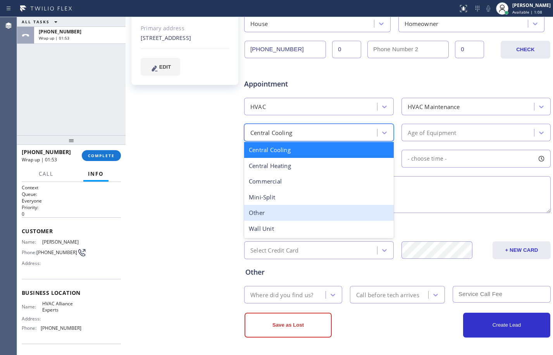
click at [280, 215] on div "Other" at bounding box center [319, 213] width 150 height 16
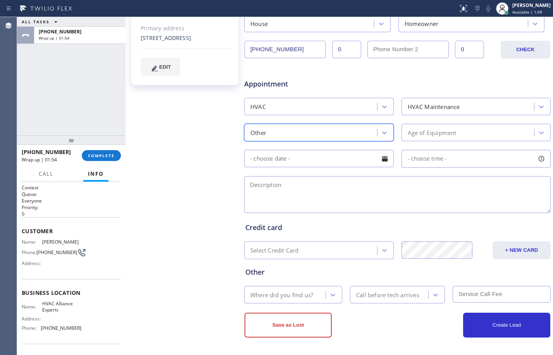
click at [314, 139] on div "Other" at bounding box center [312, 133] width 131 height 14
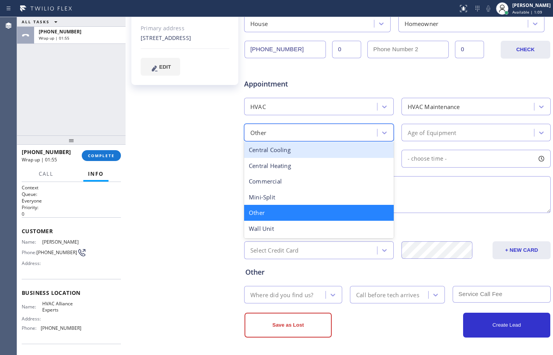
click at [302, 154] on div "Central Cooling" at bounding box center [319, 150] width 150 height 16
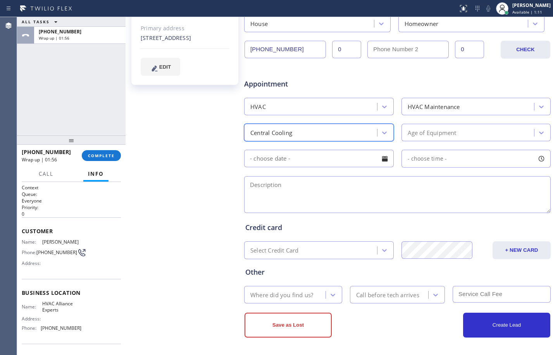
click at [328, 136] on div "Central Cooling" at bounding box center [312, 133] width 131 height 14
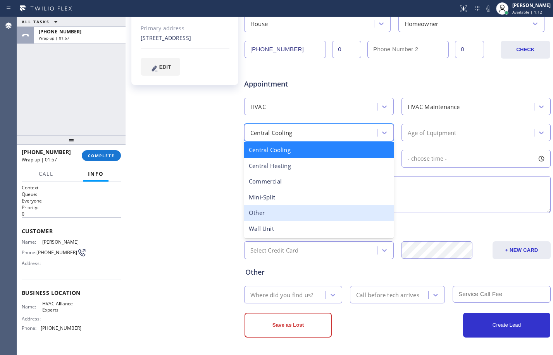
click at [264, 214] on div "Other" at bounding box center [319, 213] width 150 height 16
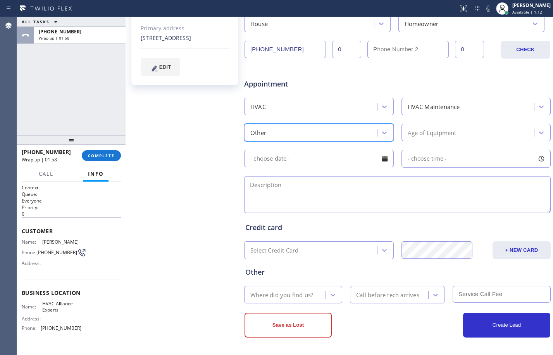
click at [443, 136] on div "Age of Equipment" at bounding box center [432, 132] width 49 height 9
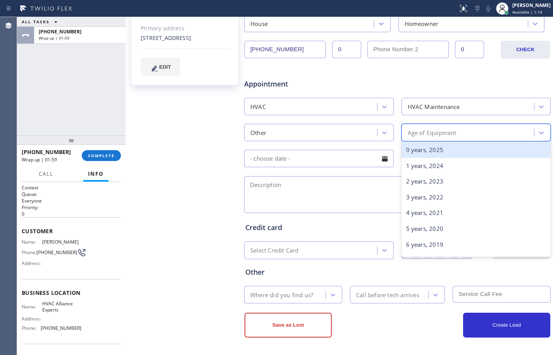
drag, startPoint x: 456, startPoint y: 151, endPoint x: 450, endPoint y: 153, distance: 6.1
click at [452, 153] on div "0 years, 2025" at bounding box center [477, 150] width 150 height 16
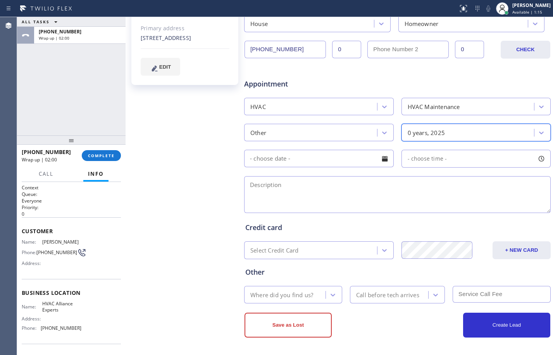
click at [446, 137] on div "0 years, 2025" at bounding box center [469, 133] width 131 height 14
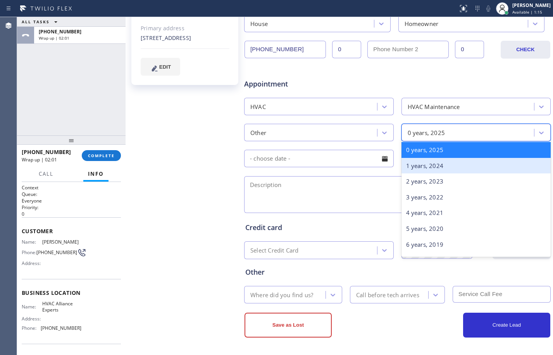
click at [440, 166] on div "1 years, 2024" at bounding box center [477, 166] width 150 height 16
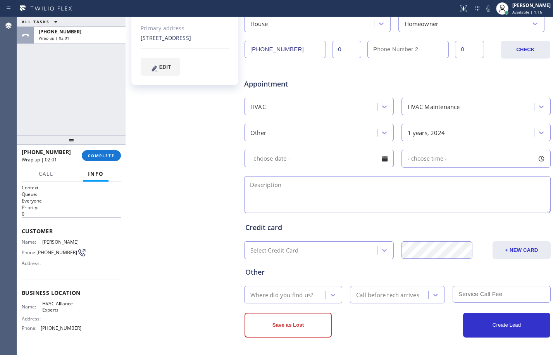
click at [314, 198] on textarea at bounding box center [397, 194] width 307 height 37
click at [310, 195] on textarea at bounding box center [397, 194] width 307 height 37
paste textarea "HVAC inspection and cleaning/ Central AC/a year old/the main one or the central…"
click at [395, 197] on textarea "HVAC inspection and cleaning/ Central AC/a year old/the main one or the central…" at bounding box center [397, 194] width 307 height 37
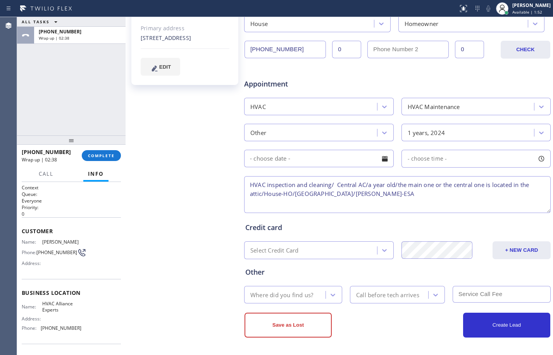
click at [340, 186] on textarea "HVAC inspection and cleaning/ Central AC/a year old/the main one or the central…" at bounding box center [397, 194] width 307 height 37
click at [402, 186] on textarea "HVAC inspection and cleaning/Central AC/a year old/the main one or the central …" at bounding box center [397, 194] width 307 height 37
click at [405, 192] on textarea "HVAC inspection and cleaning/Central AC/a year old/the main one or the central …" at bounding box center [397, 194] width 307 height 37
type textarea "HVAC inspection and cleaning/Central AC/a year old/the main one or the central …"
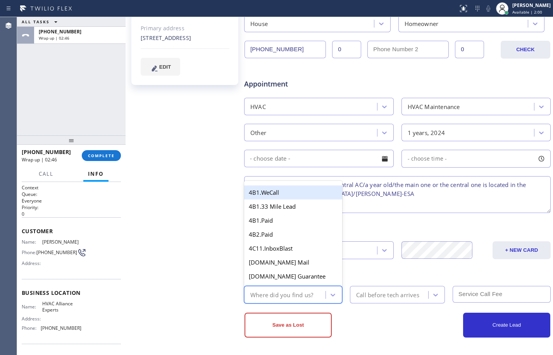
click at [299, 298] on div "Where did you find us?" at bounding box center [281, 294] width 63 height 9
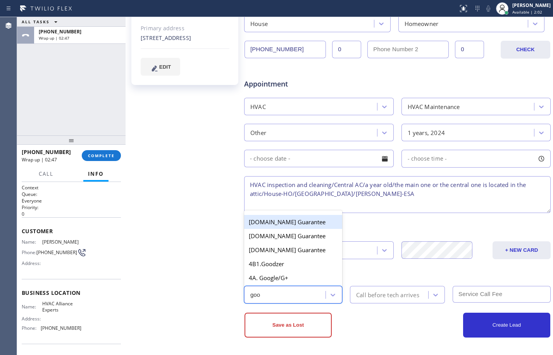
type input "goog"
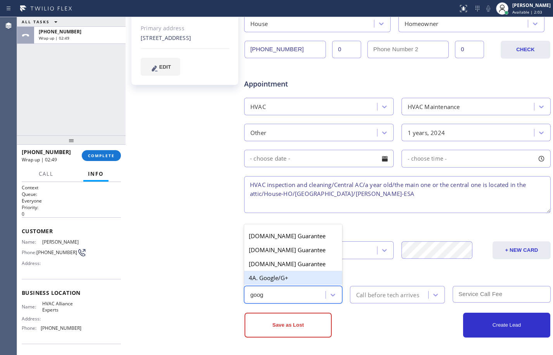
click at [296, 276] on div "4A. Google/G+" at bounding box center [293, 278] width 98 height 14
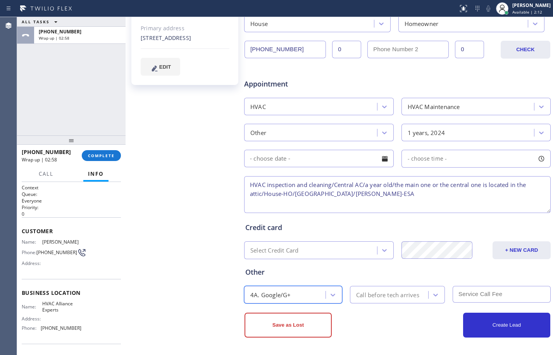
click at [420, 198] on textarea "HVAC inspection and cleaning/Central AC/a year old/the main one or the central …" at bounding box center [397, 194] width 307 height 37
click at [55, 82] on div "ALL TASKS ALL TASKS ACTIVE TASKS TASKS IN WRAP UP [PHONE_NUMBER] Wrap up | 03:28" at bounding box center [71, 76] width 109 height 118
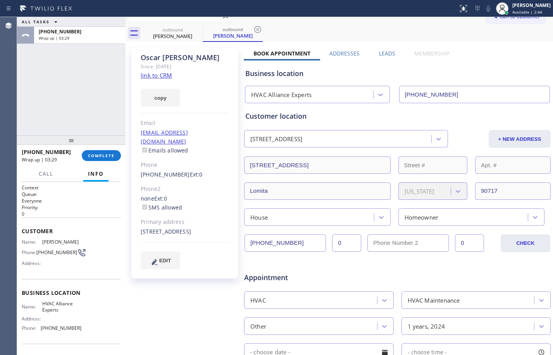
scroll to position [0, 0]
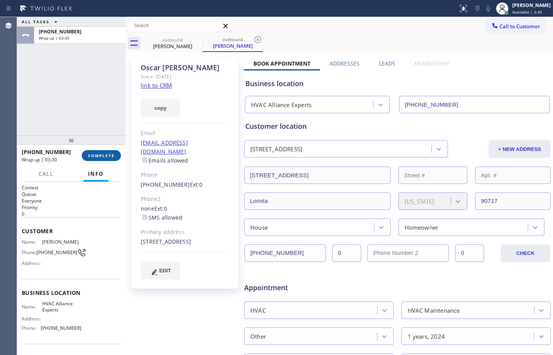
click at [95, 158] on button "COMPLETE" at bounding box center [101, 155] width 39 height 11
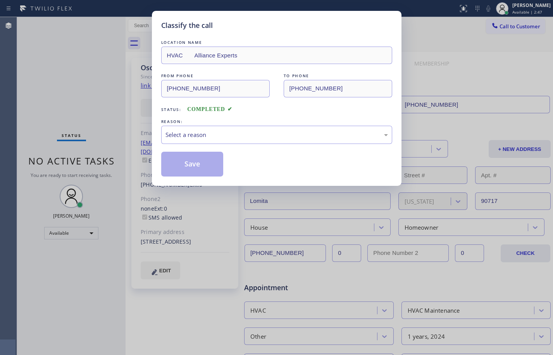
click at [279, 123] on div "REASON:" at bounding box center [276, 121] width 231 height 8
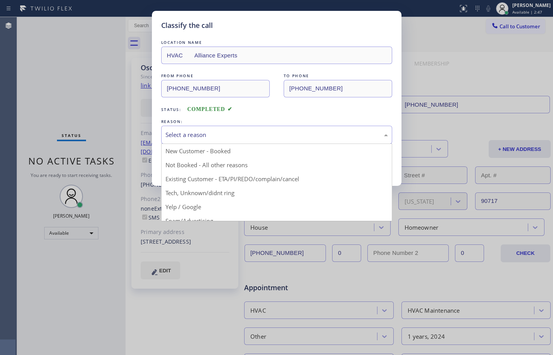
click at [283, 130] on div "Select a reason" at bounding box center [277, 134] width 223 height 9
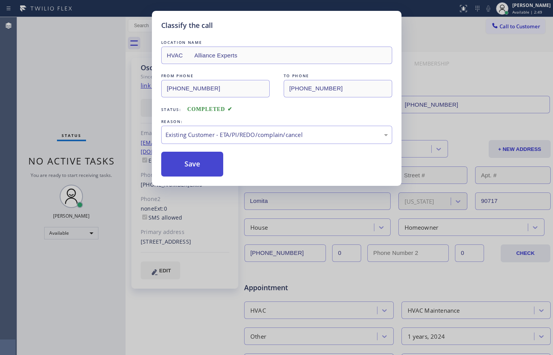
click at [197, 159] on button "Save" at bounding box center [192, 164] width 62 height 25
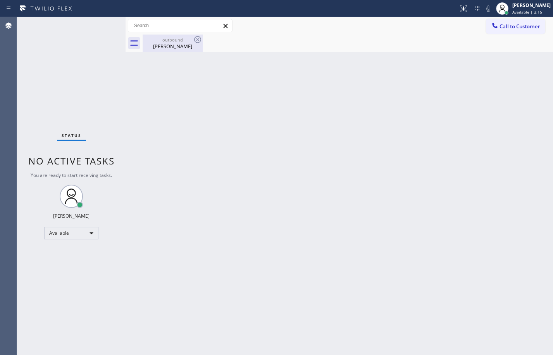
click at [184, 39] on div "outbound" at bounding box center [172, 40] width 59 height 6
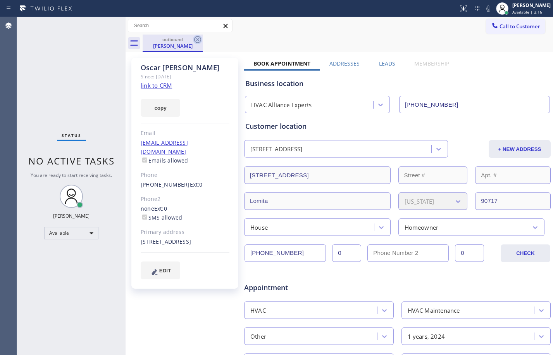
click at [196, 40] on icon at bounding box center [197, 39] width 9 height 9
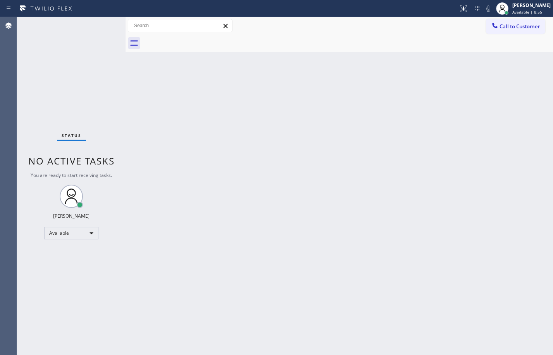
click at [101, 122] on div "Status No active tasks You are ready to start receiving tasks. [PERSON_NAME] Av…" at bounding box center [71, 186] width 109 height 338
click at [109, 105] on div "Status No active tasks You are ready to start receiving tasks. [PERSON_NAME] Av…" at bounding box center [71, 186] width 109 height 338
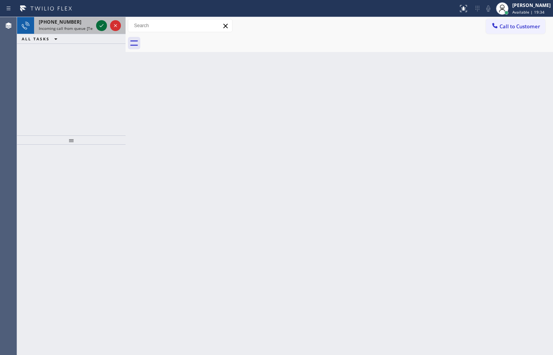
click at [104, 23] on icon at bounding box center [101, 25] width 9 height 9
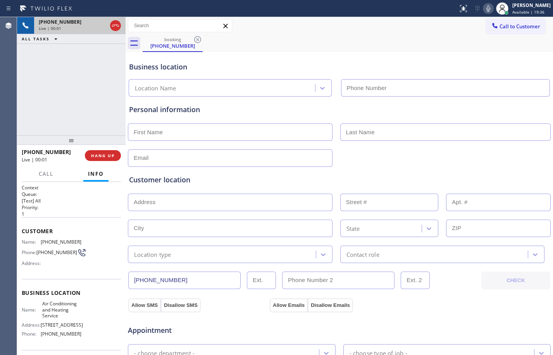
type input "[PHONE_NUMBER]"
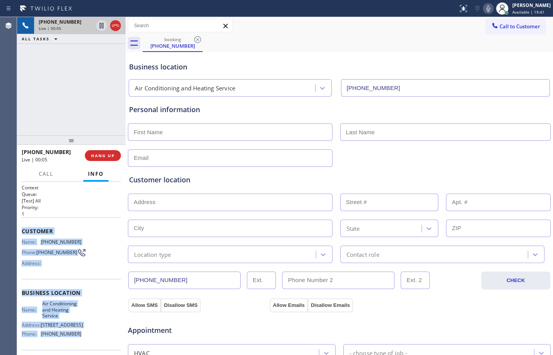
drag, startPoint x: 20, startPoint y: 231, endPoint x: 89, endPoint y: 336, distance: 124.8
click at [89, 336] on div "Context Queue: [Test] All Priority: 1 Customer Name: [PHONE_NUMBER] Phone: [PHO…" at bounding box center [71, 268] width 109 height 173
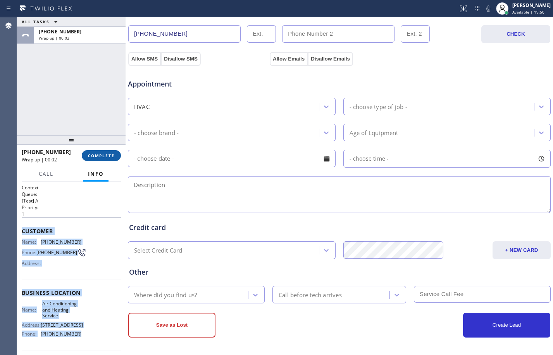
click at [93, 157] on span "COMPLETE" at bounding box center [101, 155] width 27 height 5
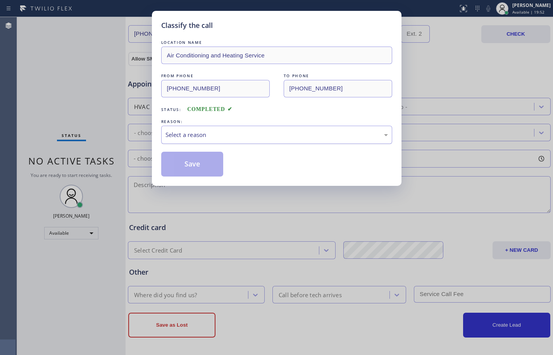
click at [222, 137] on div "Select a reason" at bounding box center [277, 134] width 223 height 9
click at [202, 165] on button "Save" at bounding box center [192, 164] width 62 height 25
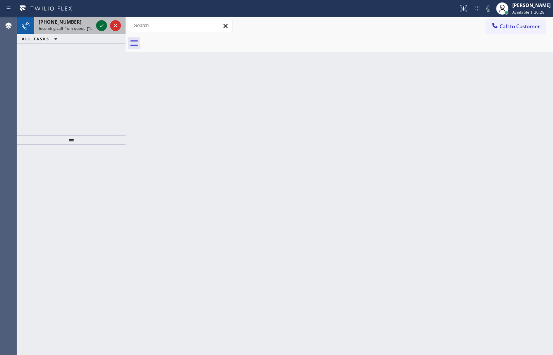
click at [98, 29] on icon at bounding box center [101, 25] width 9 height 9
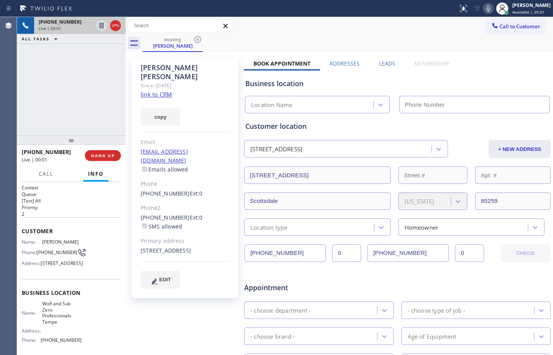
type input "[PHONE_NUMBER]"
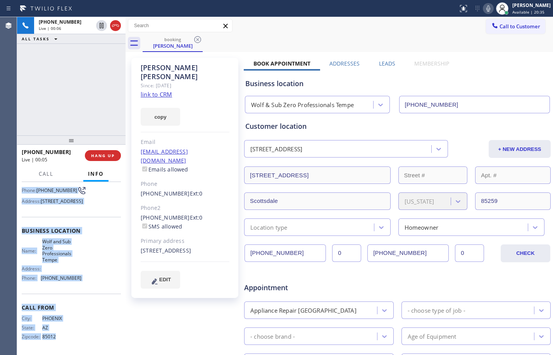
scroll to position [83, 0]
drag, startPoint x: 20, startPoint y: 230, endPoint x: 87, endPoint y: 284, distance: 85.8
click at [87, 284] on div "Context Queue: [Test] All Priority: 2 Customer Name: [PERSON_NAME] Phone: [PHON…" at bounding box center [71, 268] width 109 height 173
click at [162, 90] on link "link to CRM" at bounding box center [156, 94] width 31 height 8
click at [103, 24] on icon at bounding box center [102, 25] width 4 height 5
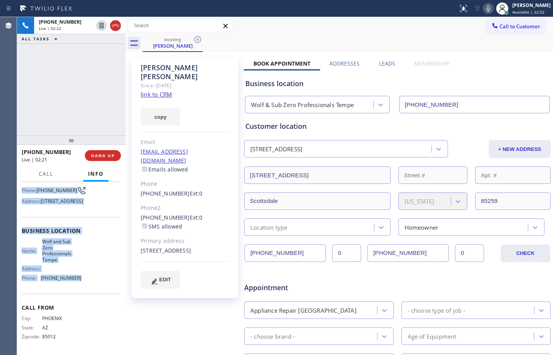
click at [484, 5] on icon at bounding box center [488, 8] width 9 height 9
click at [86, 259] on div "Name: [PERSON_NAME] and Sub Zero Professionals Tempe Address: Phone: [PHONE_NUM…" at bounding box center [71, 260] width 99 height 45
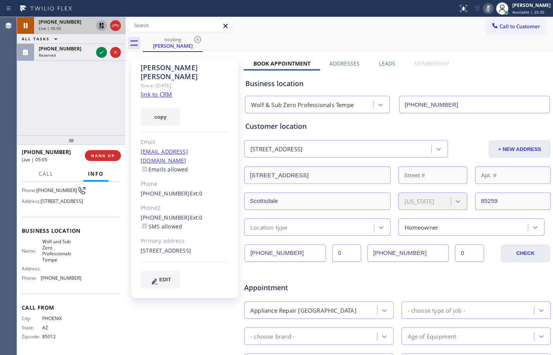
click at [101, 26] on icon at bounding box center [101, 25] width 5 height 5
click at [484, 9] on icon at bounding box center [488, 8] width 9 height 9
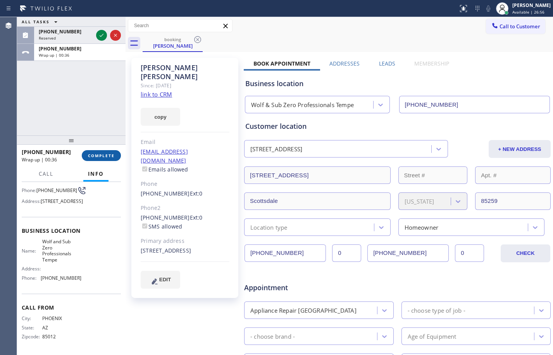
click at [99, 157] on span "COMPLETE" at bounding box center [101, 155] width 27 height 5
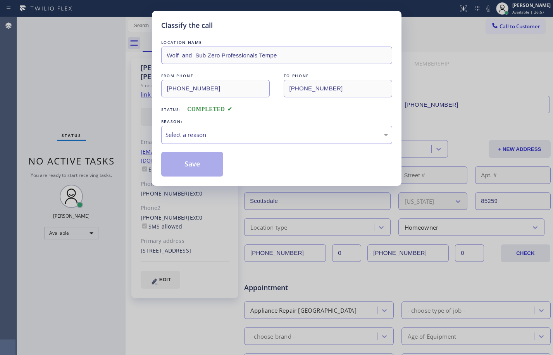
click at [310, 139] on div "Select a reason" at bounding box center [276, 135] width 231 height 18
click at [215, 172] on button "Save" at bounding box center [192, 164] width 62 height 25
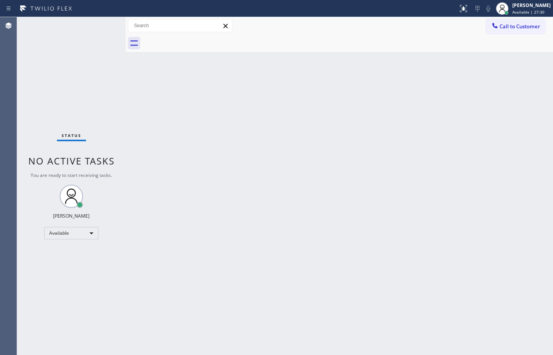
click at [309, 214] on div "Back to Dashboard Change Sender ID Customers Technicians Select a contact Outbo…" at bounding box center [340, 186] width 428 height 338
click at [86, 28] on div "Status No active tasks You are ready to start receiving tasks. [PERSON_NAME] Av…" at bounding box center [71, 186] width 109 height 338
click at [63, 230] on div "Available" at bounding box center [71, 233] width 54 height 12
click at [76, 276] on li "Break" at bounding box center [71, 272] width 53 height 9
click at [143, 229] on div "Back to Dashboard Change Sender ID Customers Technicians Select a contact Outbo…" at bounding box center [340, 186] width 428 height 338
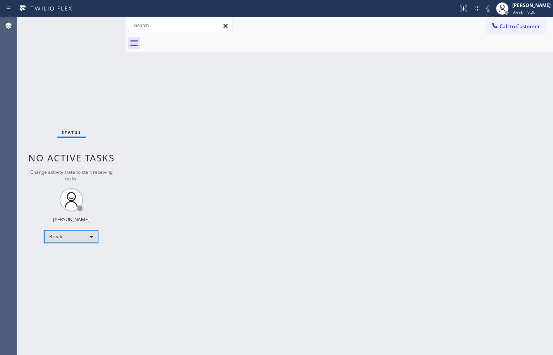
click at [75, 233] on div "Break" at bounding box center [71, 236] width 54 height 12
click at [63, 259] on li "Available" at bounding box center [71, 256] width 53 height 9
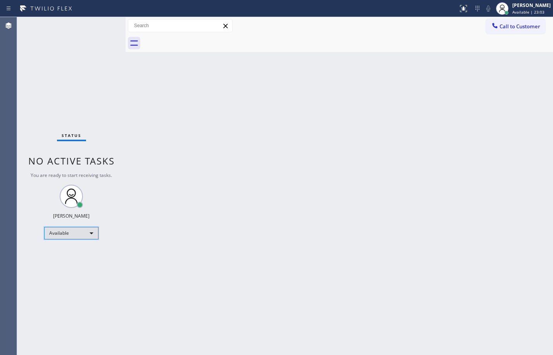
click at [83, 233] on div "Available" at bounding box center [71, 233] width 54 height 12
click at [83, 239] on li "Offline" at bounding box center [71, 243] width 53 height 9
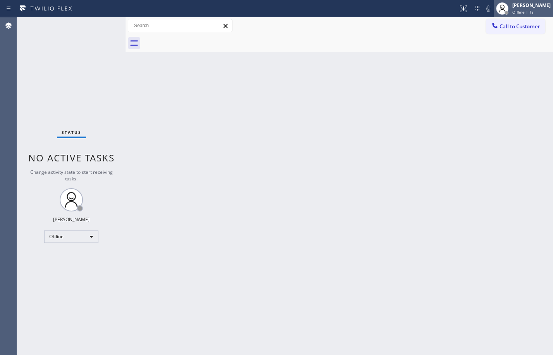
click at [530, 13] on div "Offline | 1s" at bounding box center [531, 11] width 38 height 5
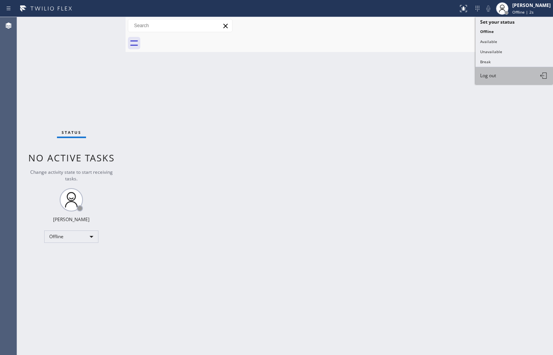
click at [485, 75] on span "Log out" at bounding box center [488, 75] width 16 height 7
